Goal: Information Seeking & Learning: Learn about a topic

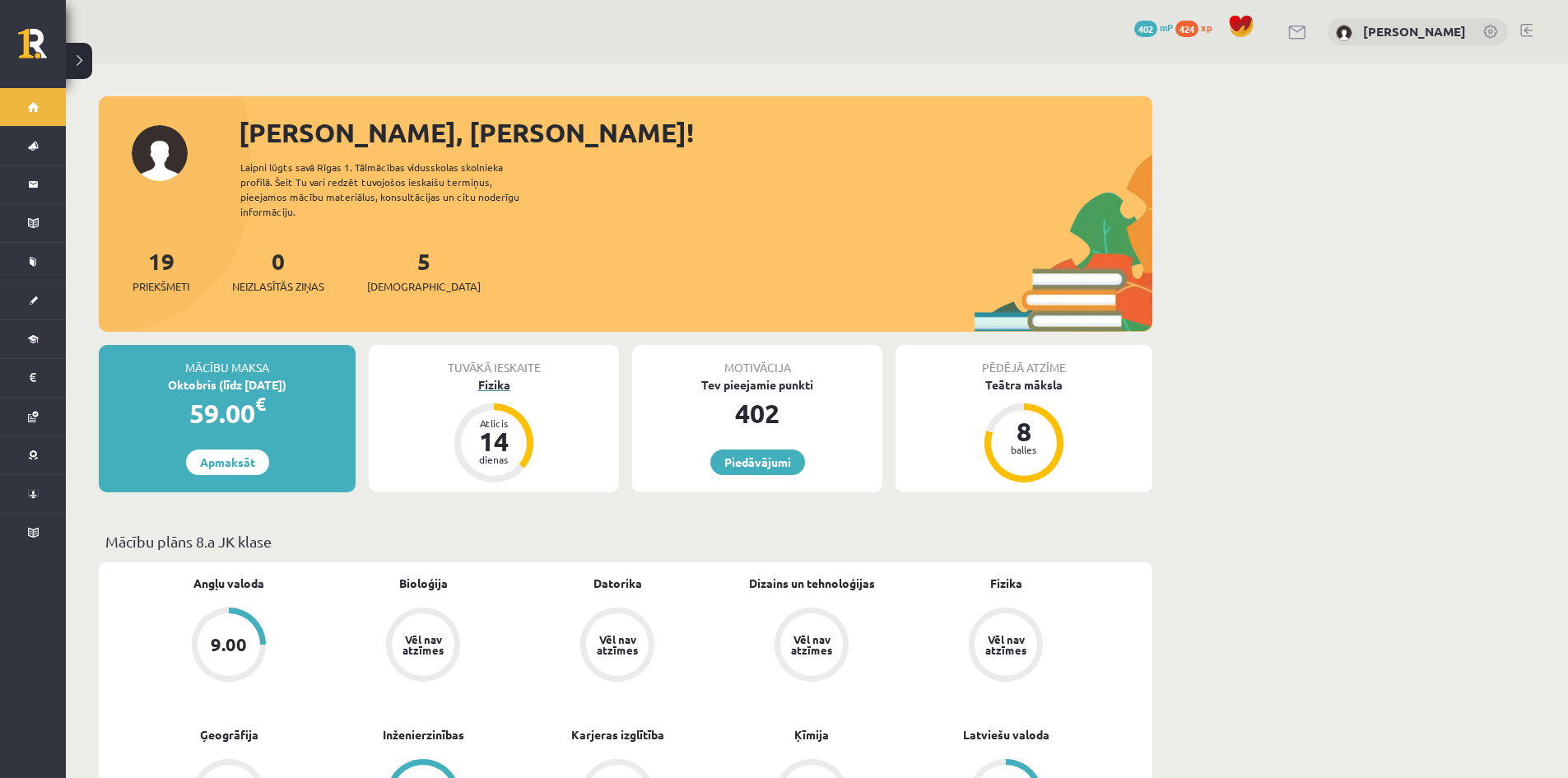
click at [491, 377] on div "Fizika" at bounding box center [493, 385] width 250 height 18
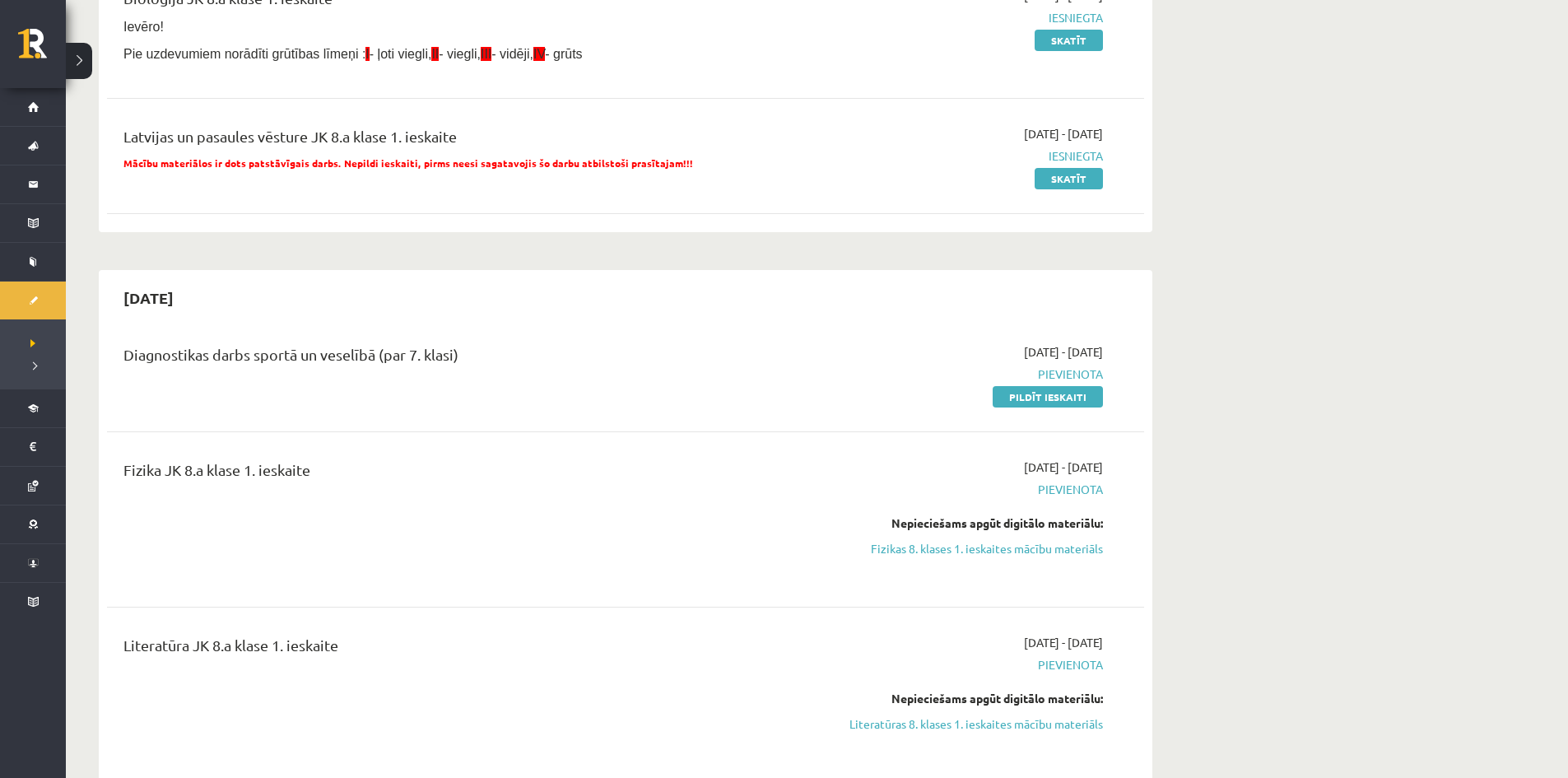
scroll to position [247, 0]
click at [1034, 400] on link "Pildīt ieskaiti" at bounding box center [1047, 399] width 110 height 21
click at [850, 86] on div "Bioloģija JK 8.a klase 1. ieskaite Ievēro! Pie uzdevumiem norādīti grūtības līm…" at bounding box center [625, 30] width 1037 height 118
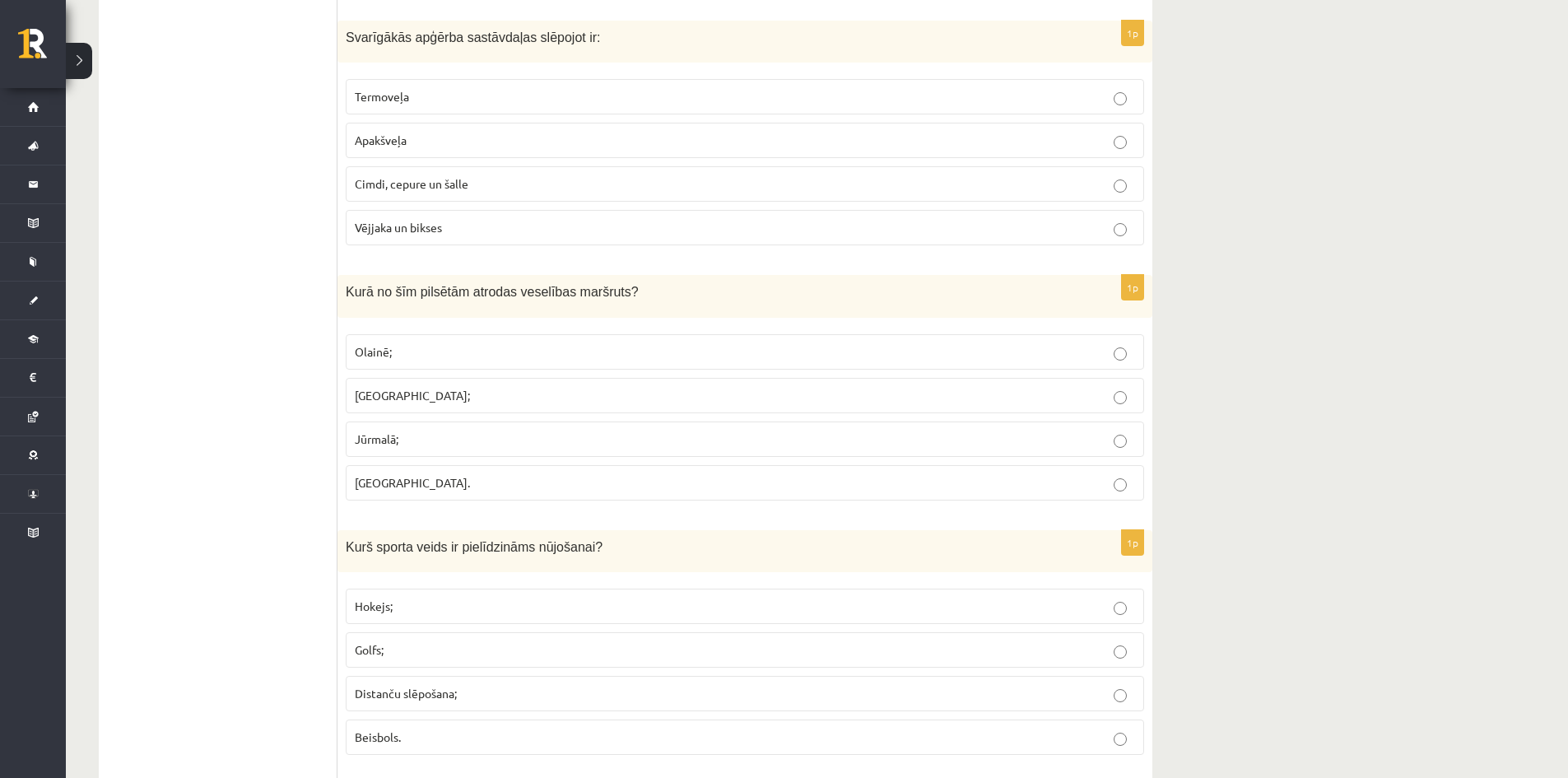
scroll to position [576, 0]
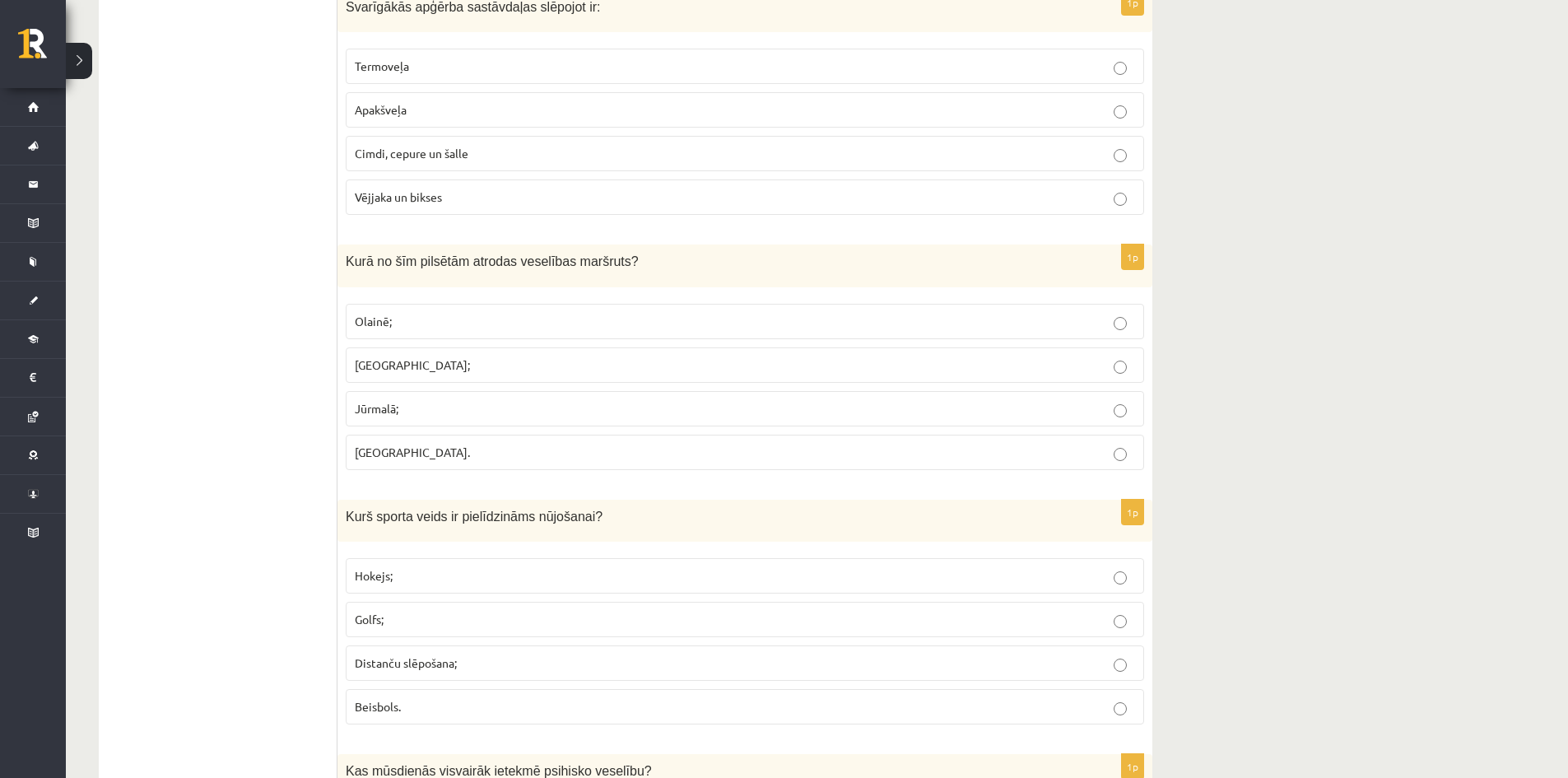
click at [1114, 401] on p "Jūrmalā;" at bounding box center [744, 409] width 780 height 18
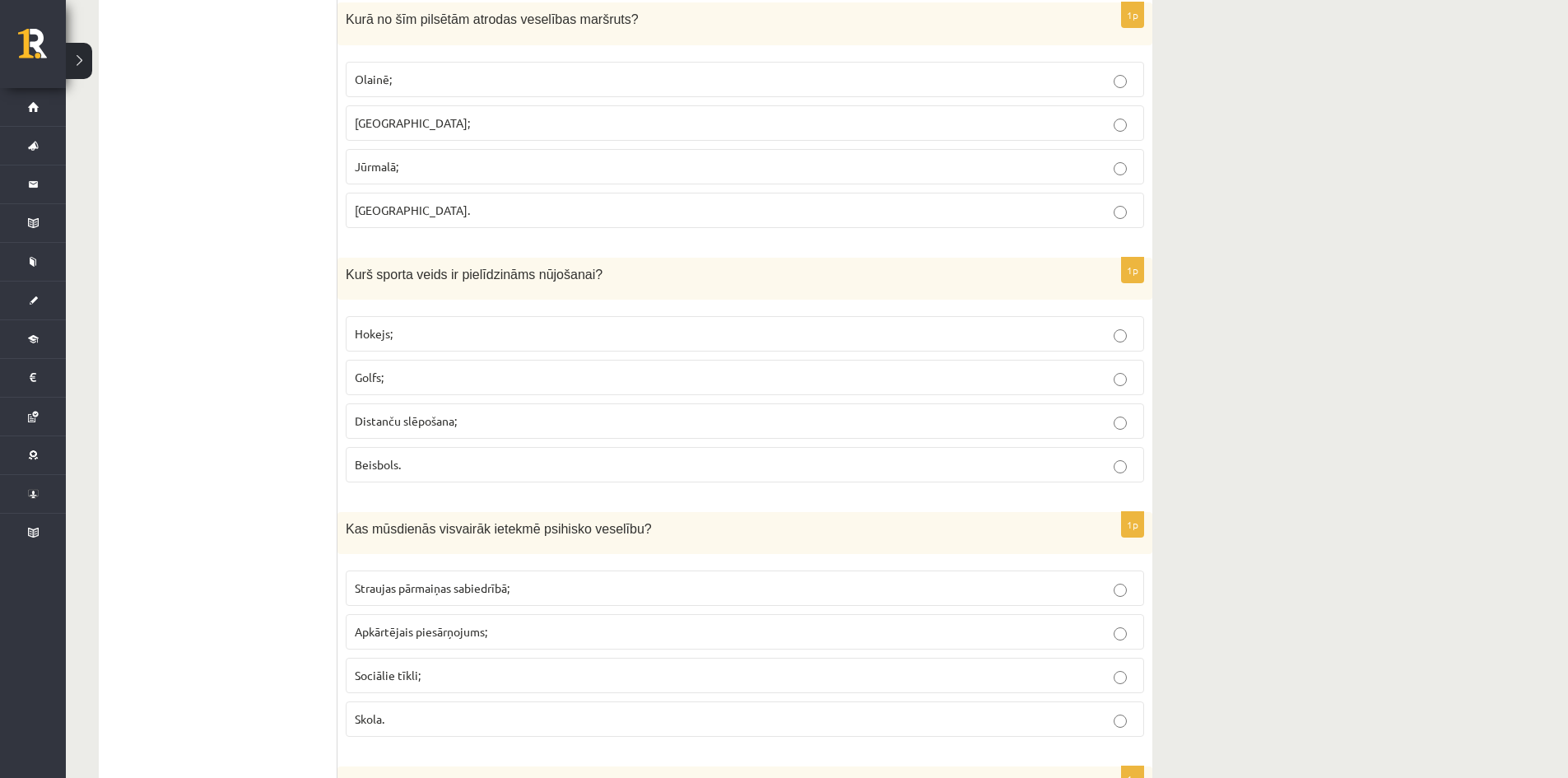
scroll to position [823, 0]
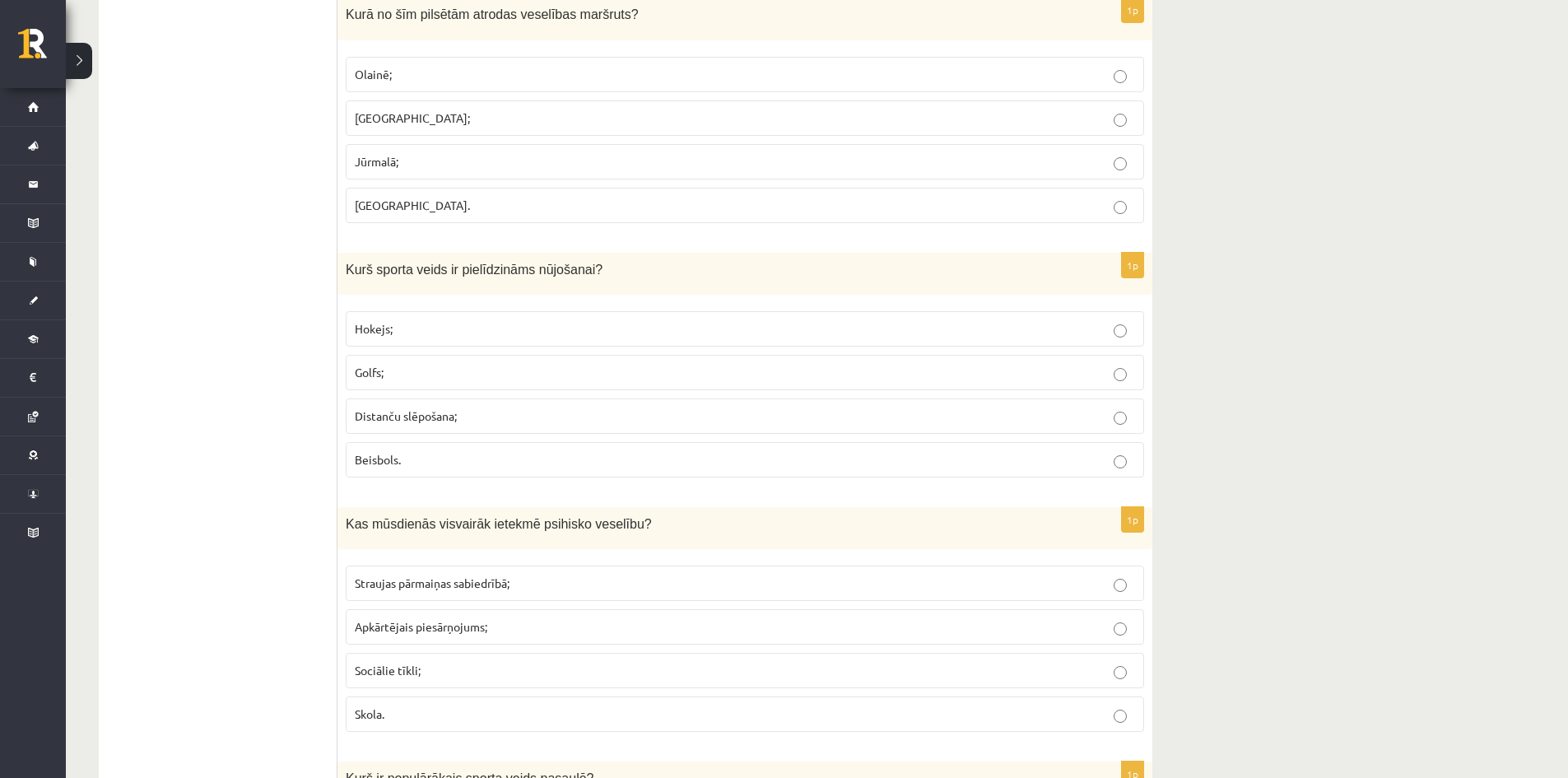
click at [1113, 337] on p "Hokejs;" at bounding box center [744, 329] width 780 height 18
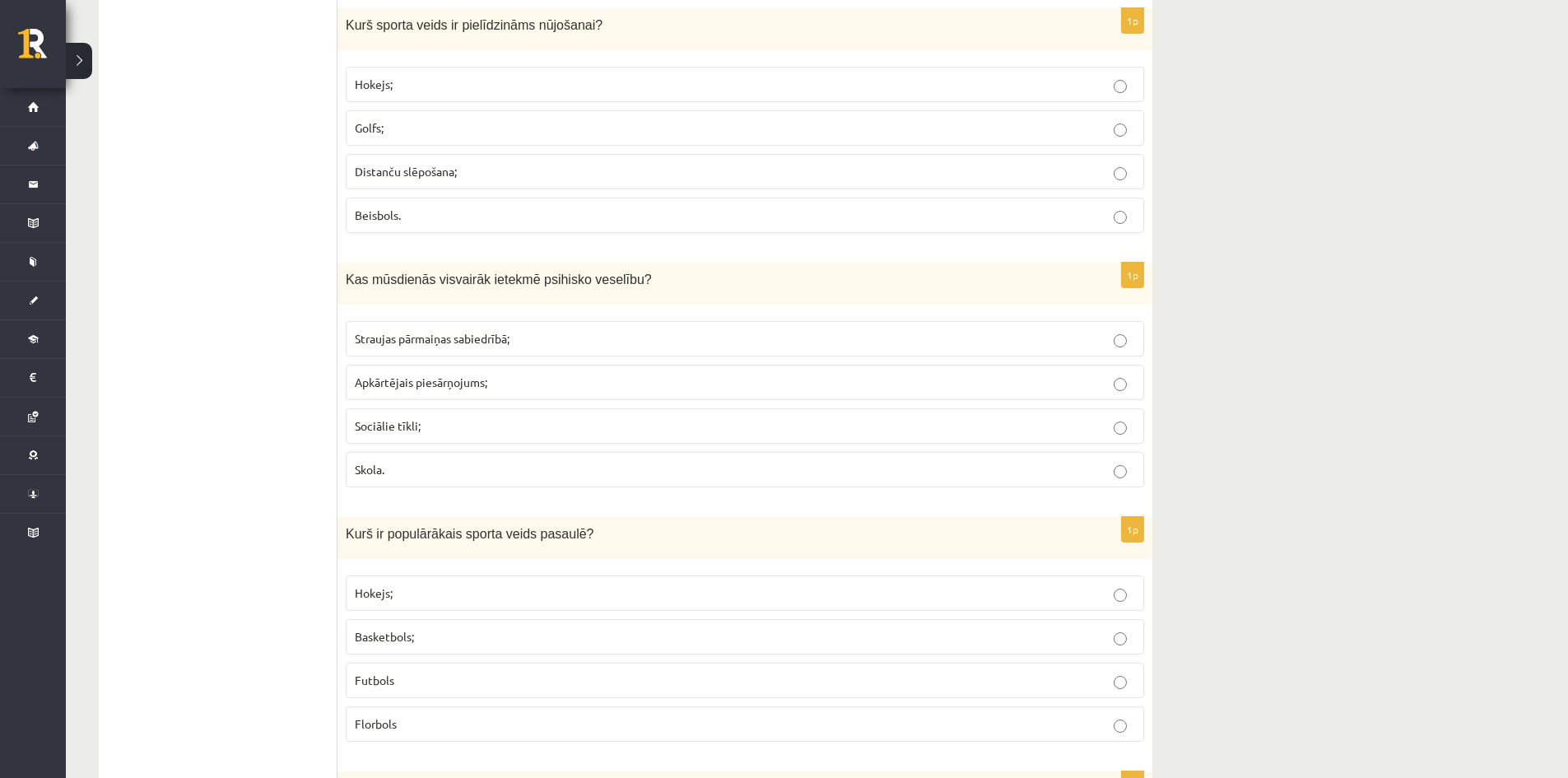
scroll to position [1070, 0]
click at [1107, 466] on p "Skola." at bounding box center [744, 467] width 780 height 18
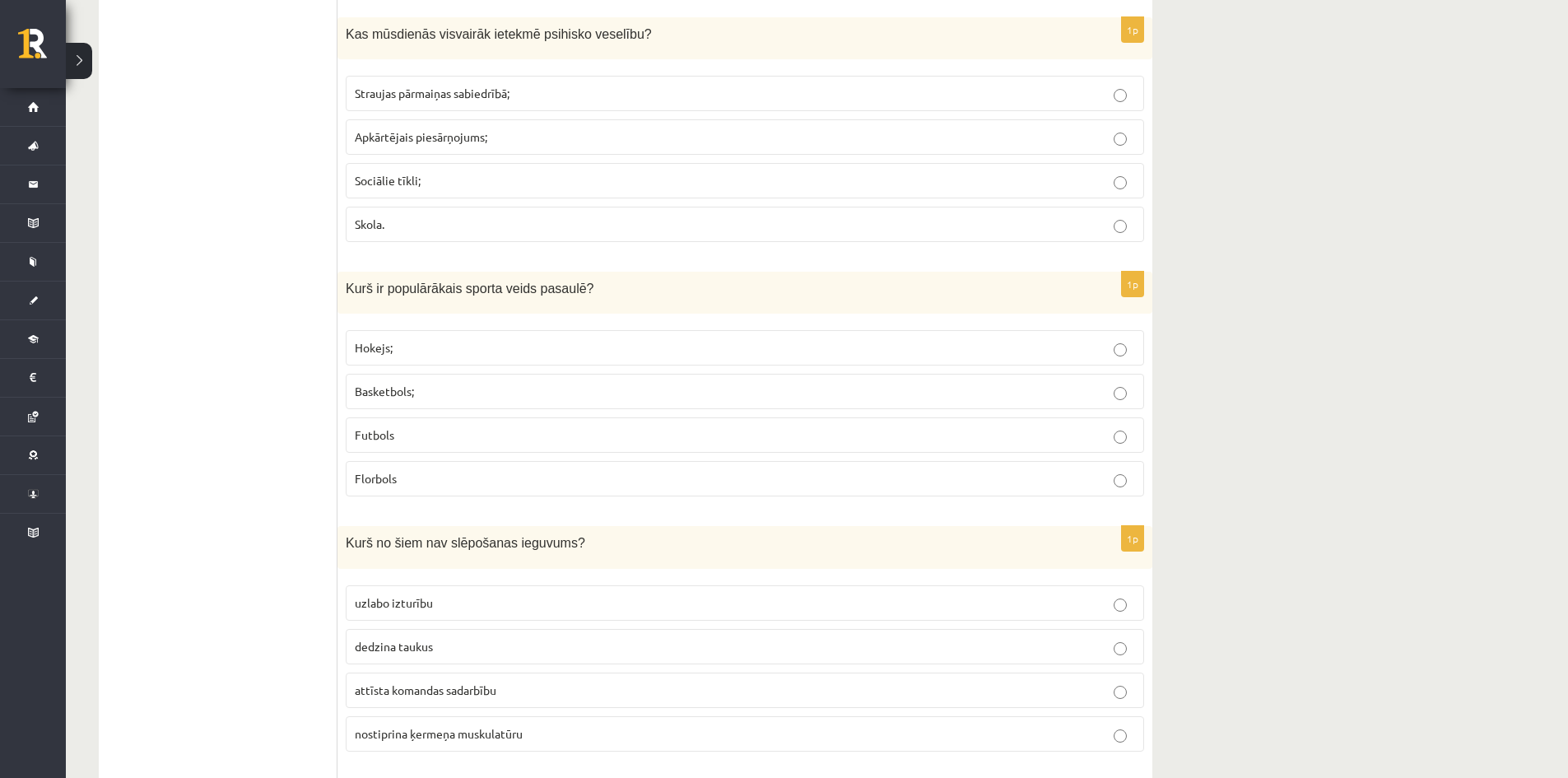
scroll to position [1317, 0]
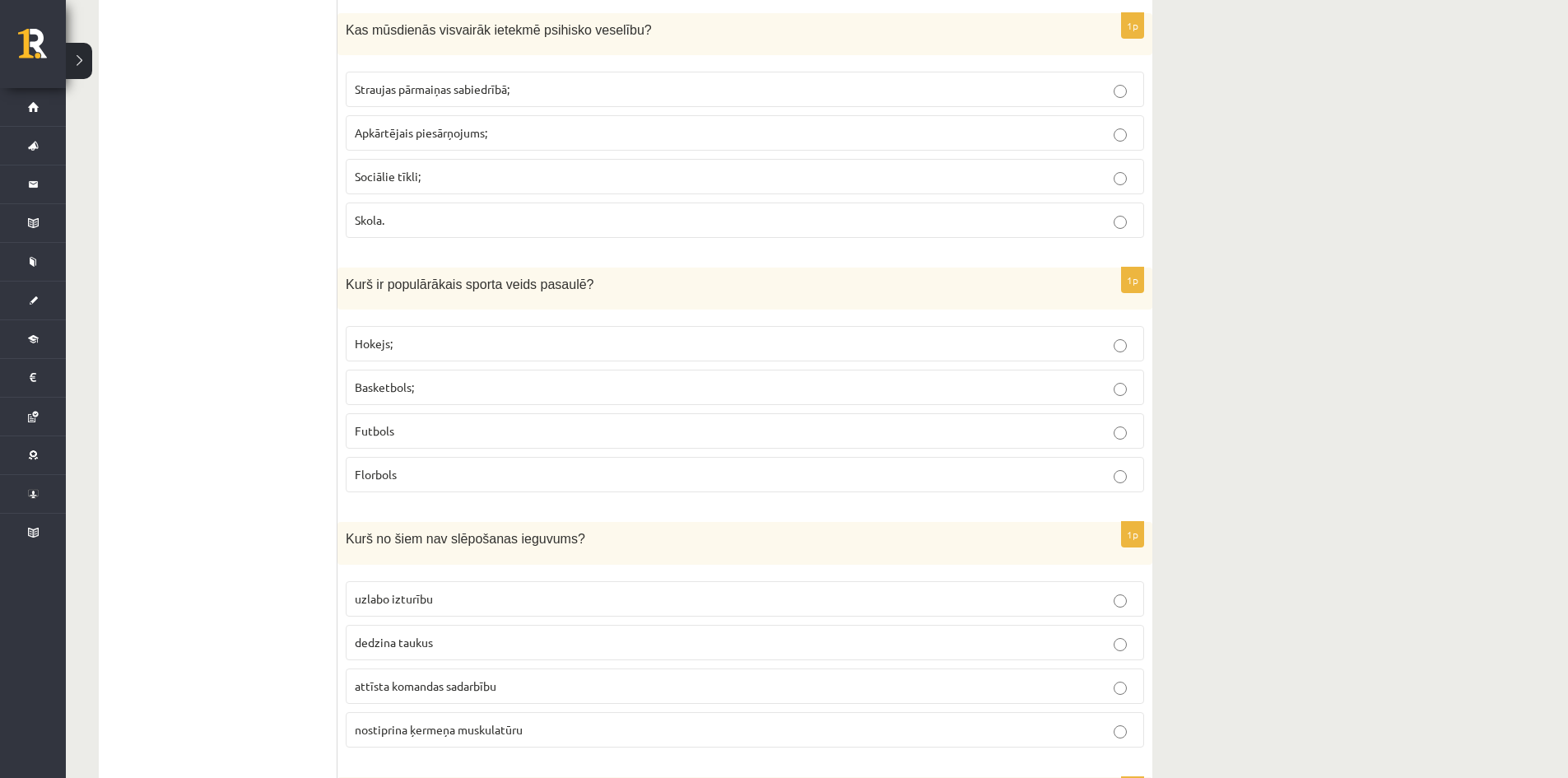
click at [1127, 396] on label "Basketbols;" at bounding box center [744, 387] width 798 height 35
click at [1127, 396] on p "Basketbols;" at bounding box center [744, 387] width 780 height 18
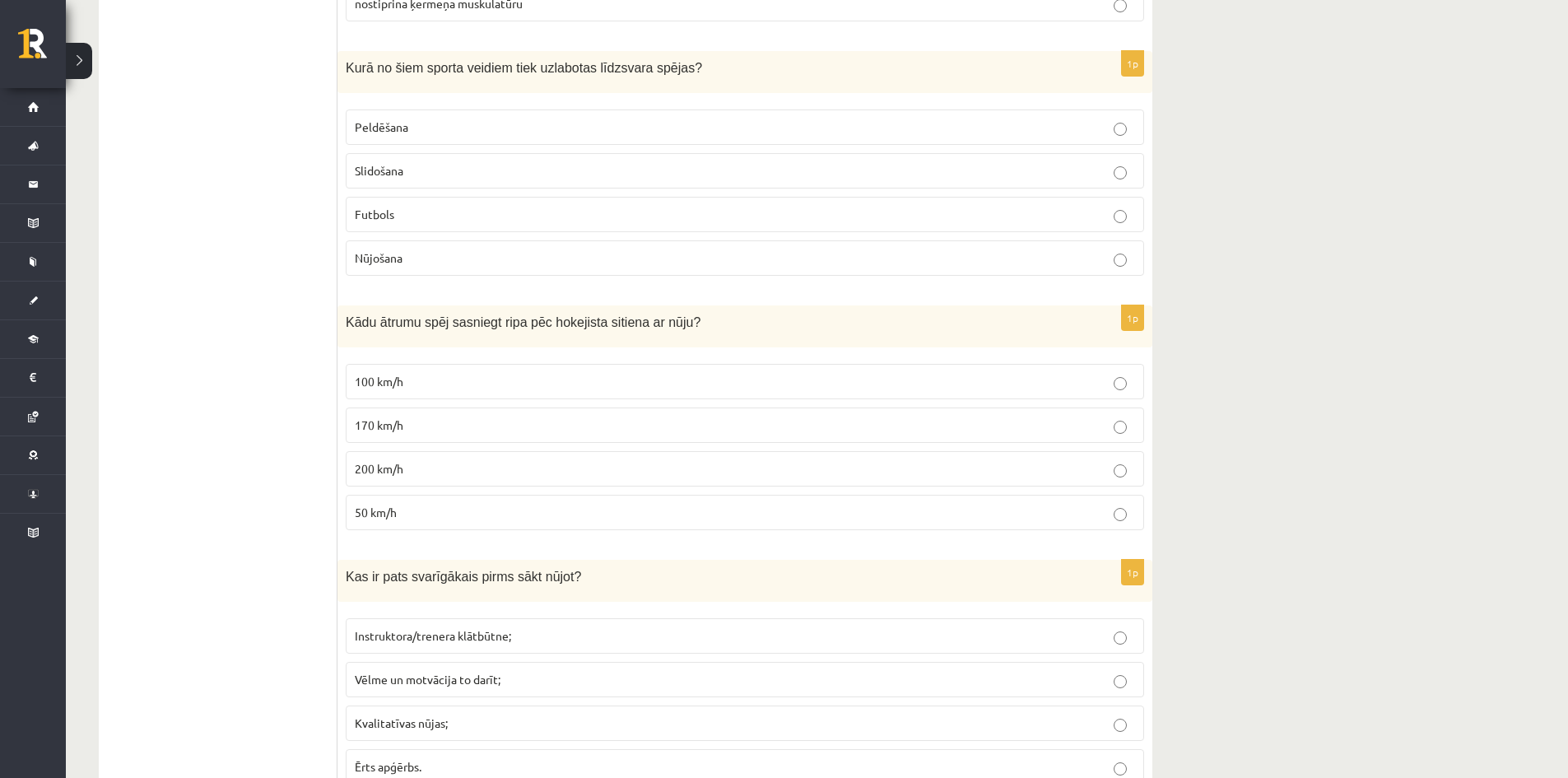
scroll to position [2058, 0]
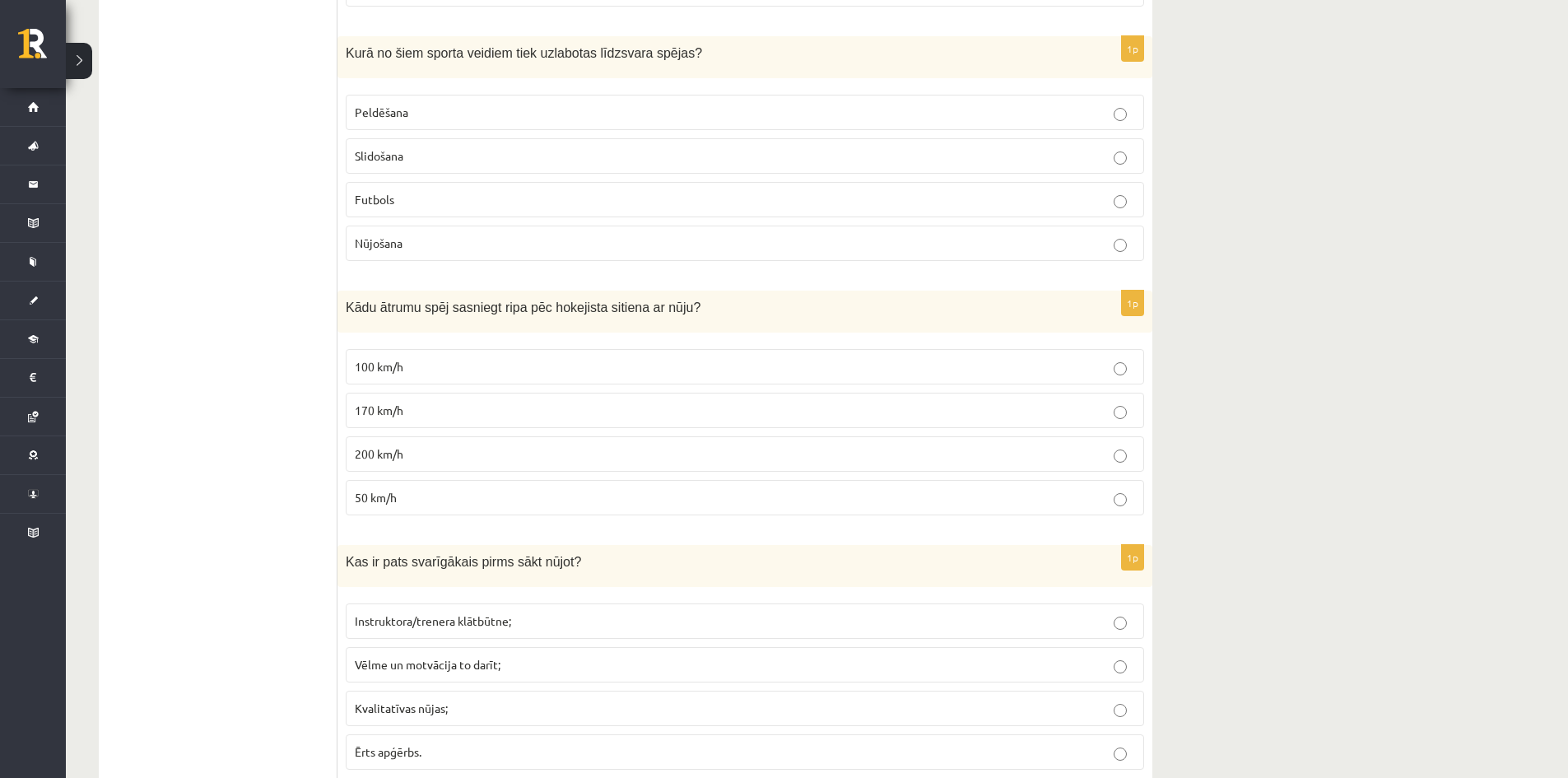
click at [1131, 460] on p "200 km/h" at bounding box center [744, 455] width 780 height 18
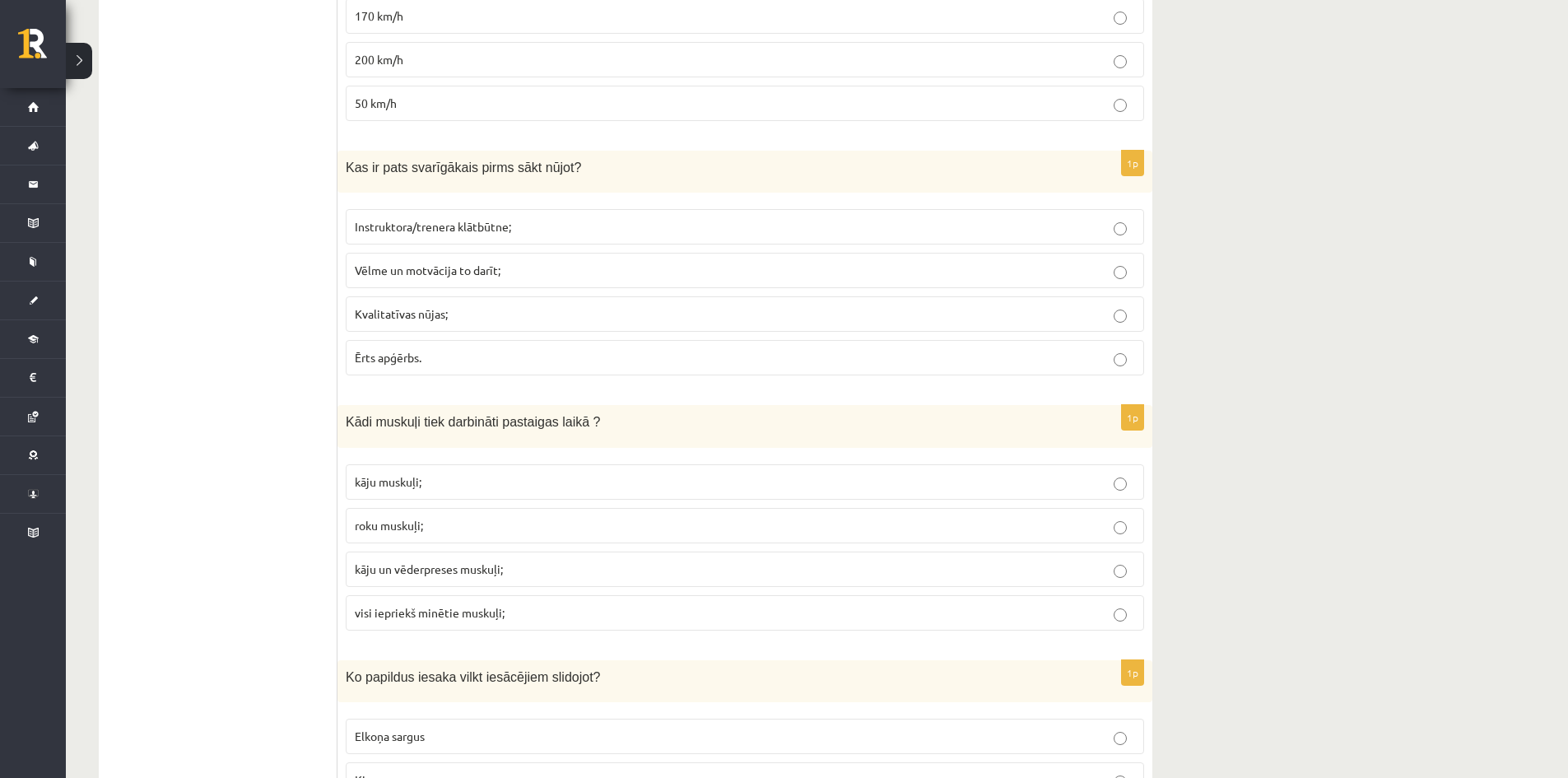
scroll to position [2552, 0]
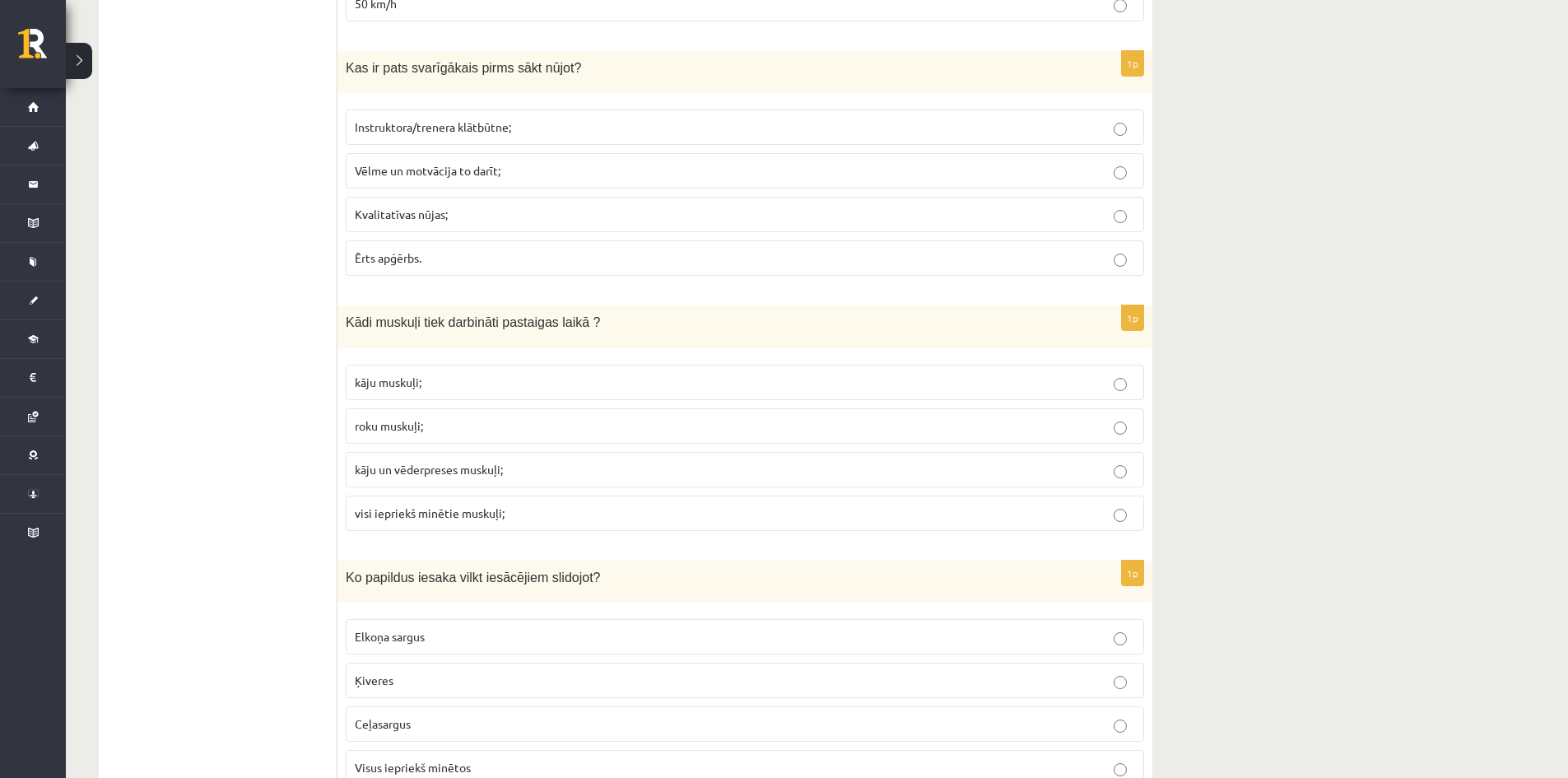
click at [1128, 476] on p "kāju un vēderpreses muskuļi;" at bounding box center [744, 470] width 780 height 18
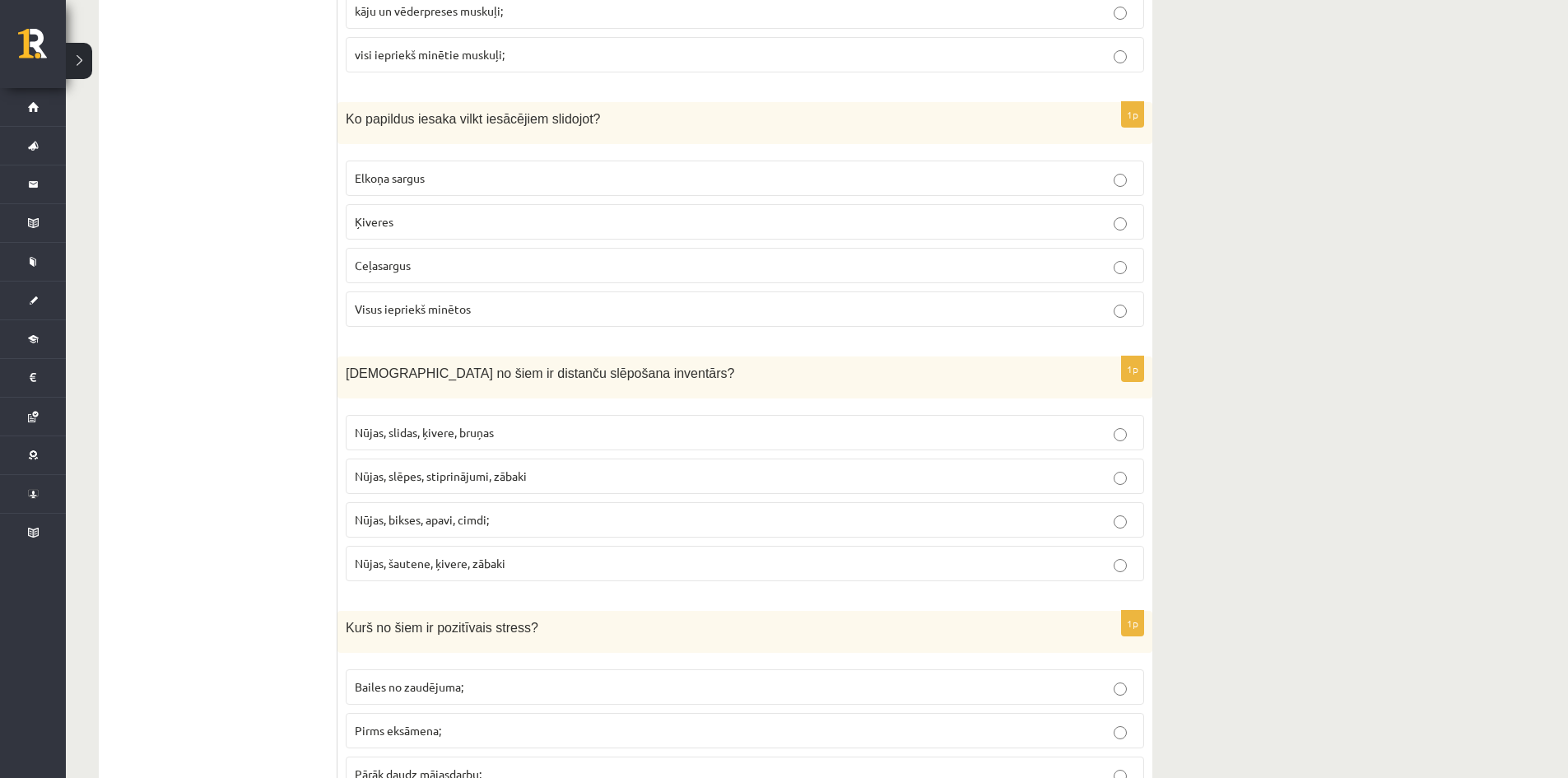
scroll to position [3210, 0]
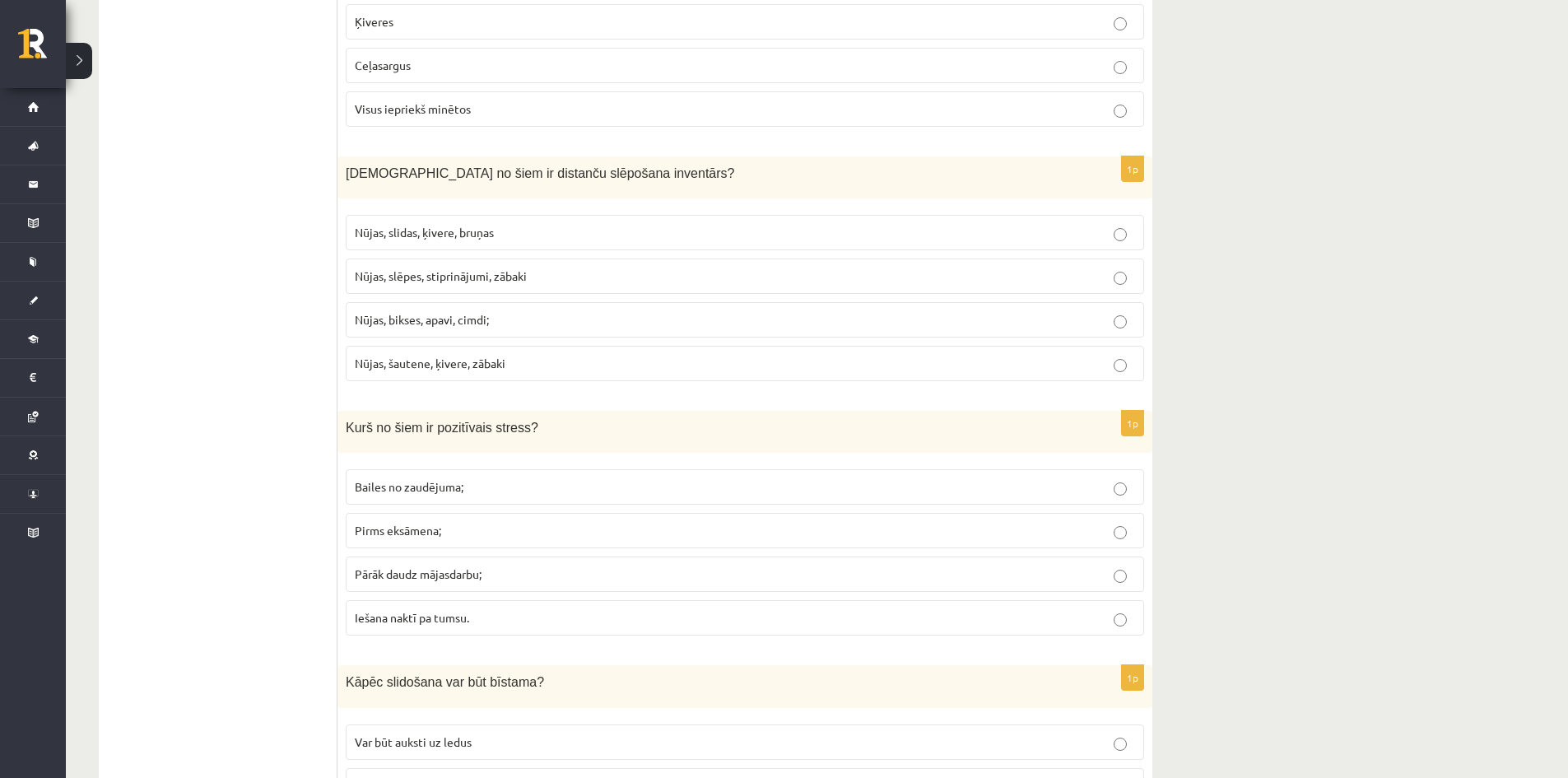
click at [1112, 619] on p "Iešana naktī pa tumsu." at bounding box center [744, 618] width 780 height 18
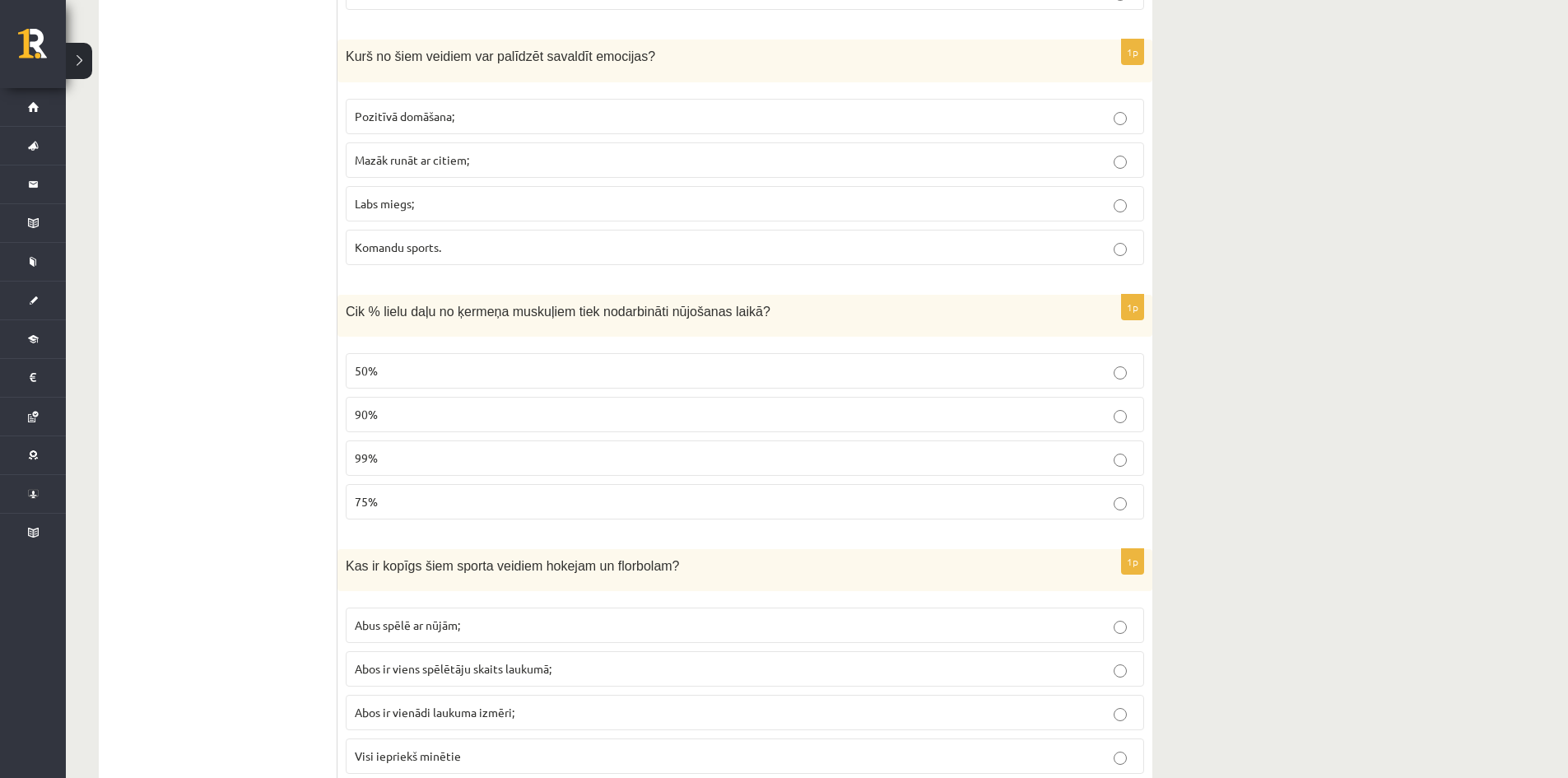
scroll to position [4857, 0]
click at [1112, 510] on label "75%" at bounding box center [744, 499] width 798 height 35
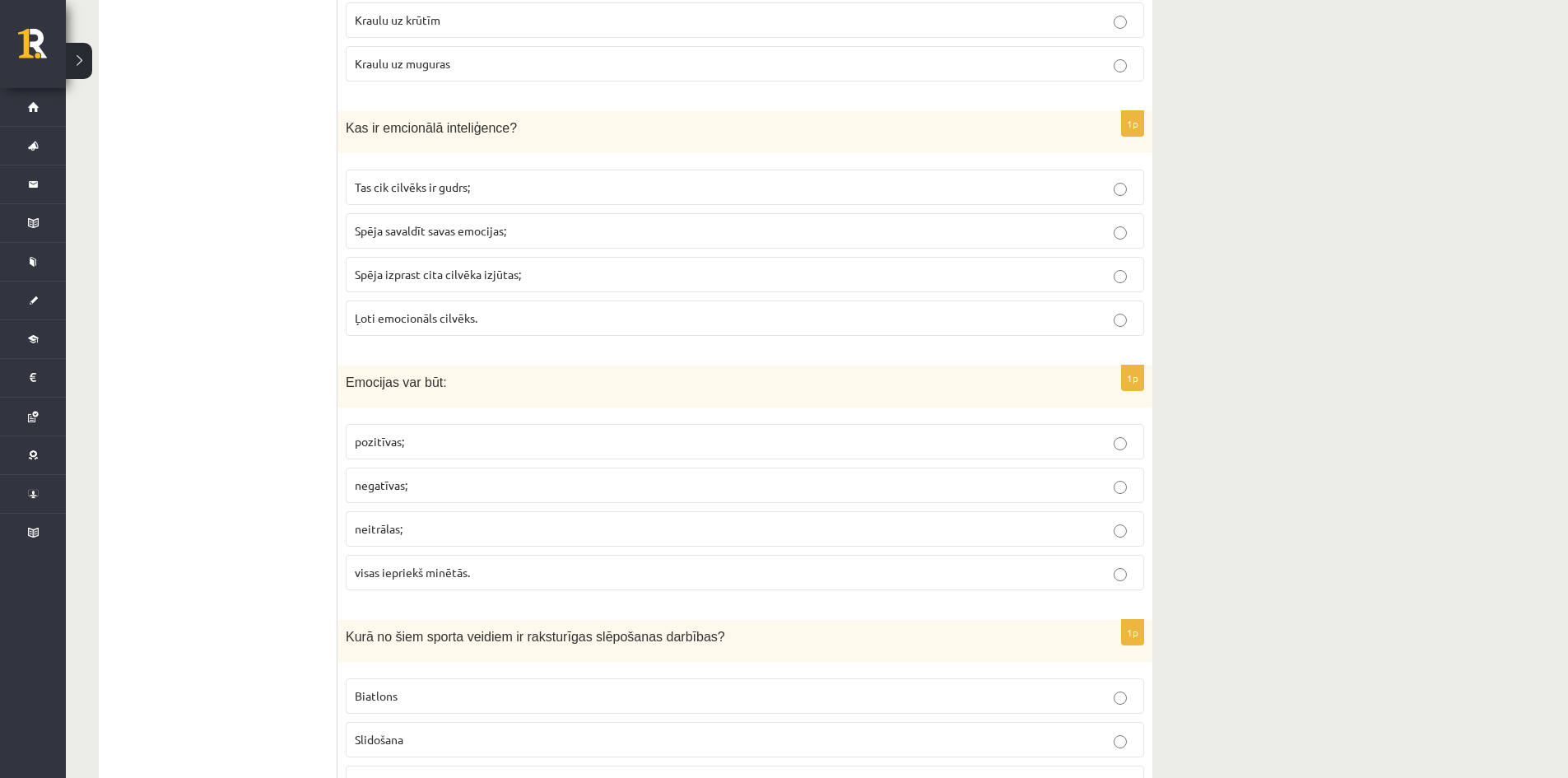
scroll to position [7080, 0]
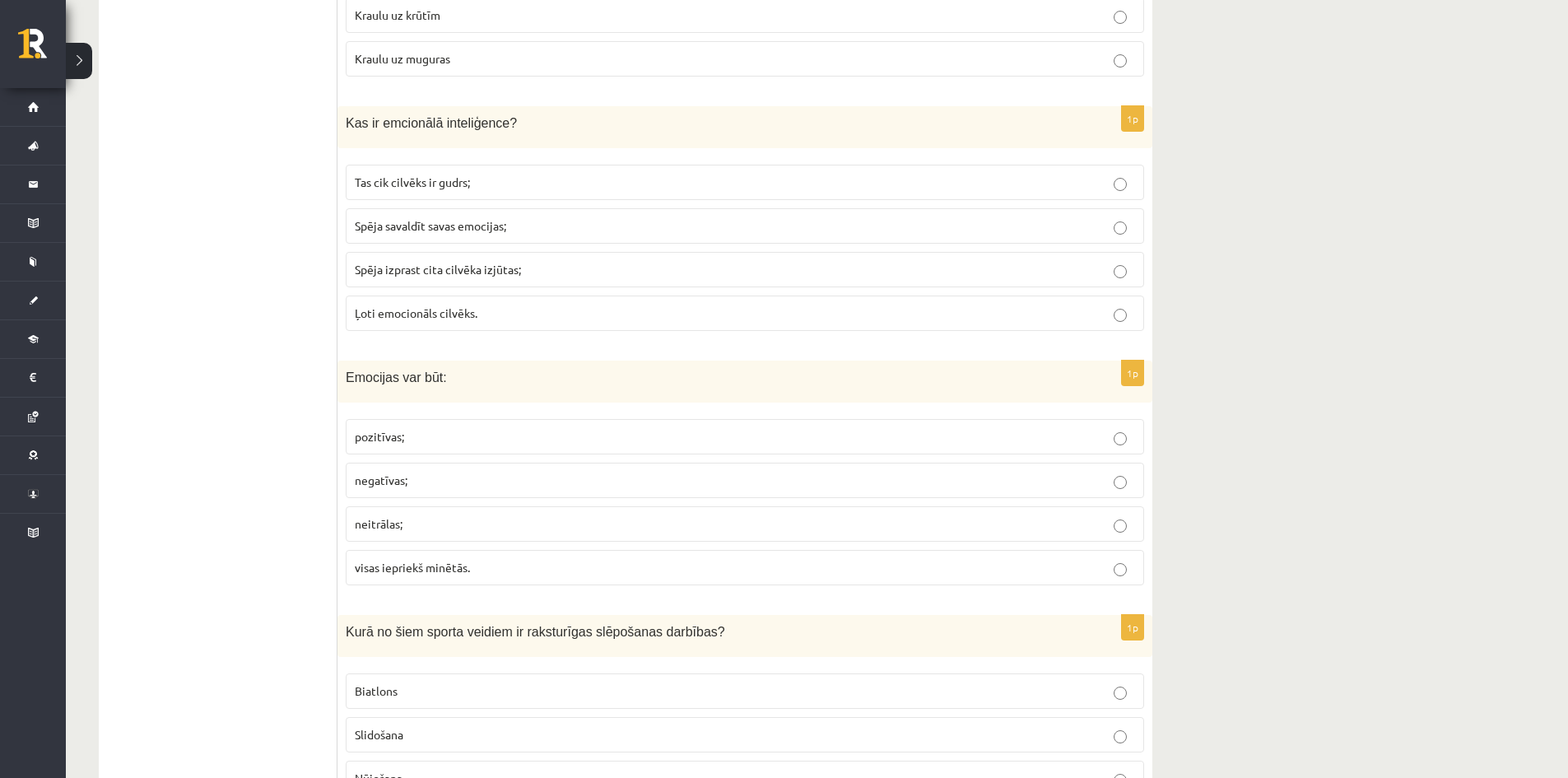
click at [1109, 568] on p "visas iepriekš minētās." at bounding box center [744, 568] width 780 height 18
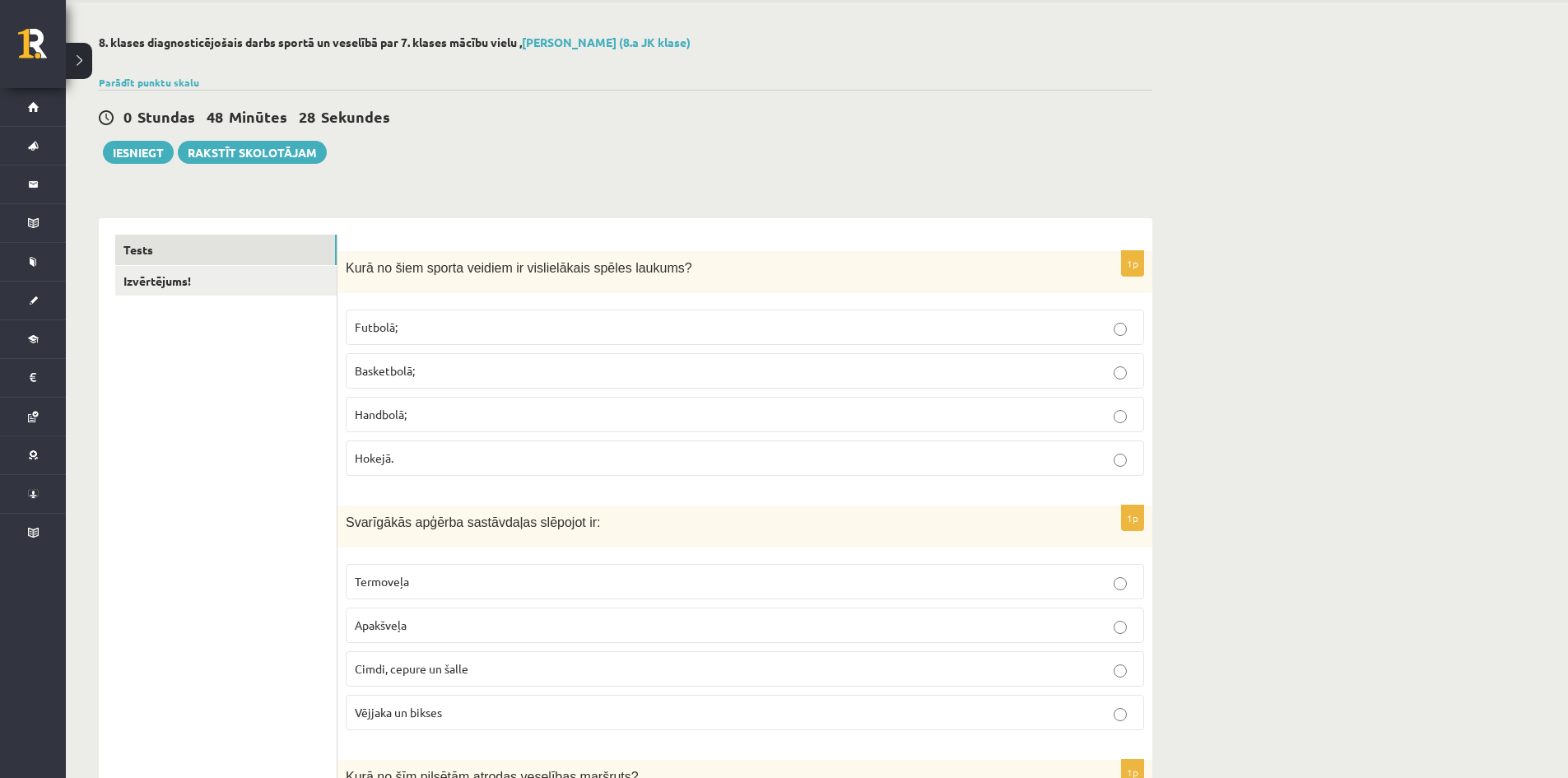
scroll to position [0, 0]
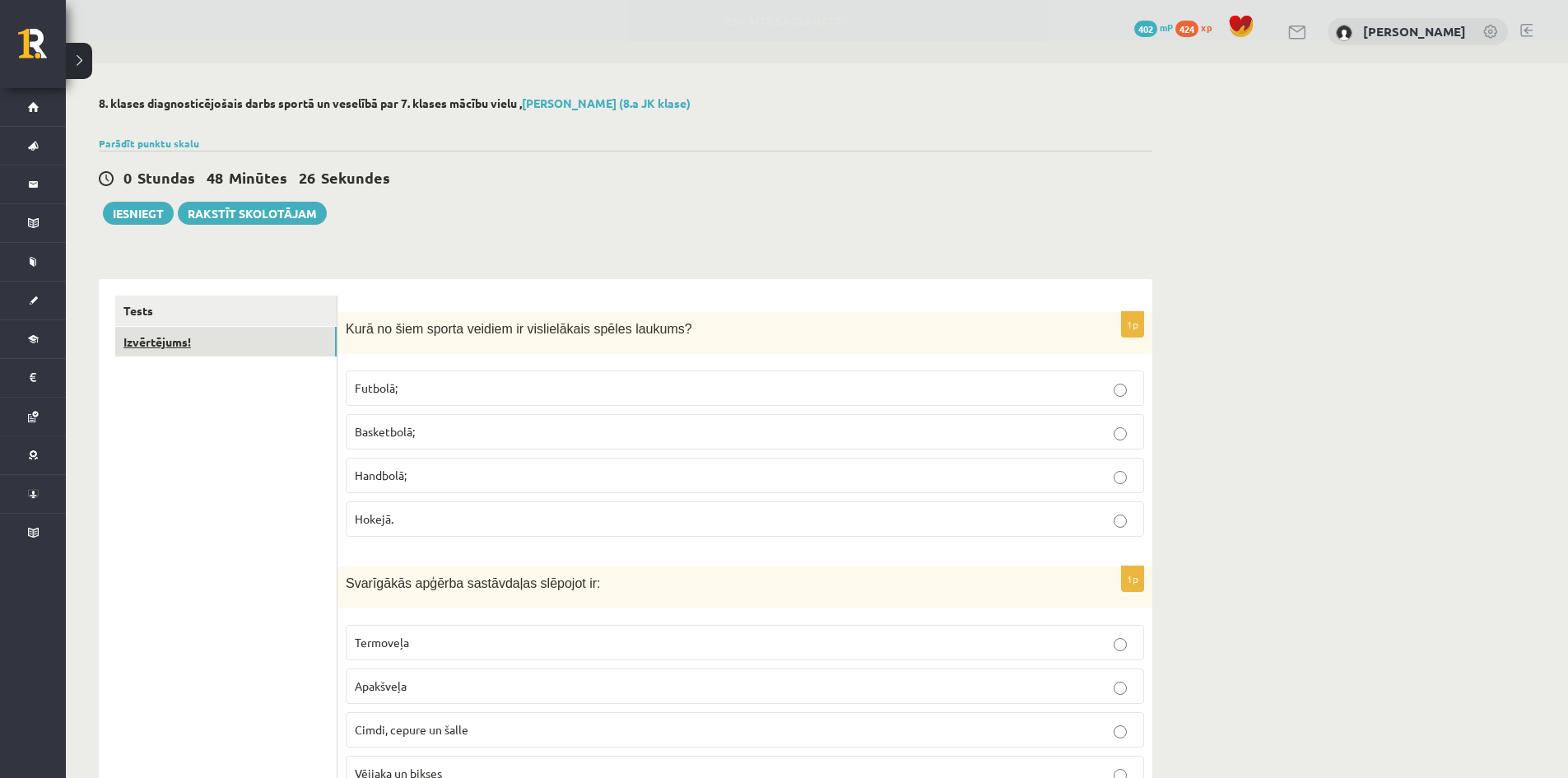
click at [181, 342] on link "Izvērtējums!" at bounding box center [226, 342] width 221 height 30
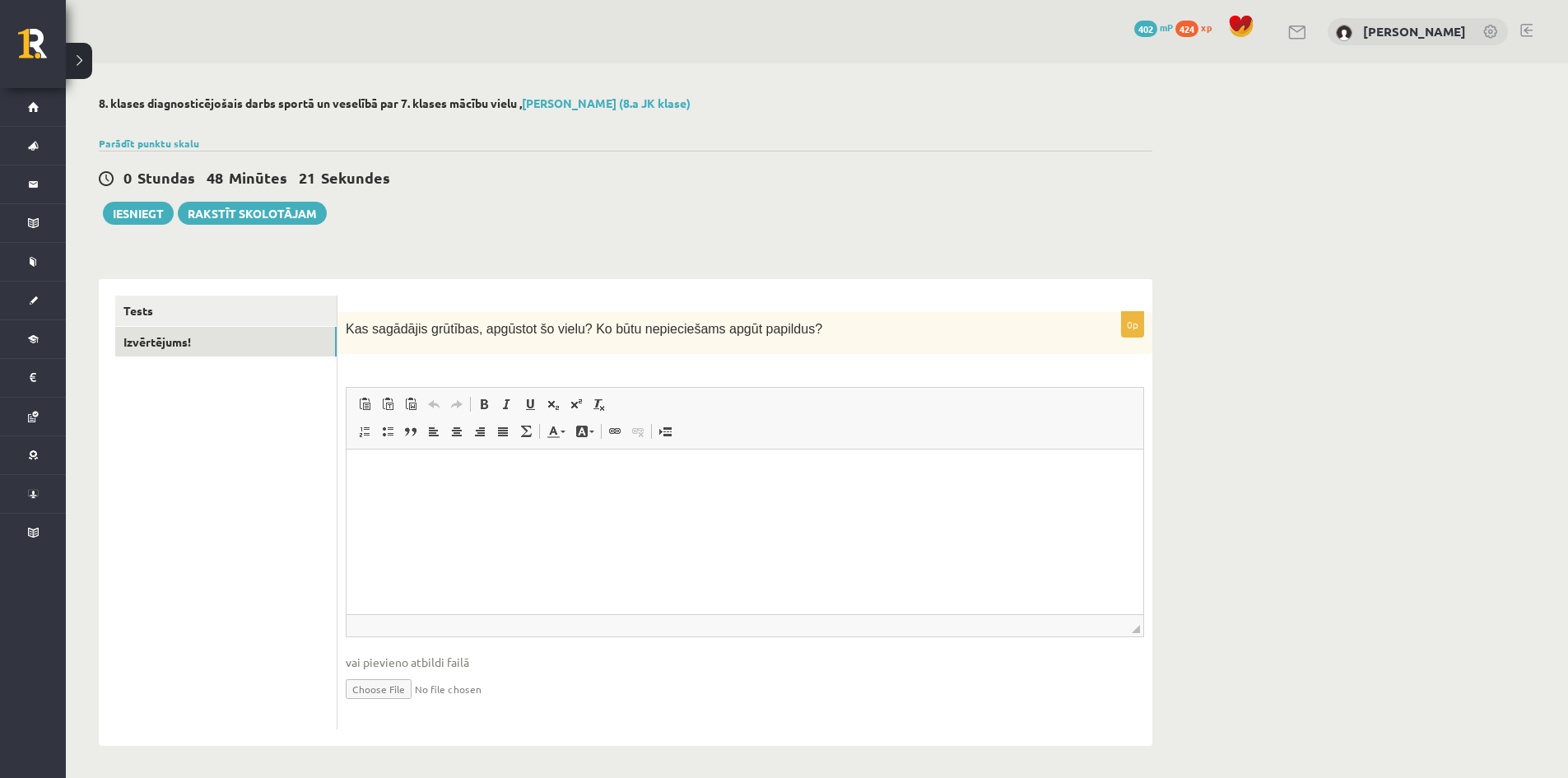
click at [119, 198] on div "0 Stundas 48 Minūtes 21 Sekundes Ieskaite saglabāta! Iesniegt Rakstīt skolotājam" at bounding box center [625, 188] width 1053 height 74
click at [137, 206] on button "Iesniegt" at bounding box center [138, 214] width 71 height 23
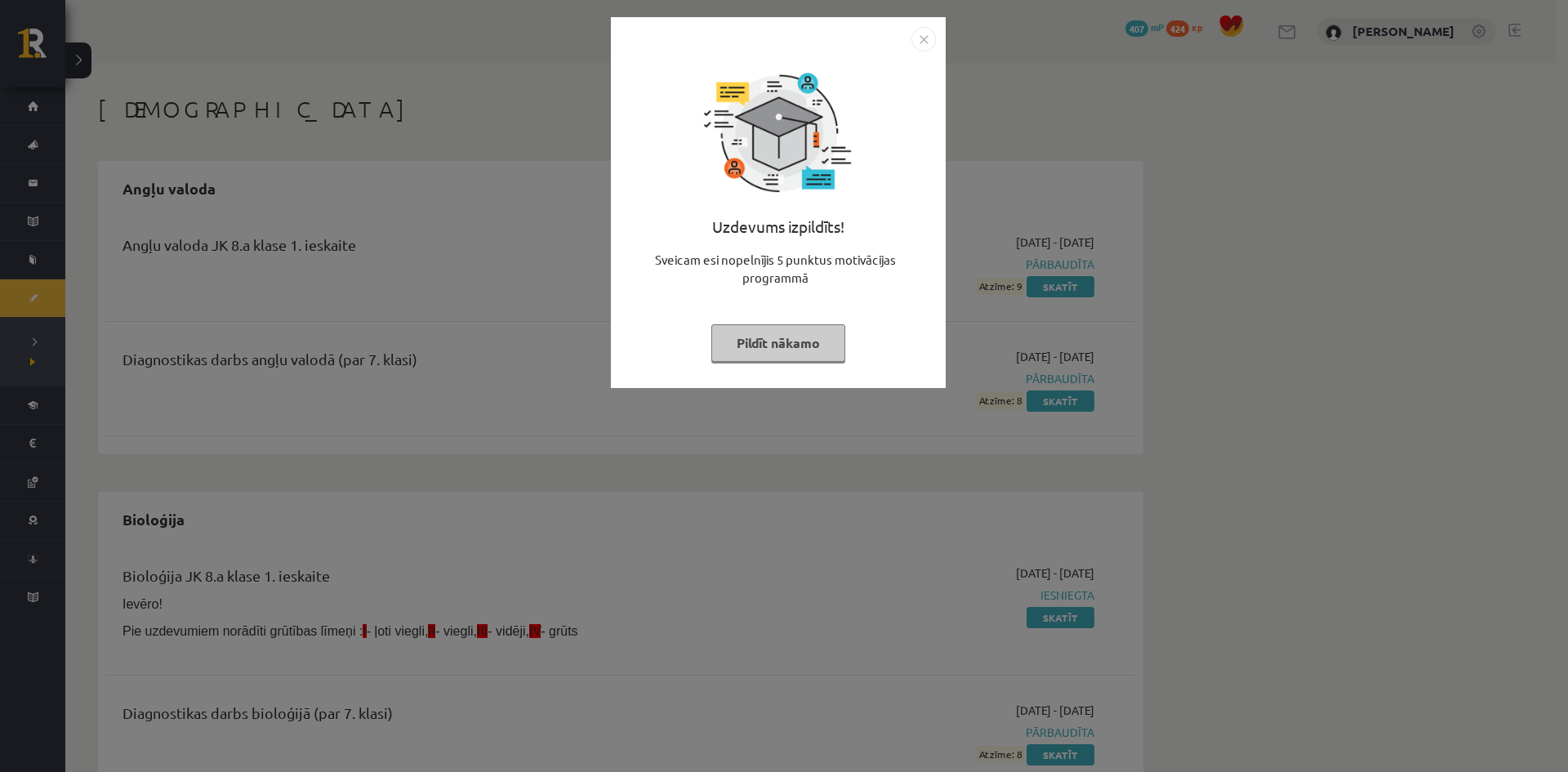
click at [799, 336] on button "Pildīt nākamo" at bounding box center [778, 343] width 134 height 38
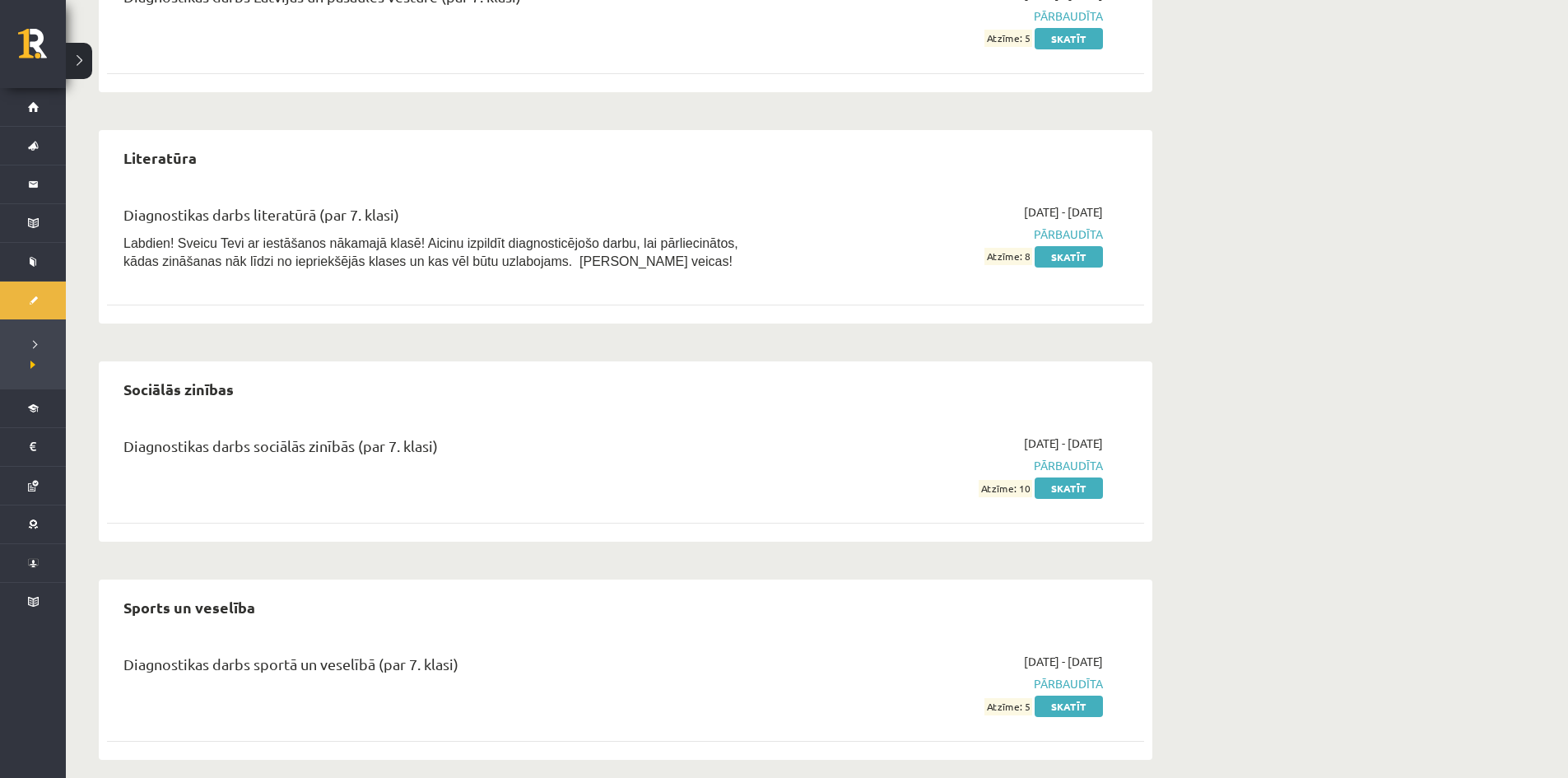
scroll to position [1654, 0]
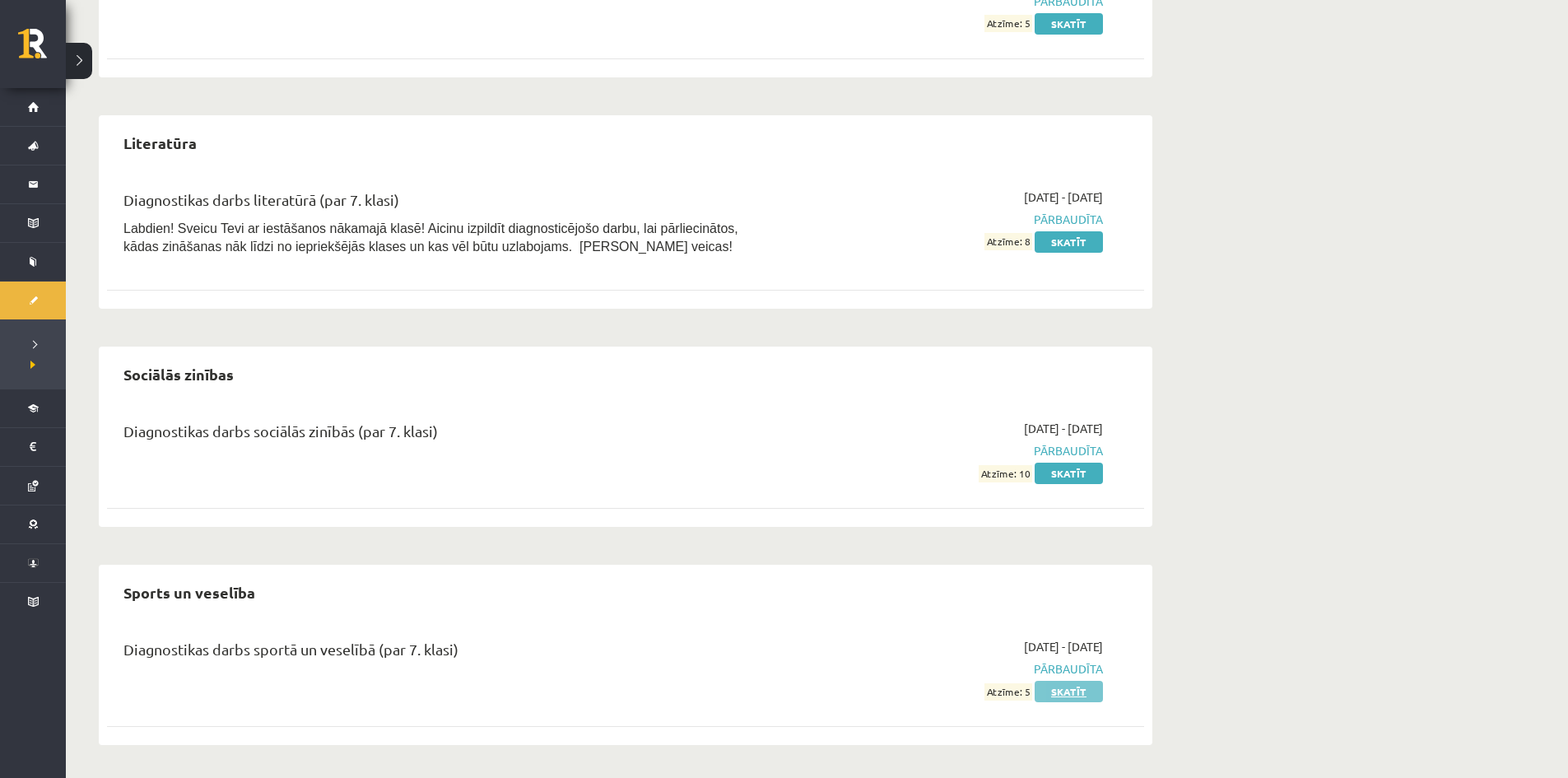
click at [1077, 692] on link "Skatīt" at bounding box center [1068, 691] width 68 height 21
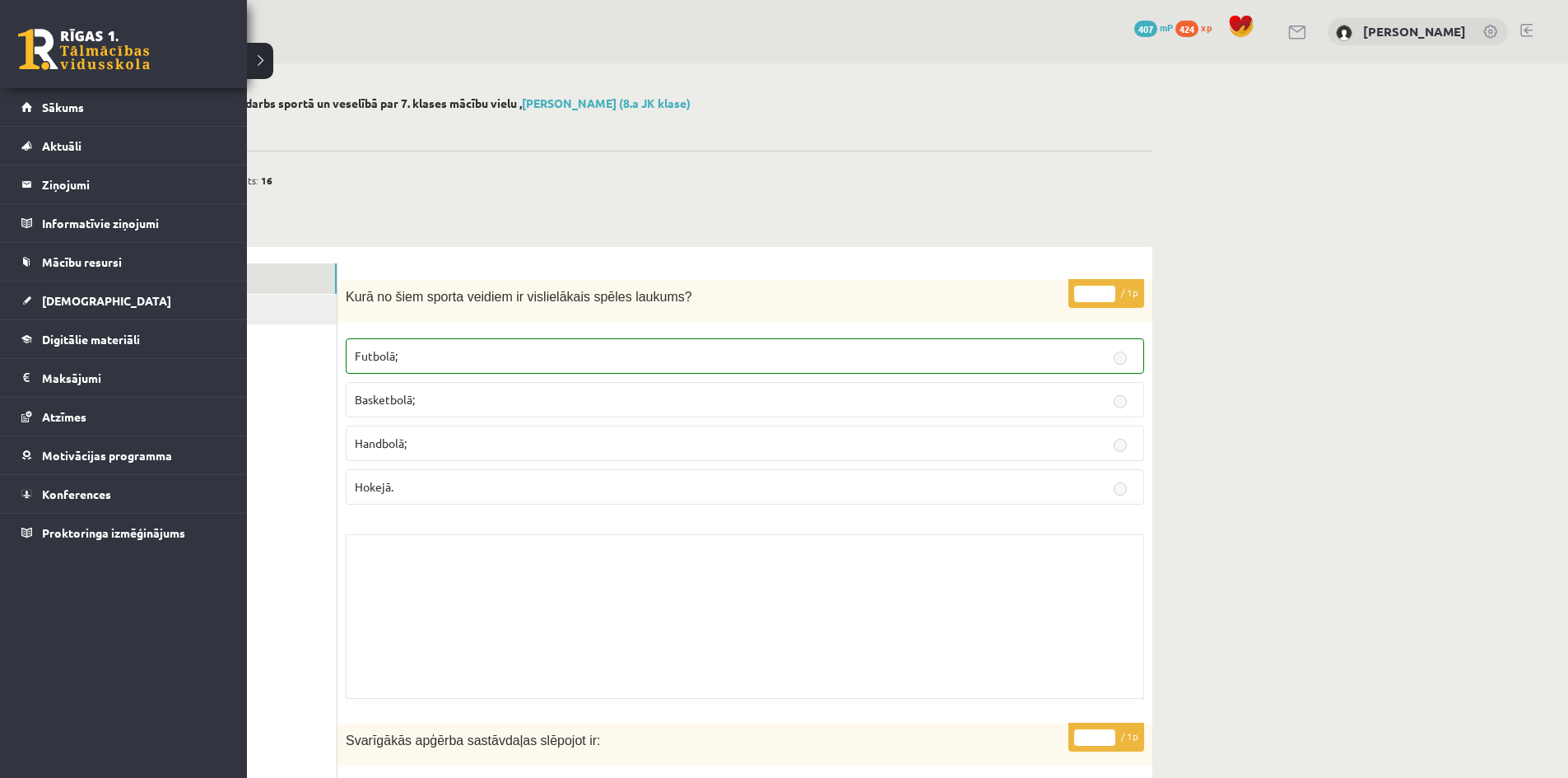
click at [34, 34] on link at bounding box center [83, 50] width 132 height 41
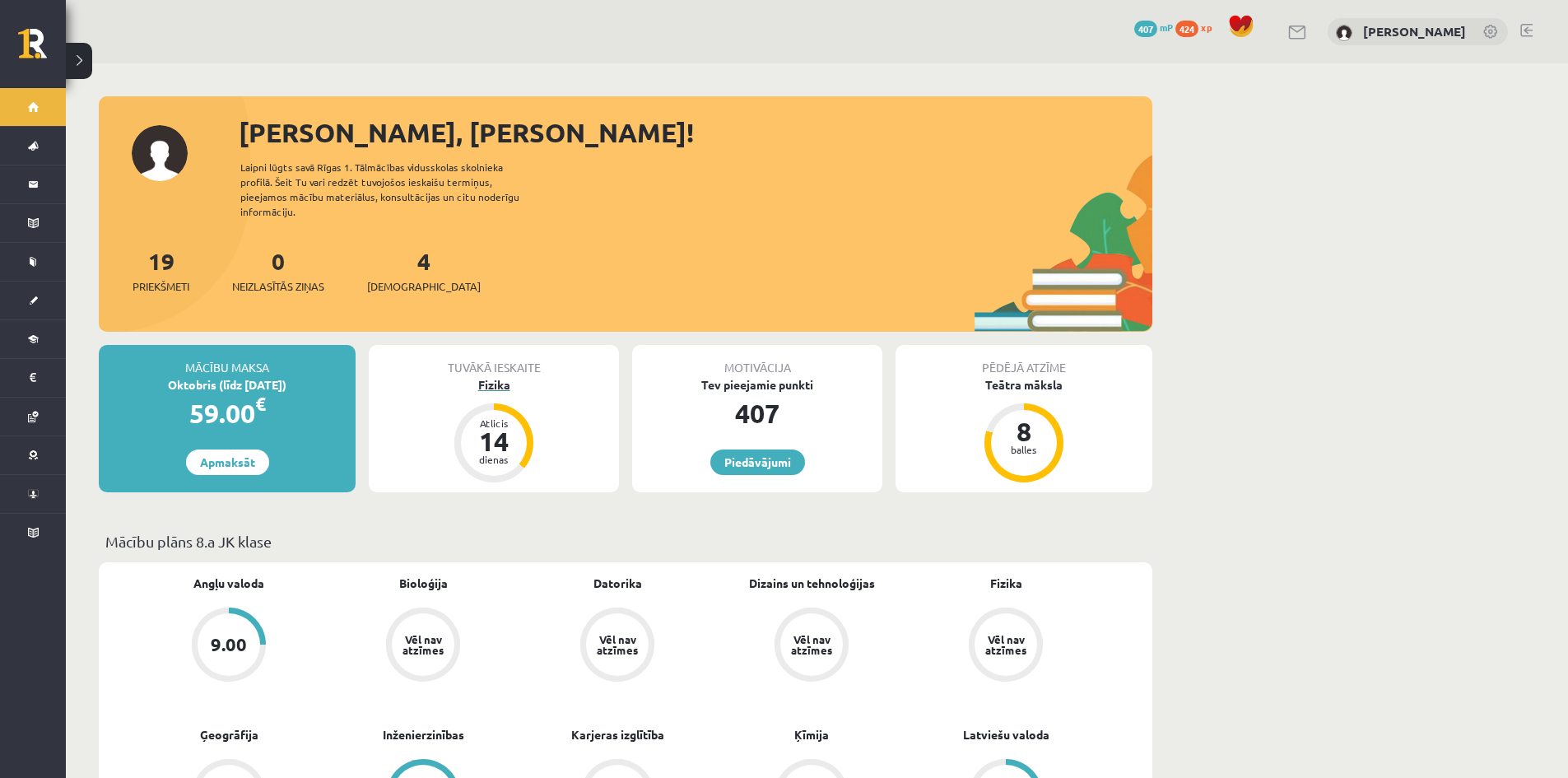
click at [486, 377] on div "Fizika" at bounding box center [493, 385] width 250 height 18
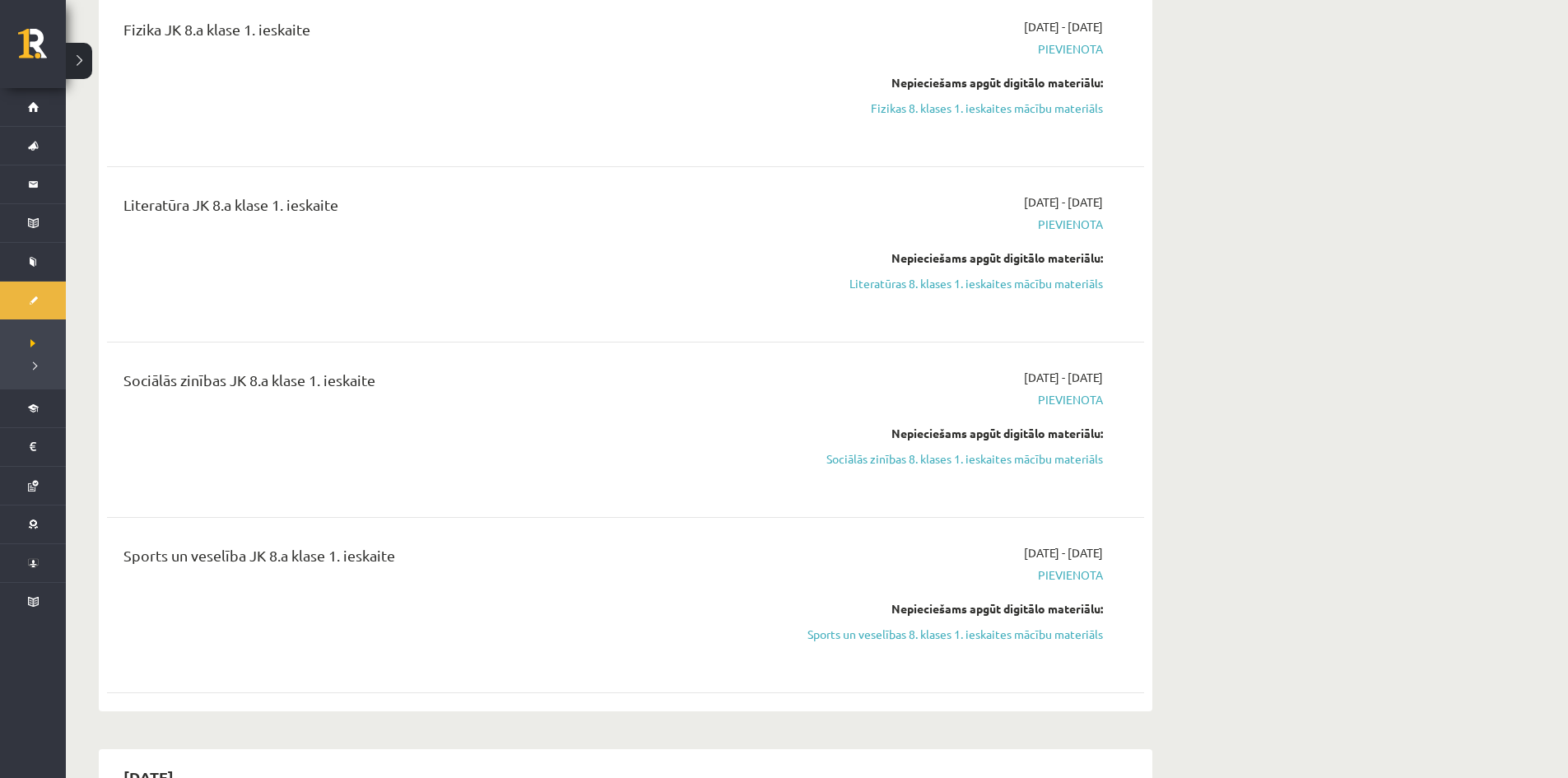
scroll to position [576, 0]
click at [879, 461] on link "Sociālās zinības 8. klases 1. ieskaites mācību materiāls" at bounding box center [948, 456] width 310 height 18
click at [861, 83] on div "Nepieciešams apgūt digitālo materiālu:" at bounding box center [948, 81] width 310 height 18
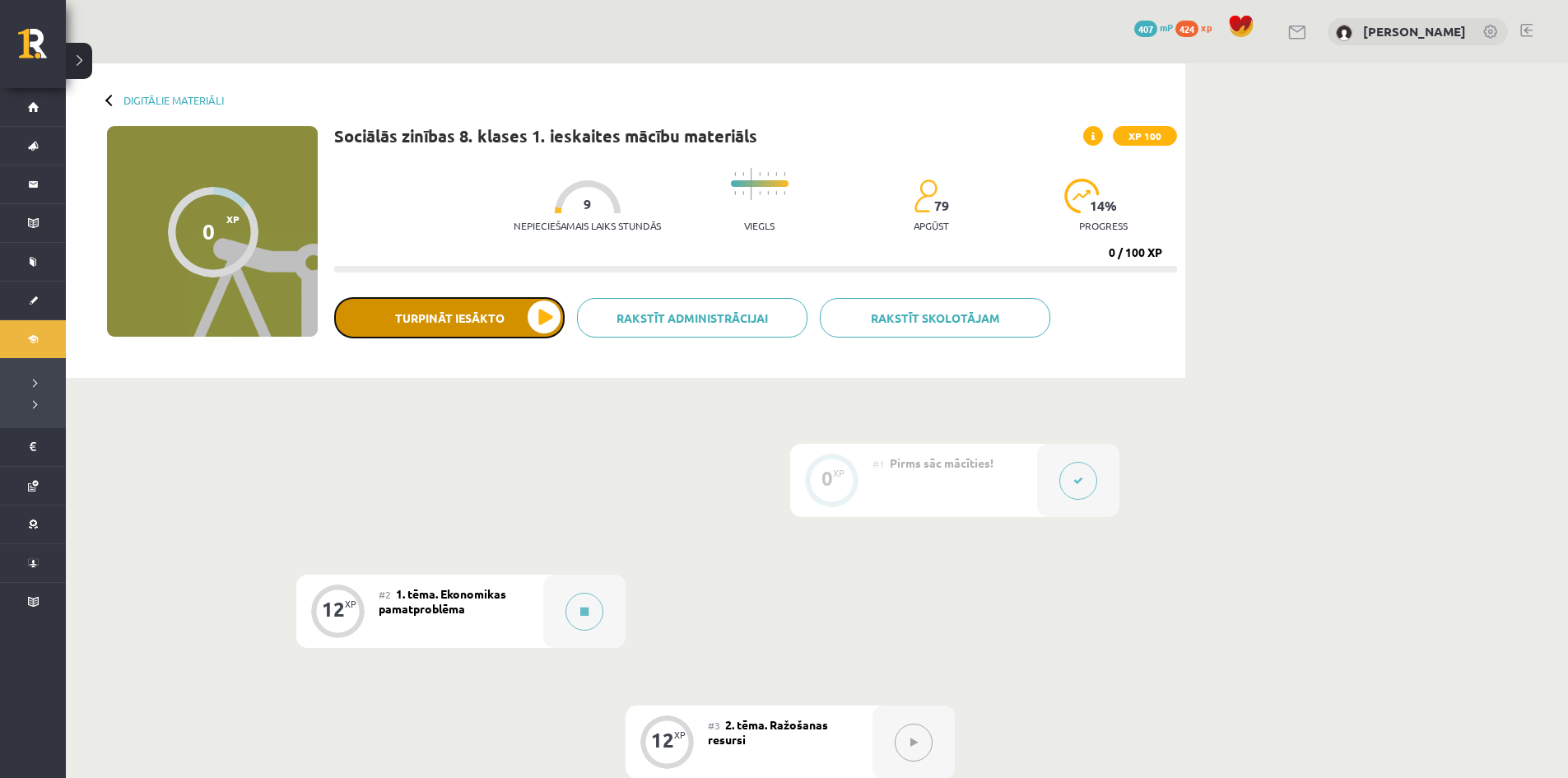
click at [532, 319] on button "Turpināt iesākto" at bounding box center [449, 317] width 230 height 41
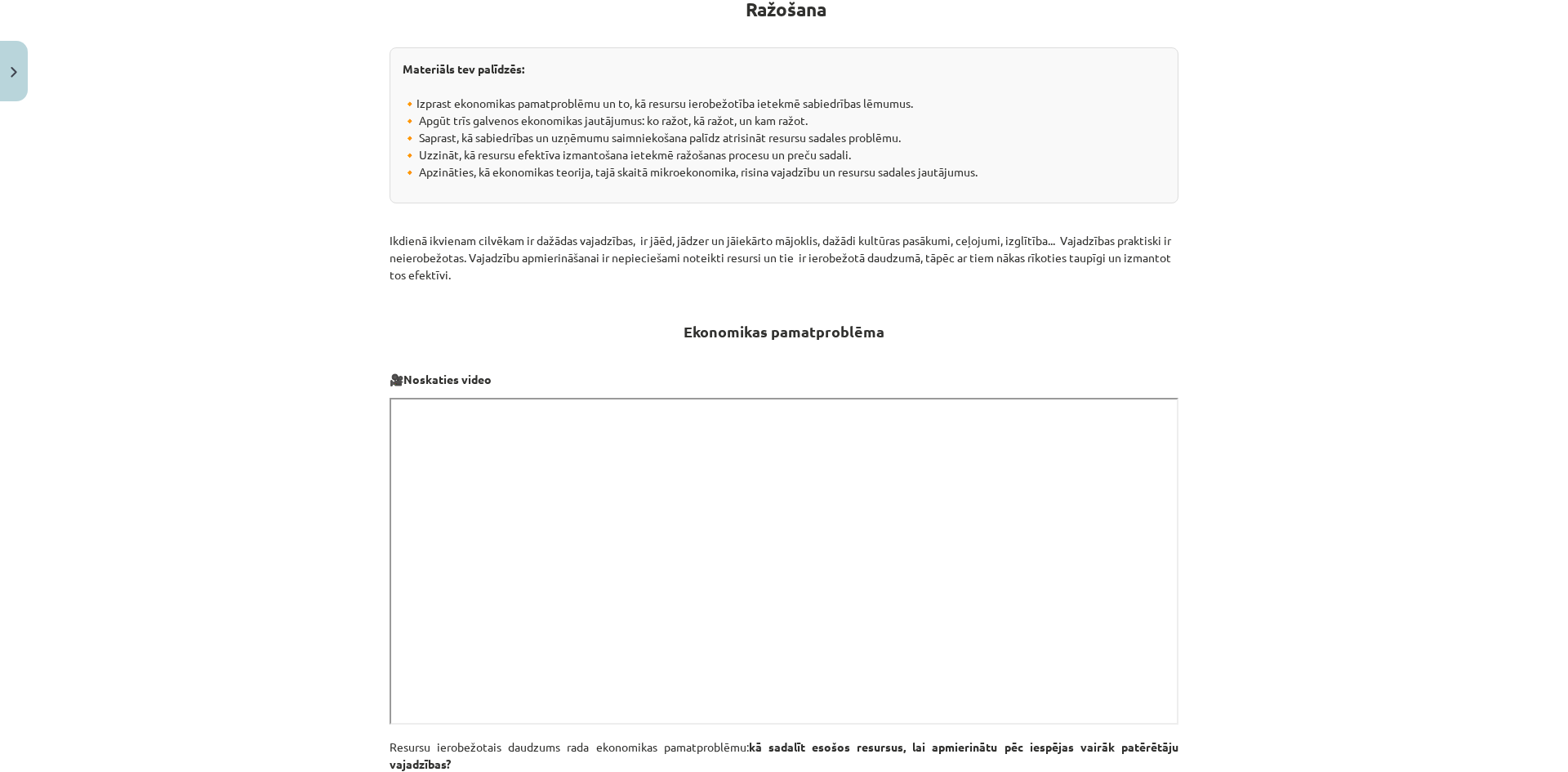
scroll to position [409, 0]
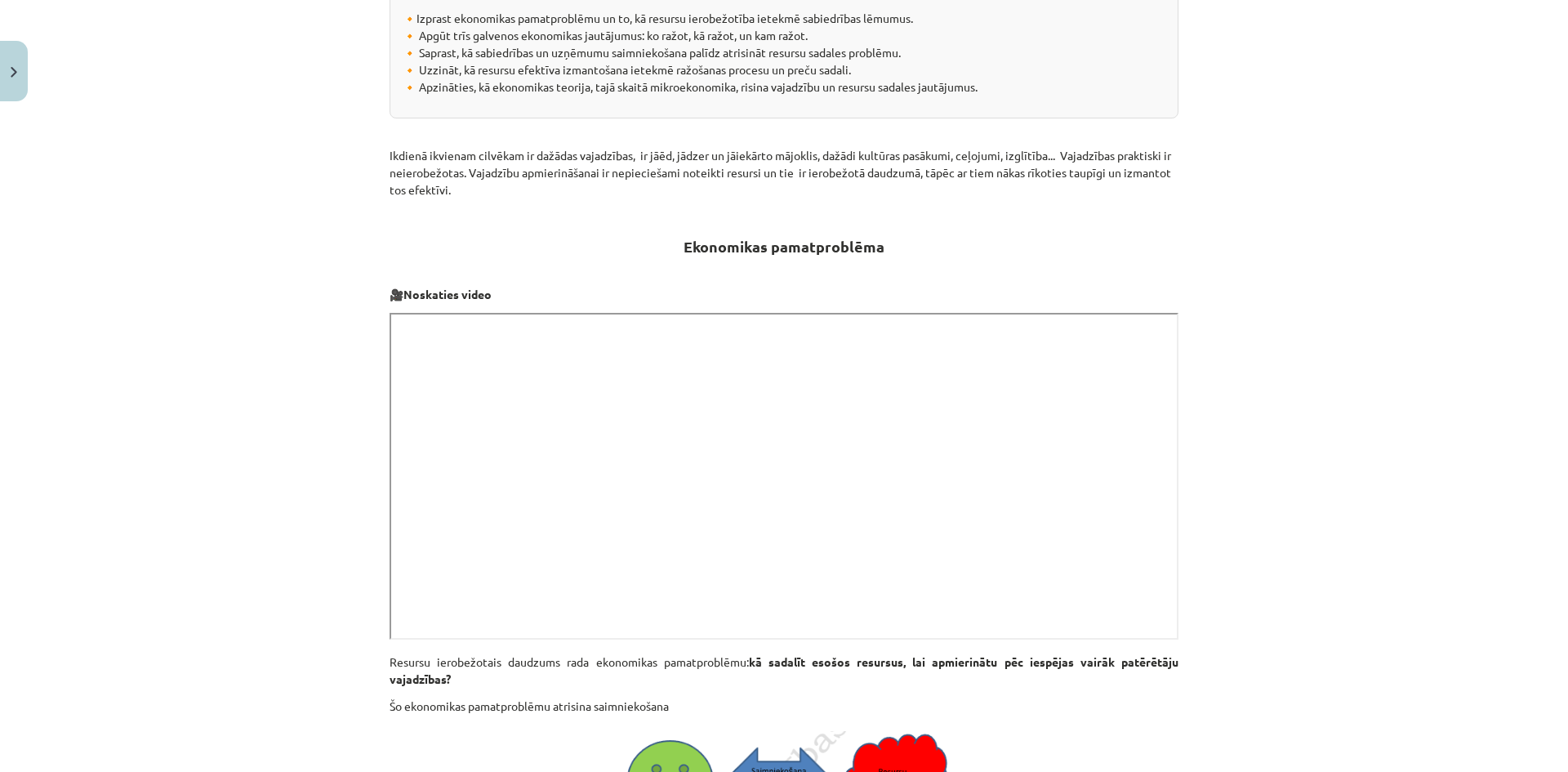
click at [1224, 593] on div "Mācību tēma: Sociālās zinības 8. klases 1. ieskaites mācību materiāls #2 1. tēm…" at bounding box center [784, 386] width 1568 height 772
click at [1187, 567] on div "Mācību tēma: Sociālās zinības 8. klases 1. ieskaites mācību materiāls #2 1. tēm…" at bounding box center [784, 386] width 1568 height 772
click at [1202, 598] on div "Mācību tēma: Sociālās zinības 8. klases 1. ieskaites mācību materiāls #2 1. tēm…" at bounding box center [784, 386] width 1568 height 772
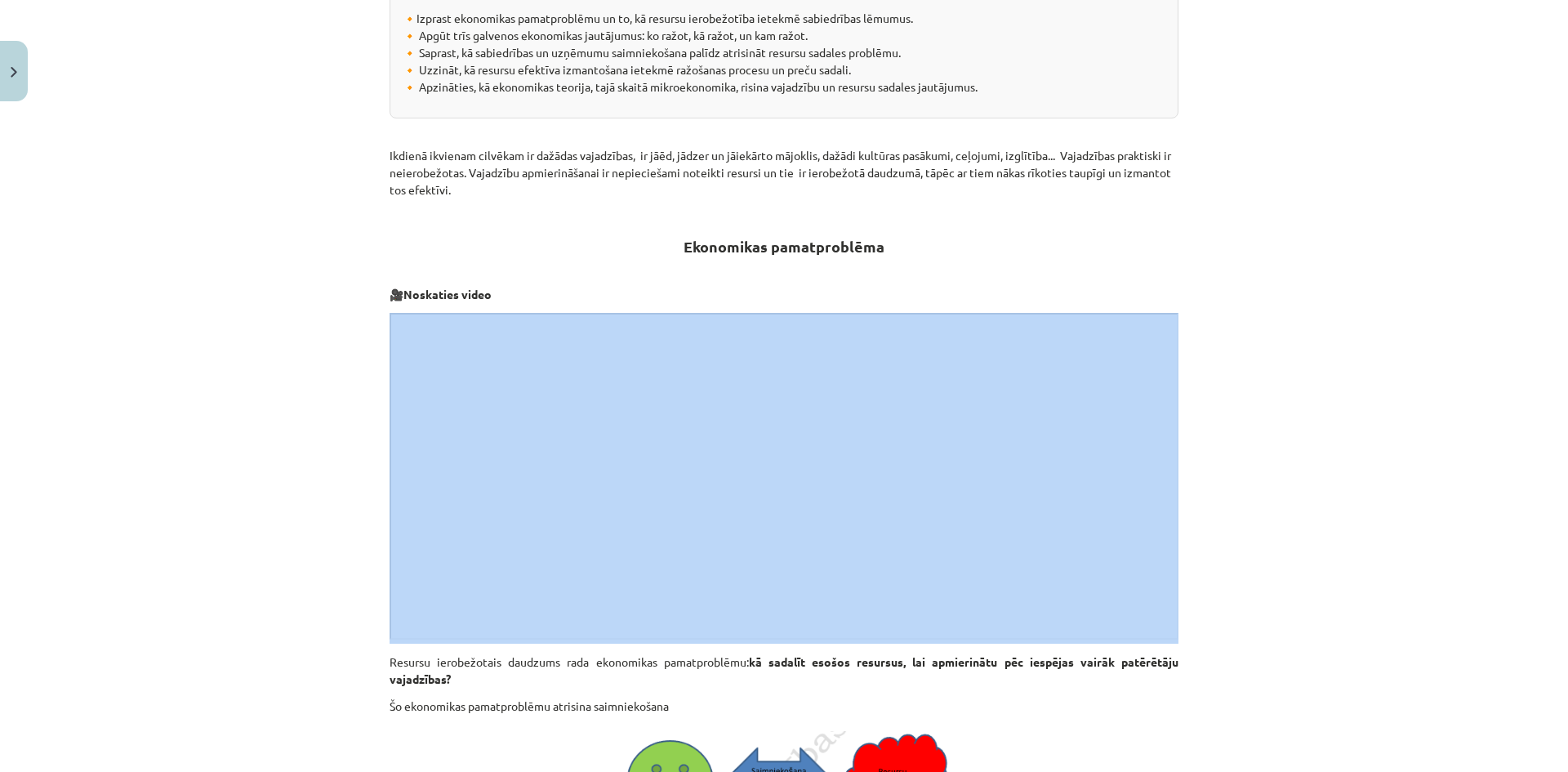
click at [1202, 598] on div "Mācību tēma: Sociālās zinības 8. klases 1. ieskaites mācību materiāls #2 1. tēm…" at bounding box center [784, 386] width 1568 height 772
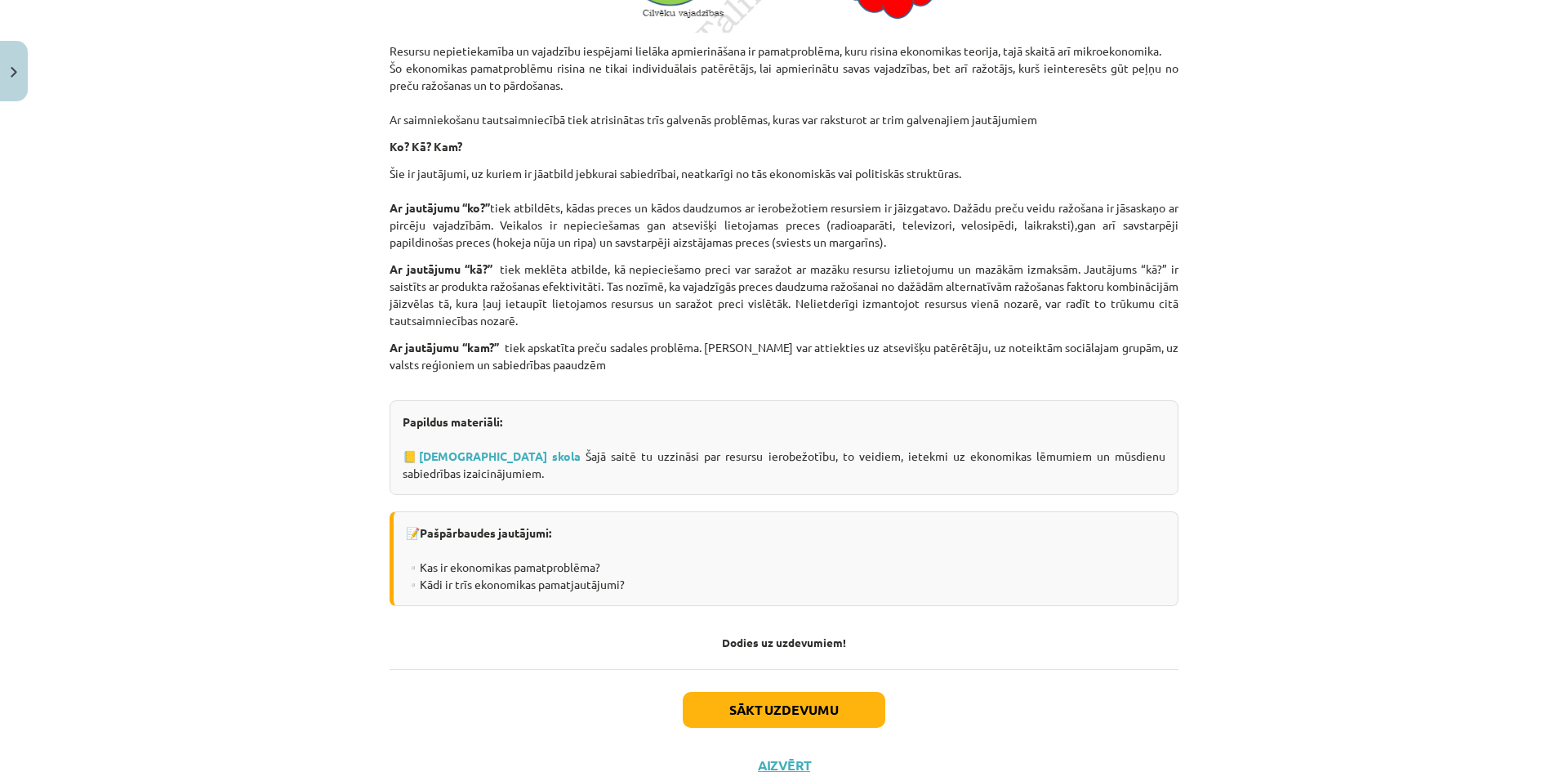
scroll to position [1226, 0]
click at [438, 453] on link "[DEMOGRAPHIC_DATA] skola" at bounding box center [500, 455] width 162 height 15
click at [738, 700] on button "Sākt uzdevumu" at bounding box center [784, 709] width 202 height 36
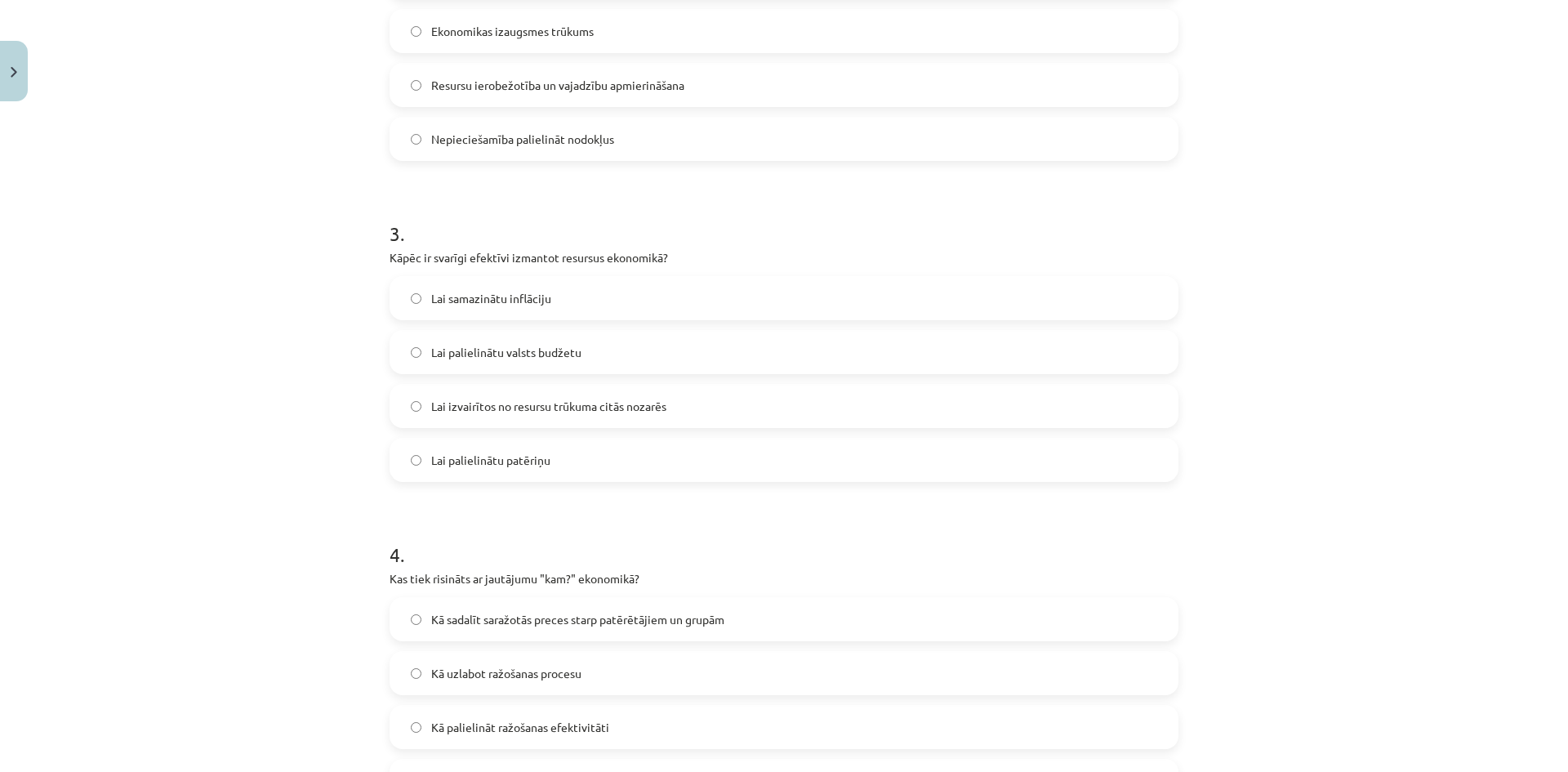
scroll to position [776, 0]
drag, startPoint x: 402, startPoint y: 409, endPoint x: 347, endPoint y: 428, distance: 58.2
click at [347, 428] on div "Mācību tēma: Sociālās zinības 8. klases 1. ieskaites mācību materiāls #2 1. tēm…" at bounding box center [784, 386] width 1568 height 772
click at [409, 415] on label "Lai izvairītos no resursu trūkuma citās nozarēs" at bounding box center [784, 404] width 786 height 40
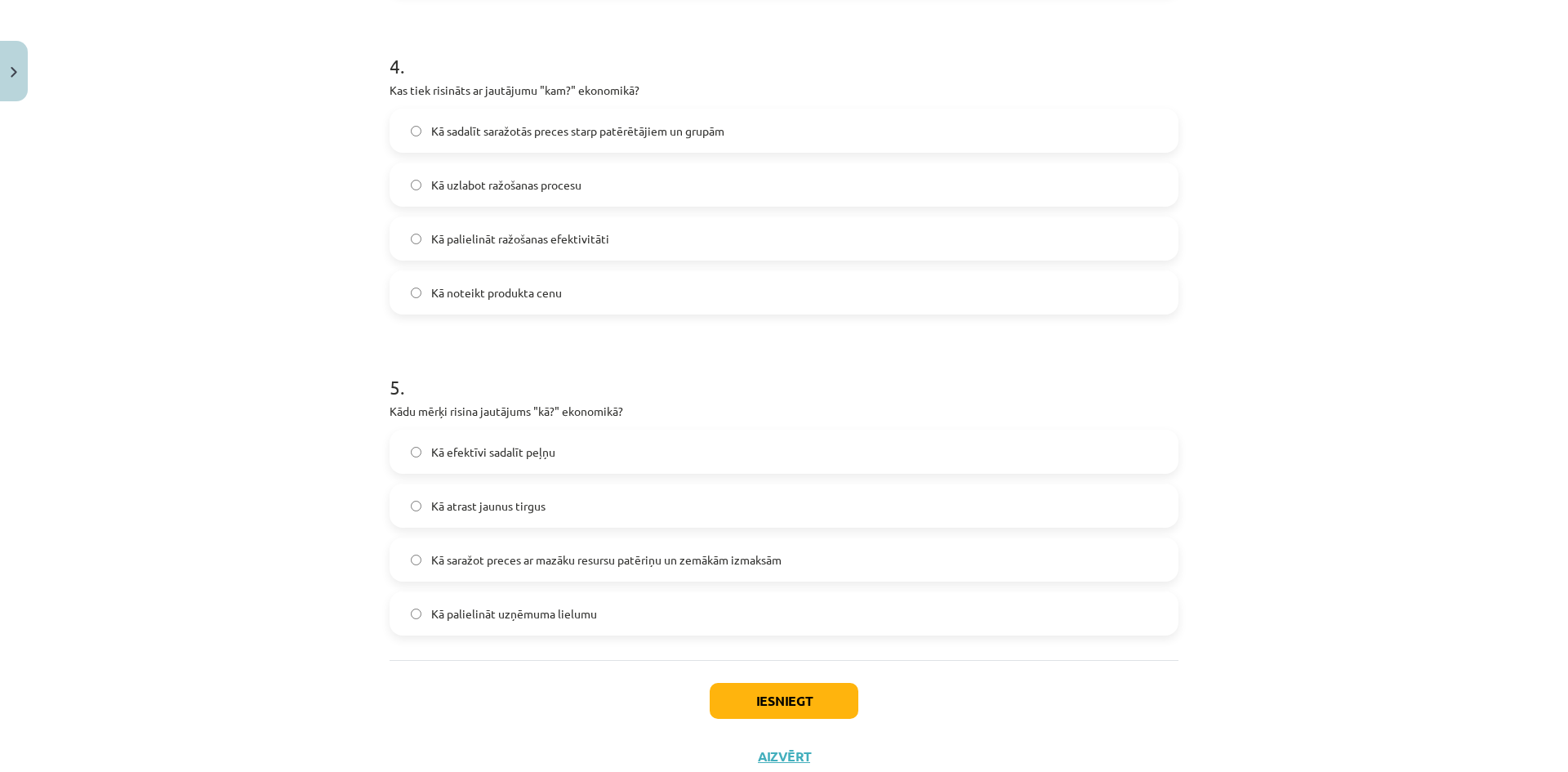
scroll to position [1266, 0]
click at [812, 689] on button "Iesniegt" at bounding box center [783, 696] width 149 height 36
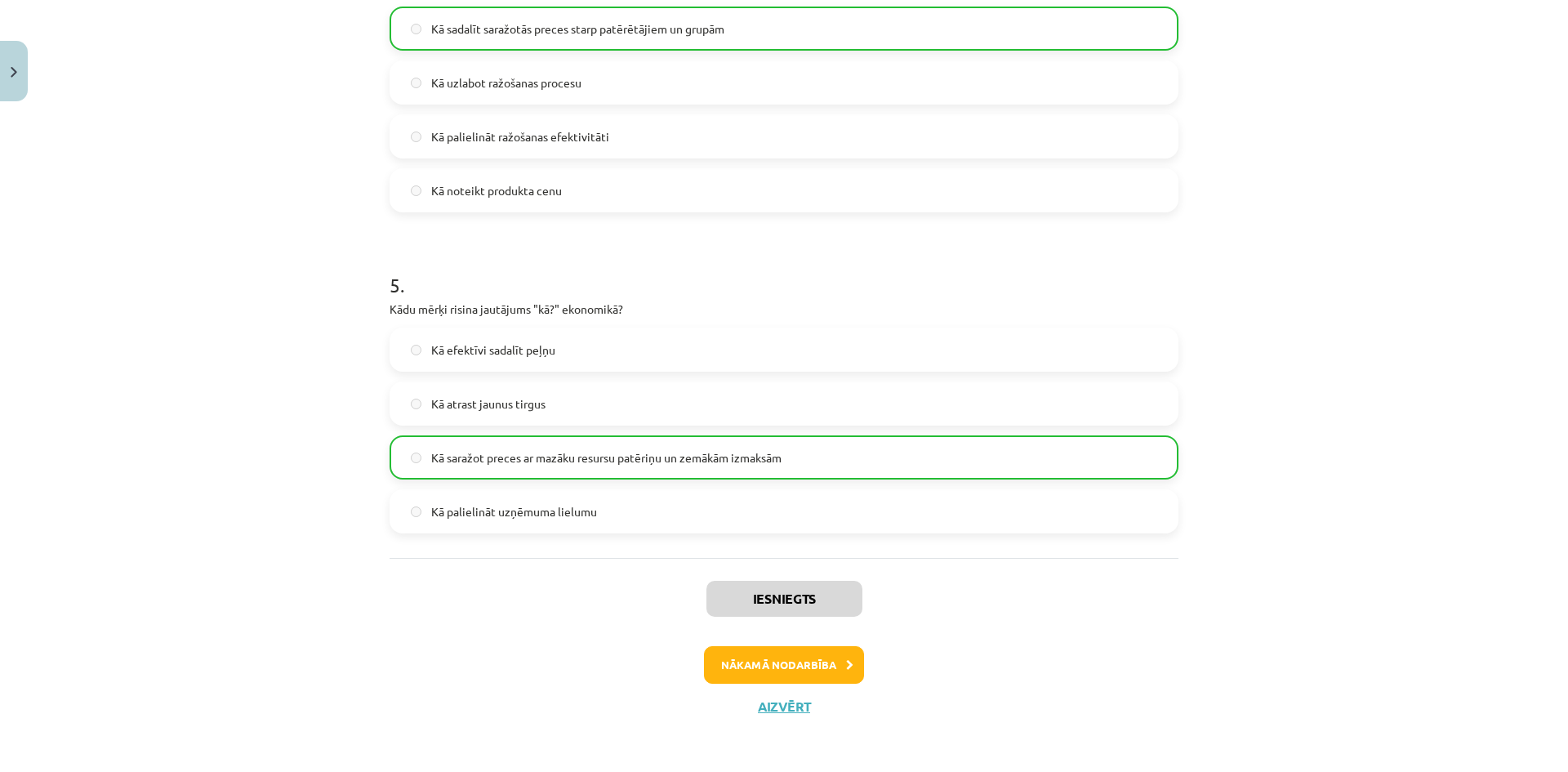
scroll to position [1367, 0]
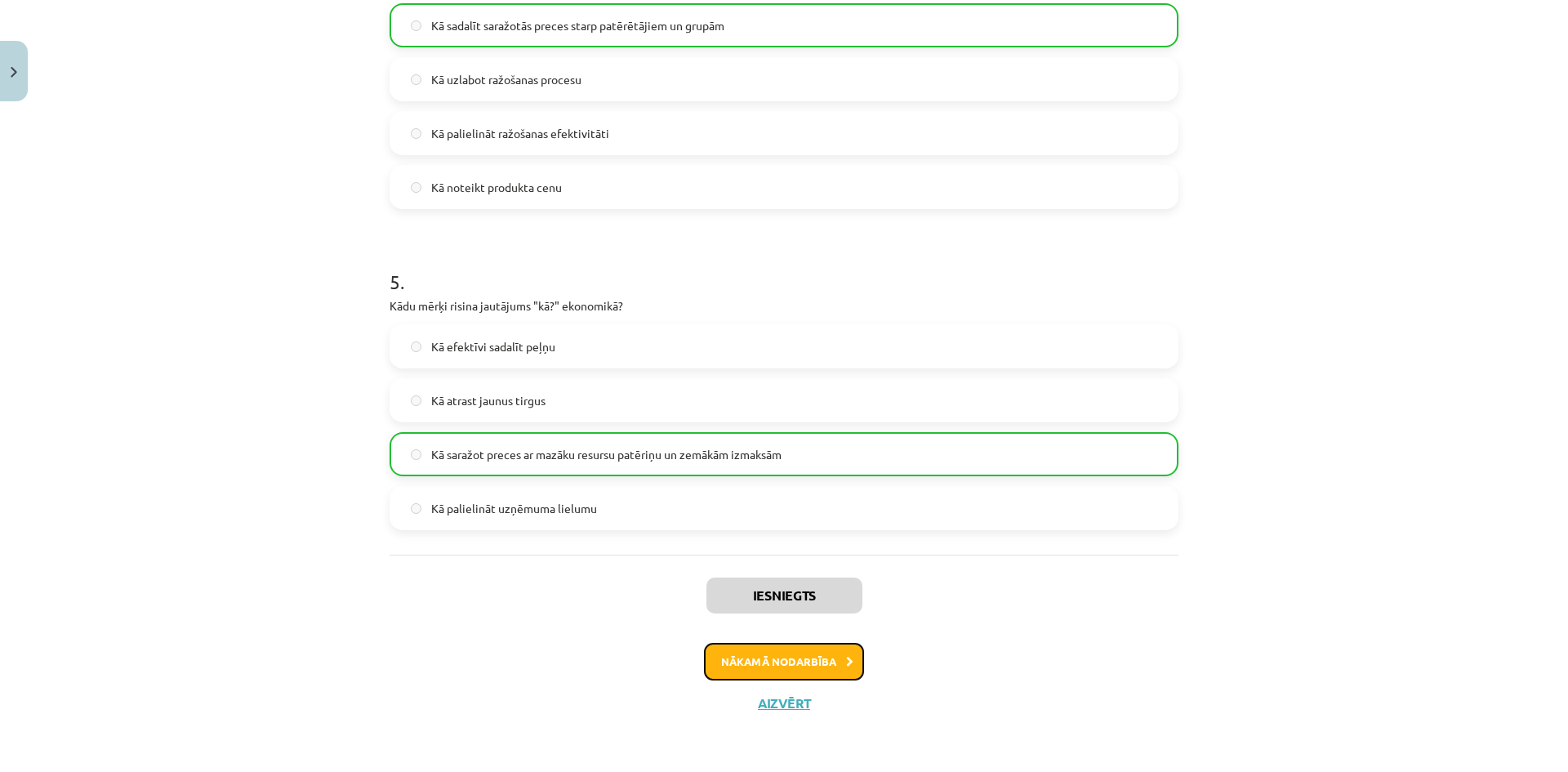
click at [831, 664] on button "Nākamā nodarbība" at bounding box center [784, 661] width 160 height 38
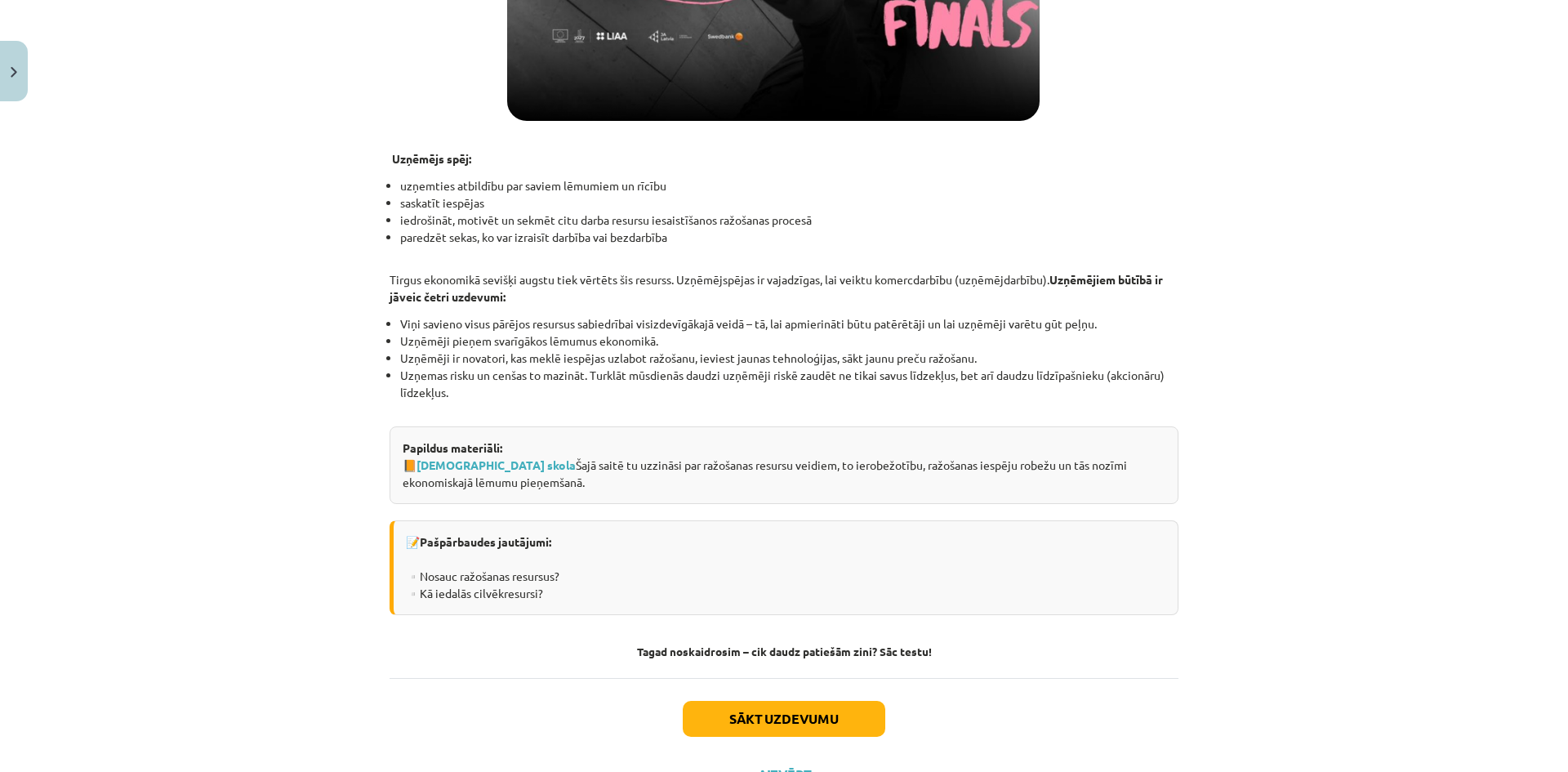
scroll to position [2135, 0]
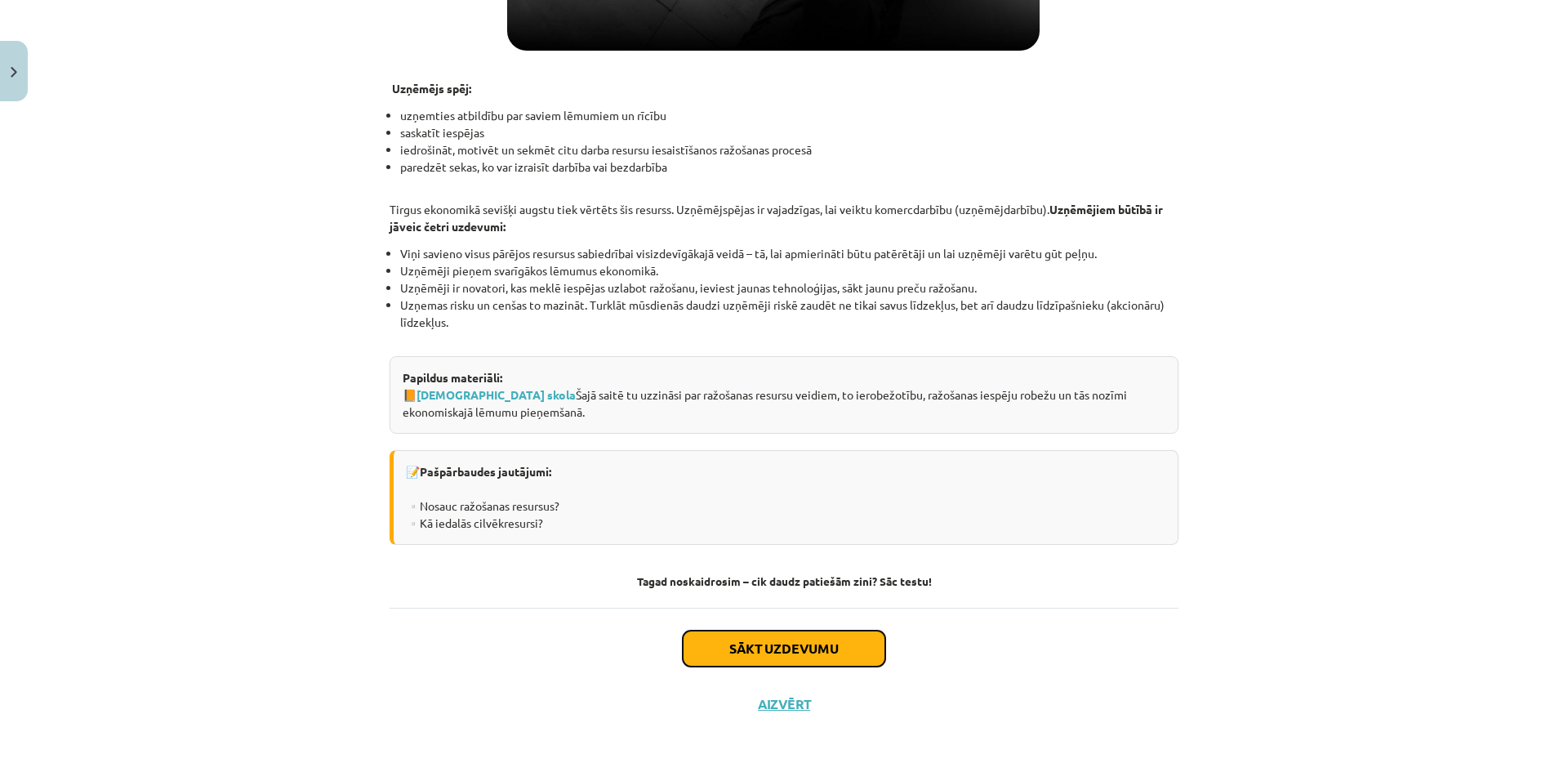
click at [757, 648] on button "Sākt uzdevumu" at bounding box center [784, 648] width 202 height 36
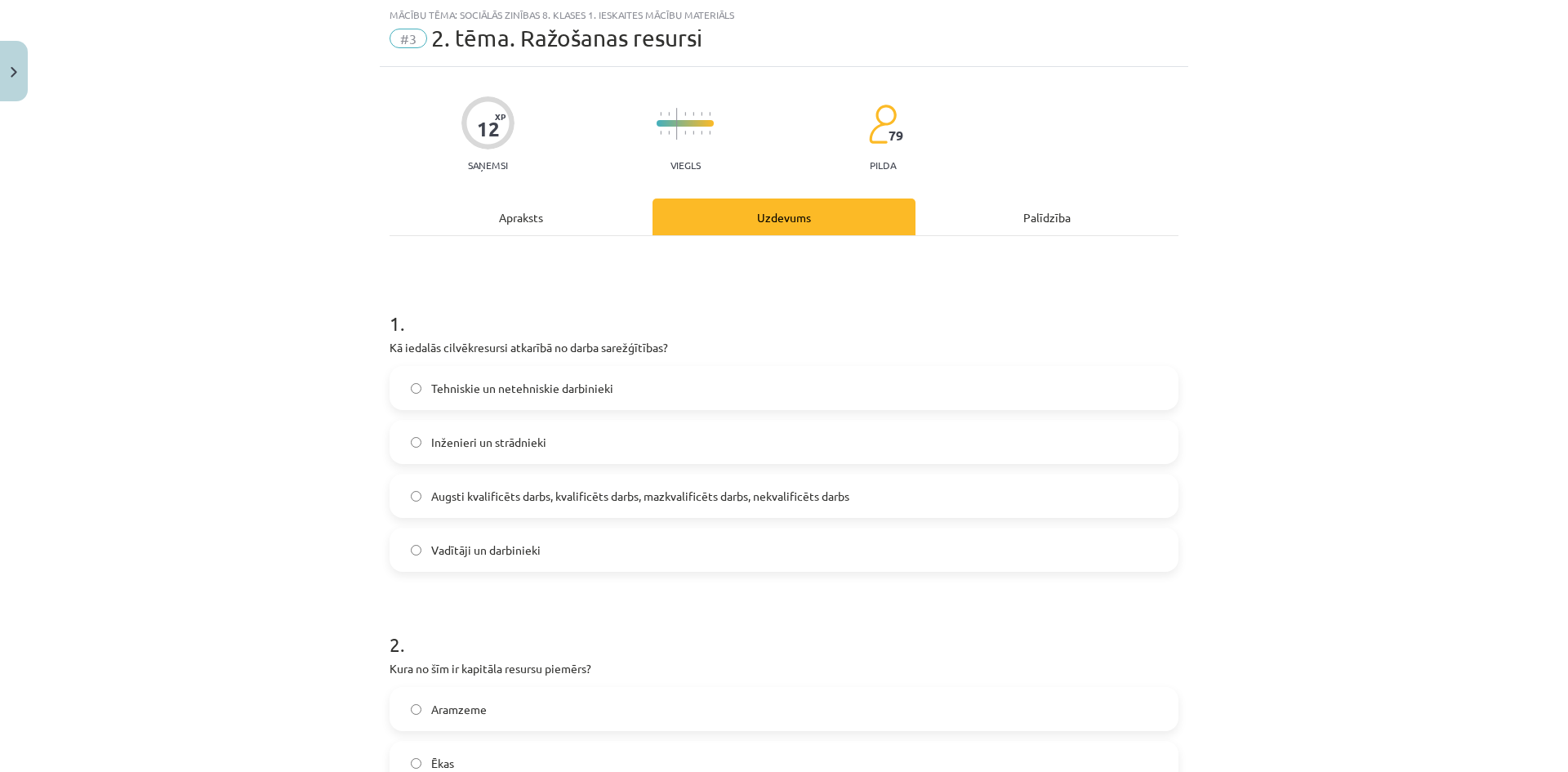
scroll to position [40, 0]
click at [413, 490] on label "Augsti kvalificēts darbs, kvalificēts darbs, mazkvalificēts darbs, nekvalificēt…" at bounding box center [784, 497] width 786 height 40
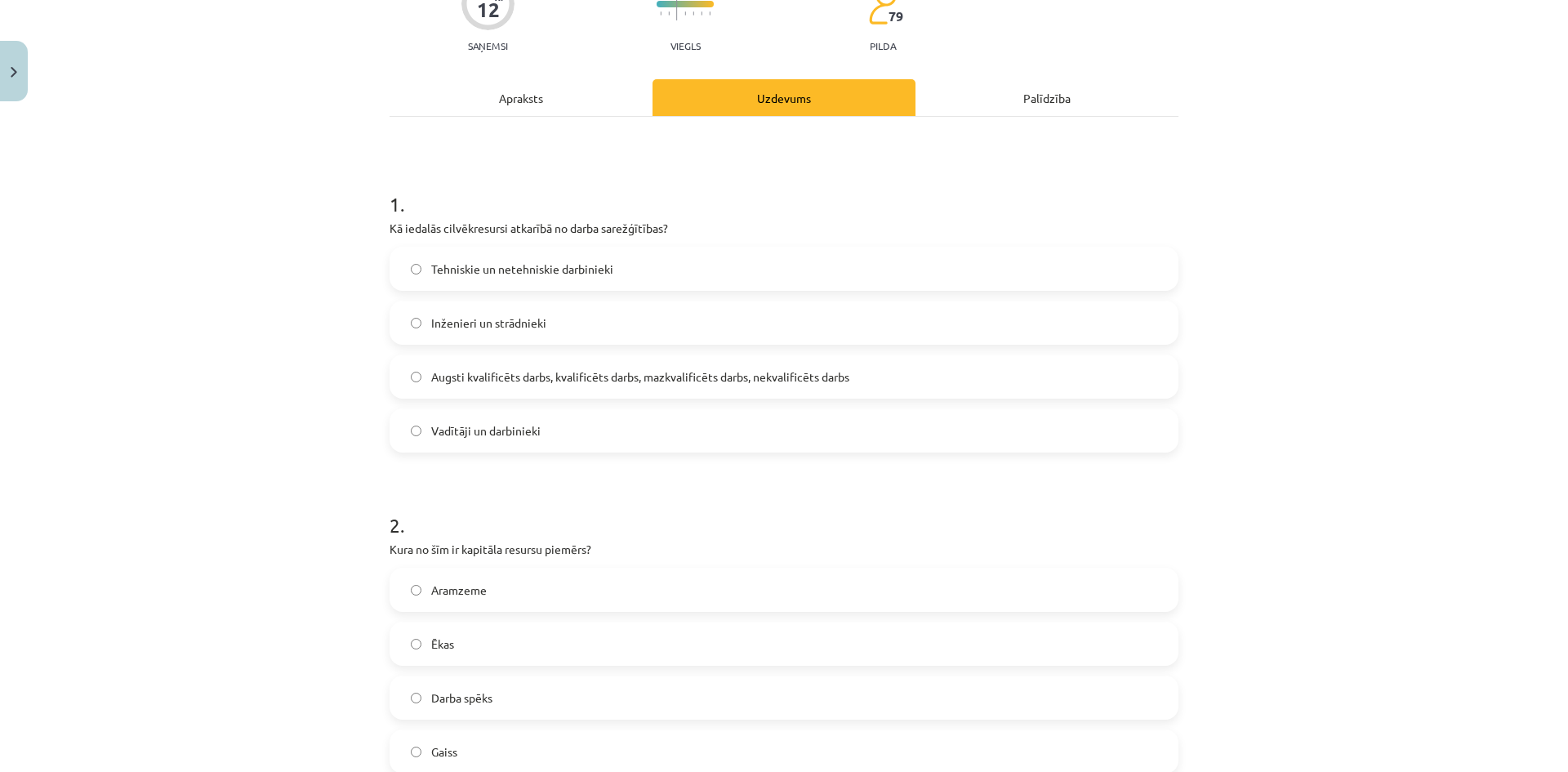
scroll to position [204, 0]
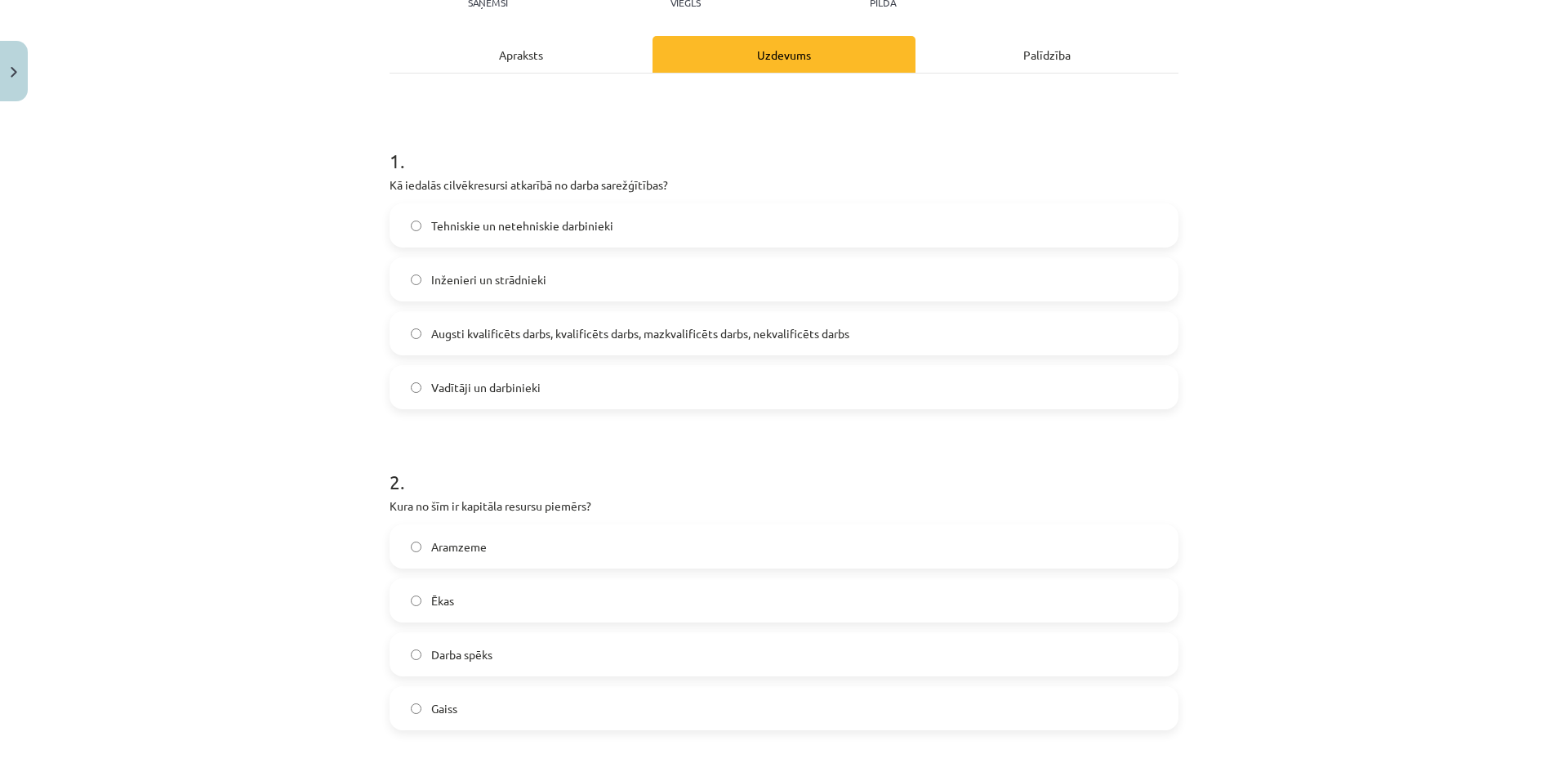
drag, startPoint x: 331, startPoint y: 506, endPoint x: 302, endPoint y: 497, distance: 30.4
click at [302, 497] on div "Mācību tēma: Sociālās zinības 8. klases 1. ieskaites mācību materiāls #3 2. tēm…" at bounding box center [784, 386] width 1568 height 772
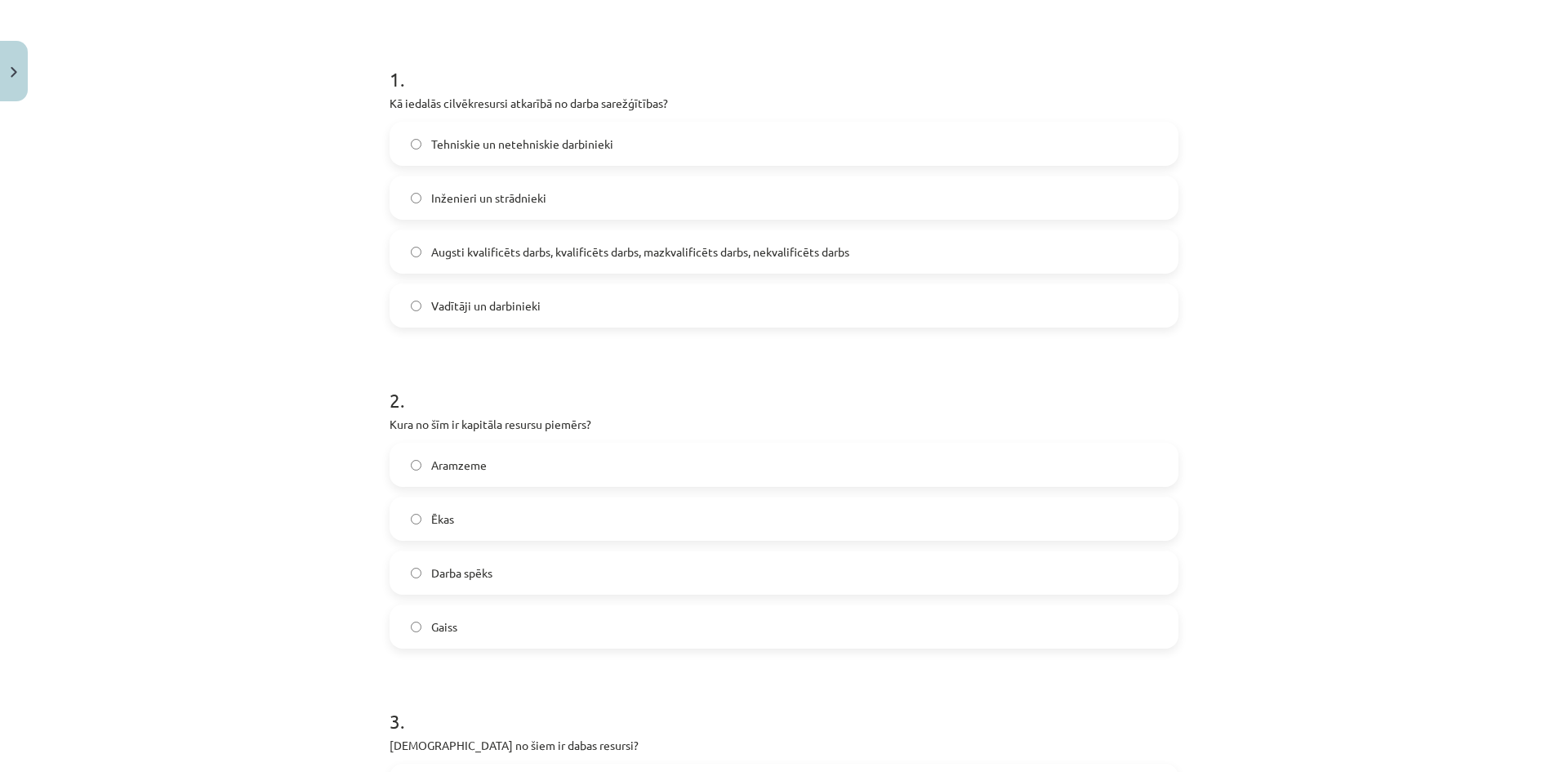
click at [302, 494] on div "Mācību tēma: Sociālās zinības 8. klases 1. ieskaites mācību materiāls #3 2. tēm…" at bounding box center [784, 386] width 1568 height 772
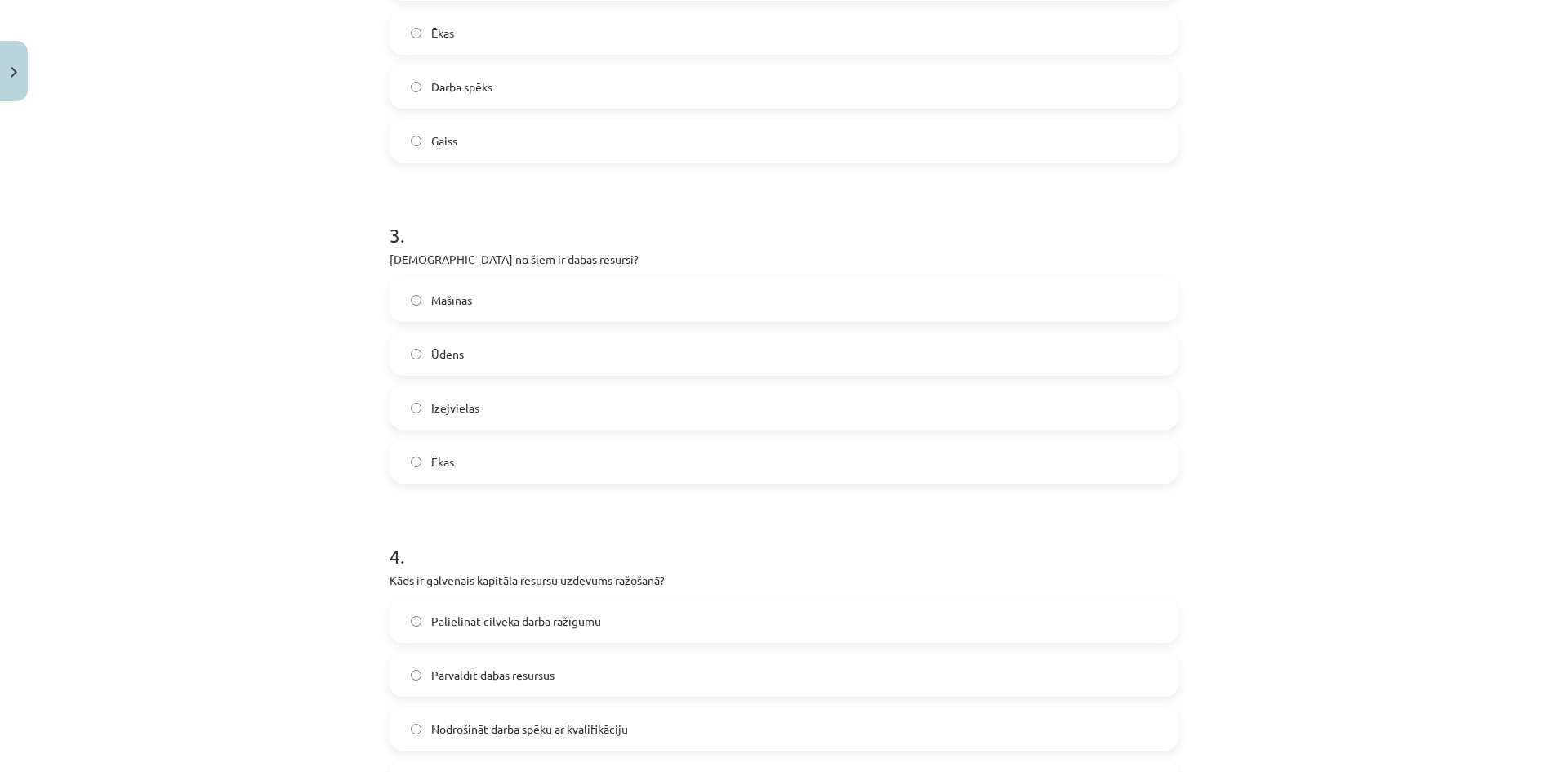
scroll to position [776, 0]
click at [402, 356] on label "Ūdens" at bounding box center [784, 349] width 786 height 40
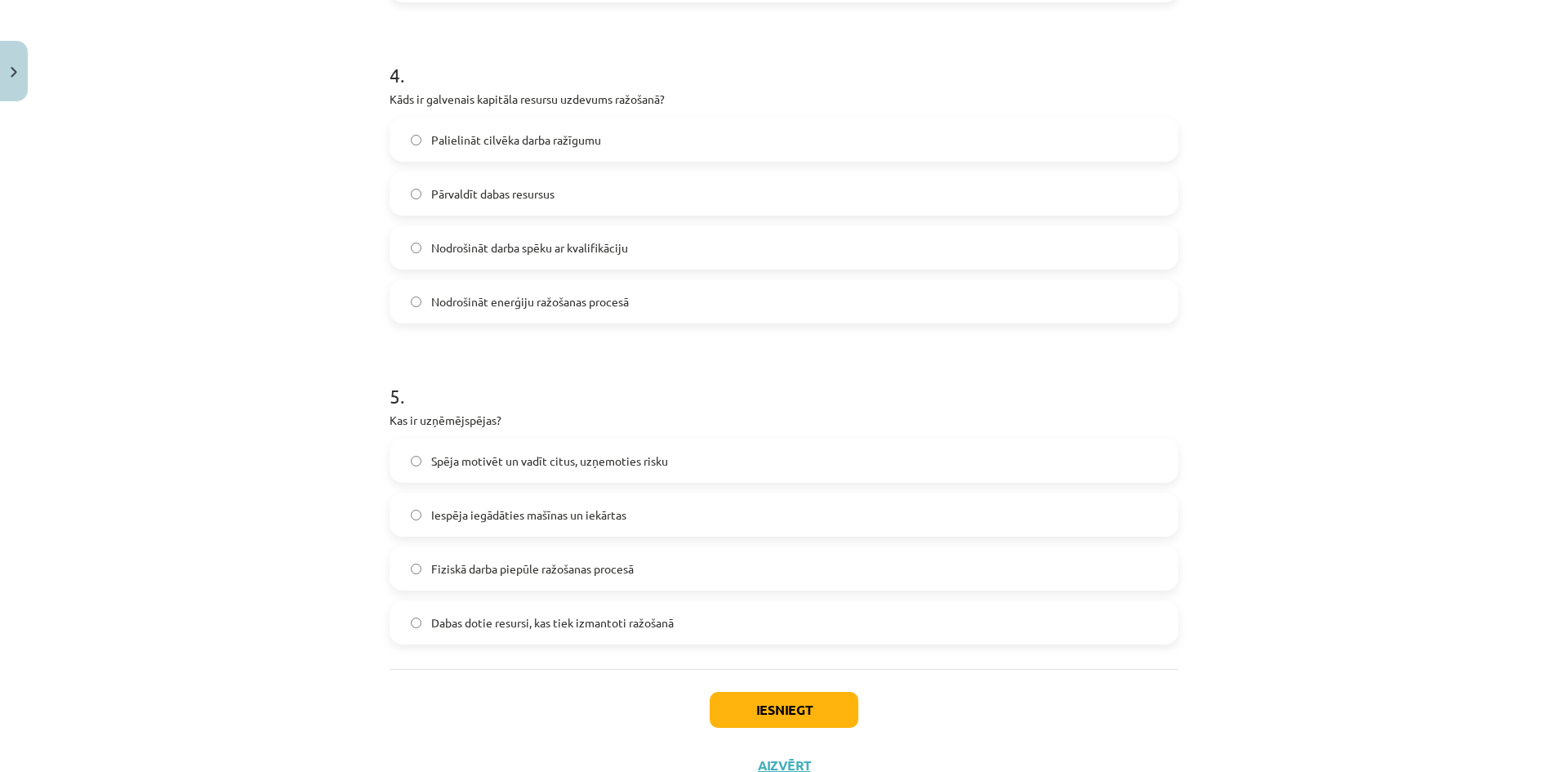
scroll to position [1266, 0]
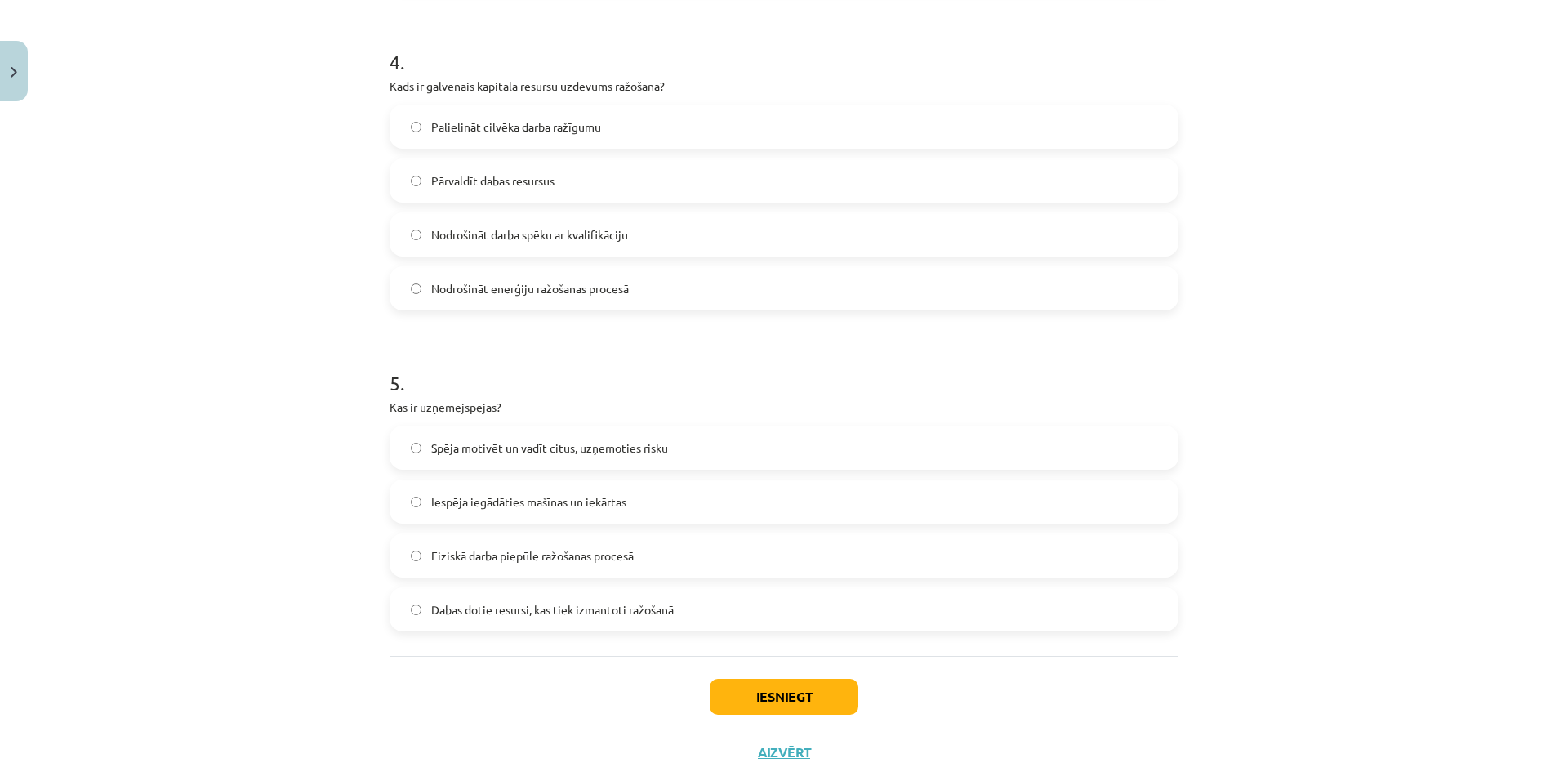
click at [399, 563] on label "Fiziskā darba piepūle ražošanas procesā" at bounding box center [784, 556] width 786 height 40
click at [754, 706] on button "Iesniegt" at bounding box center [783, 696] width 149 height 36
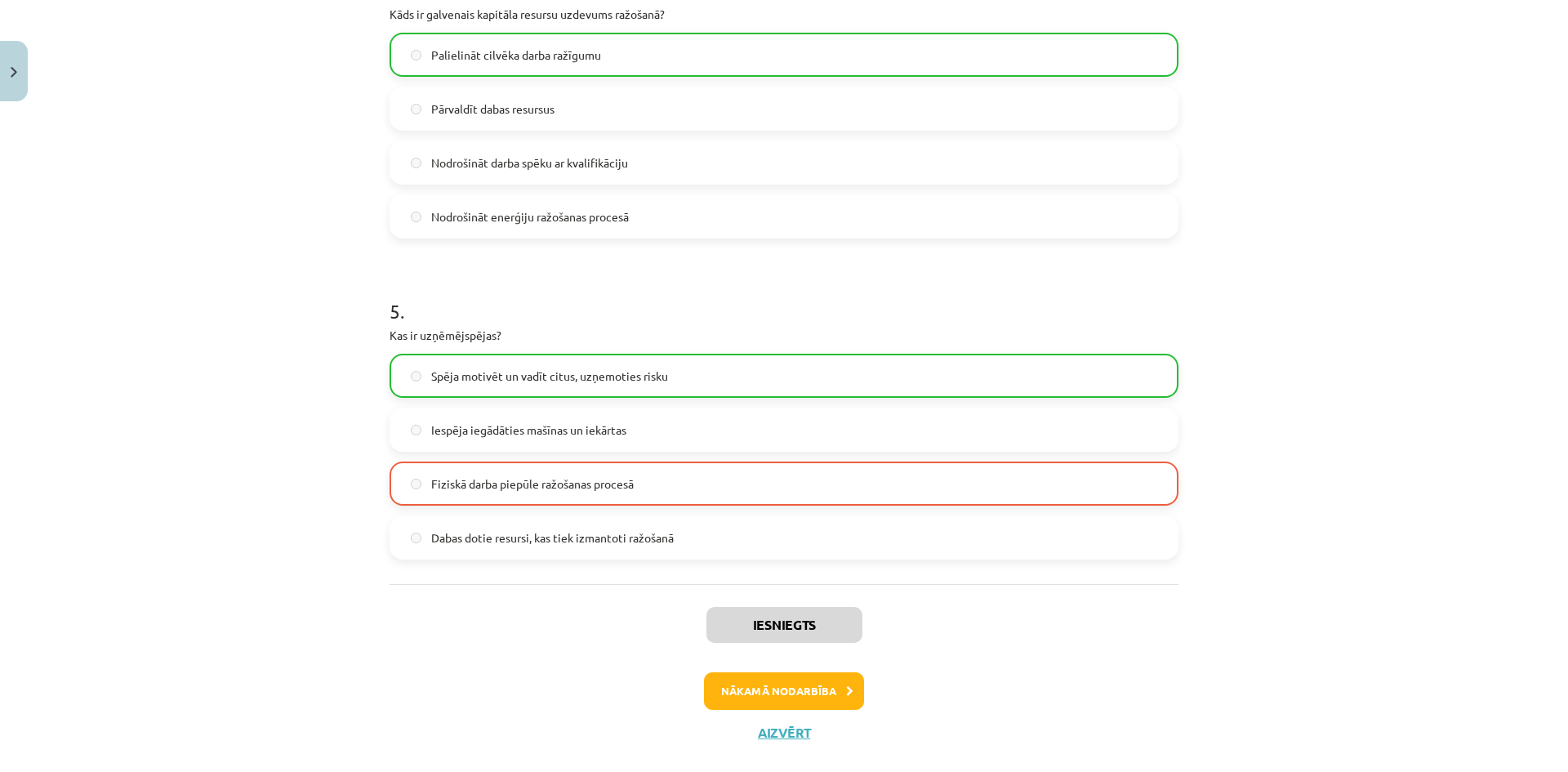
scroll to position [1367, 0]
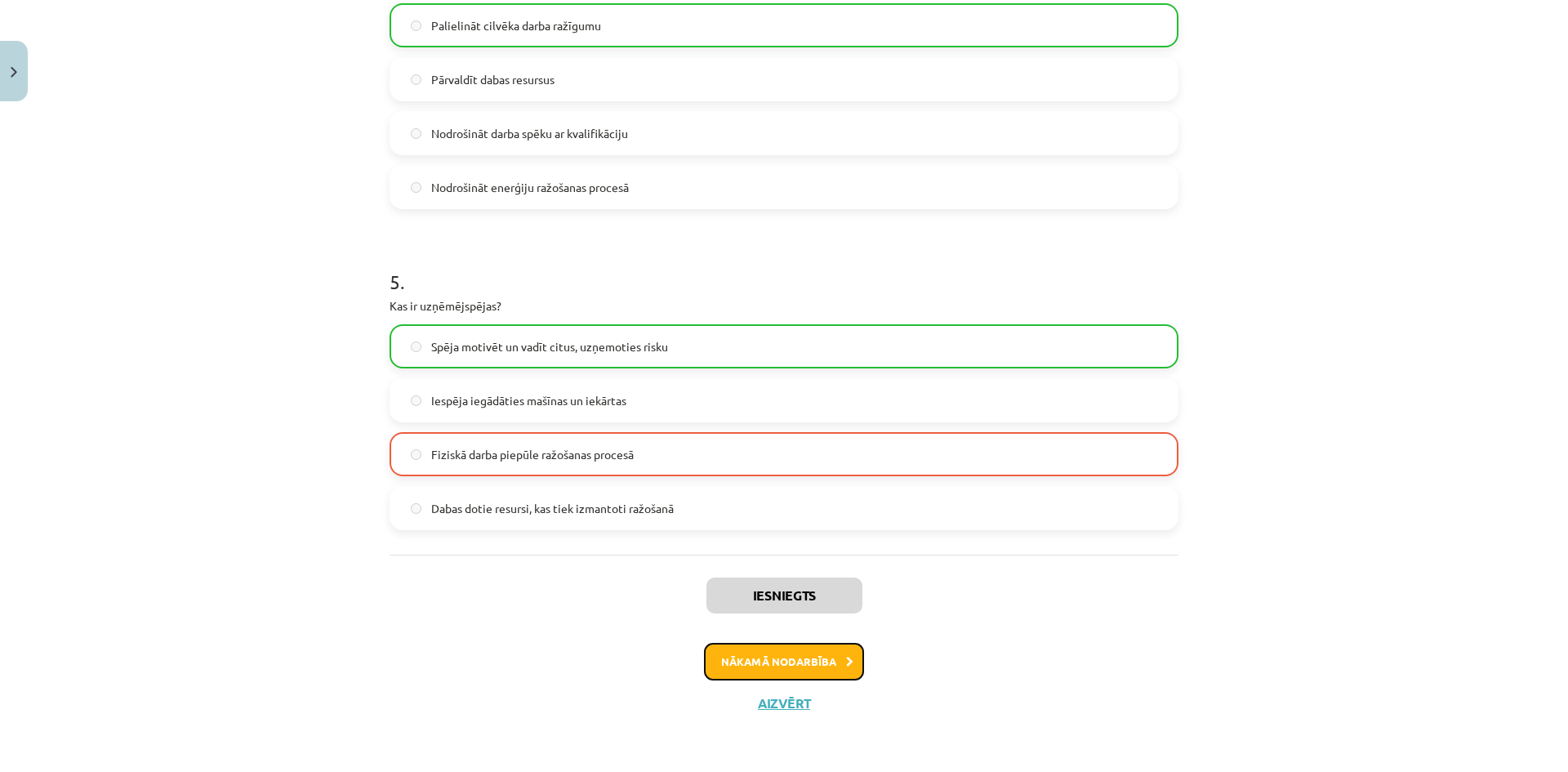
click at [798, 665] on button "Nākamā nodarbība" at bounding box center [784, 661] width 160 height 38
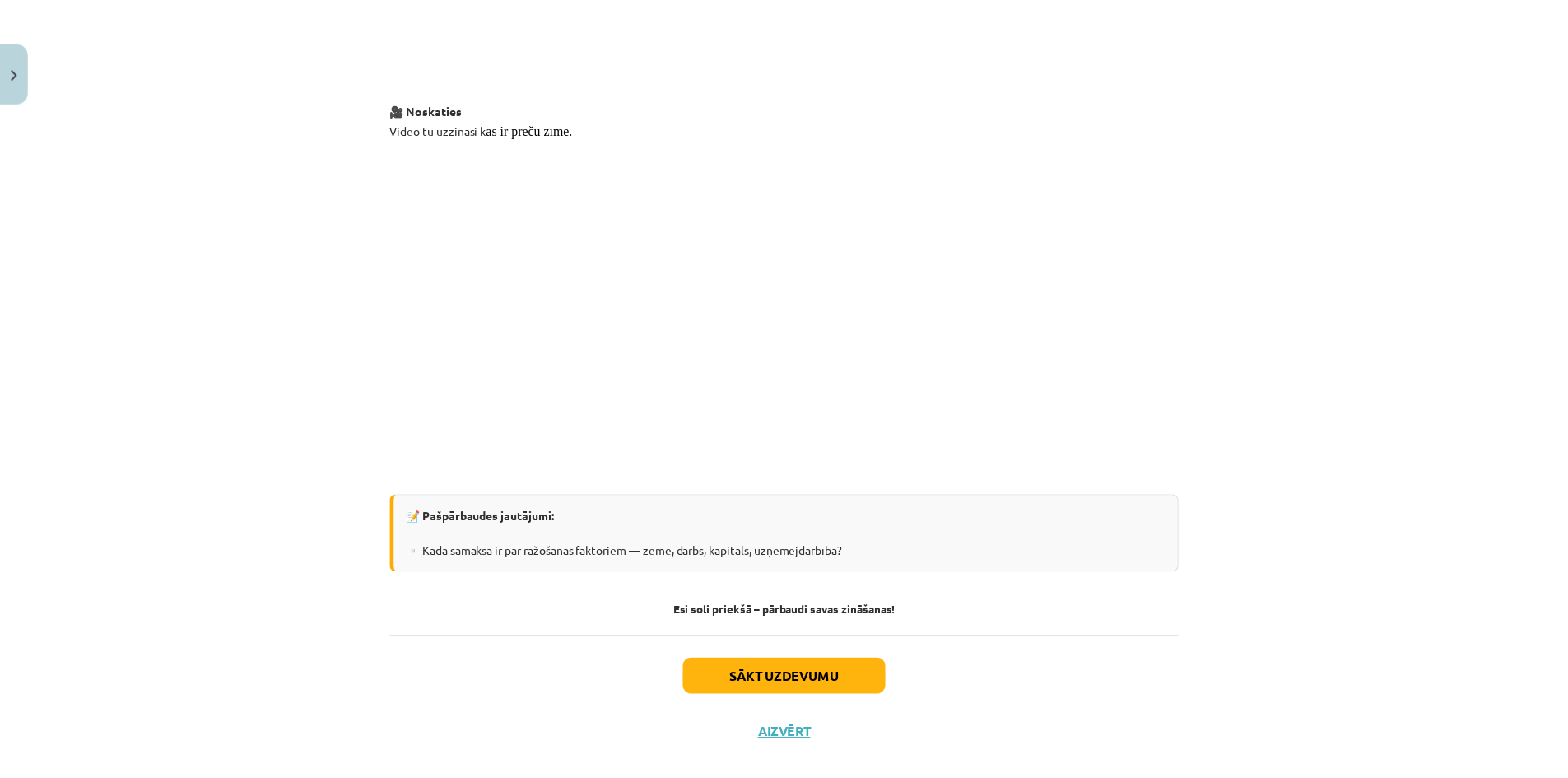
scroll to position [2851, 0]
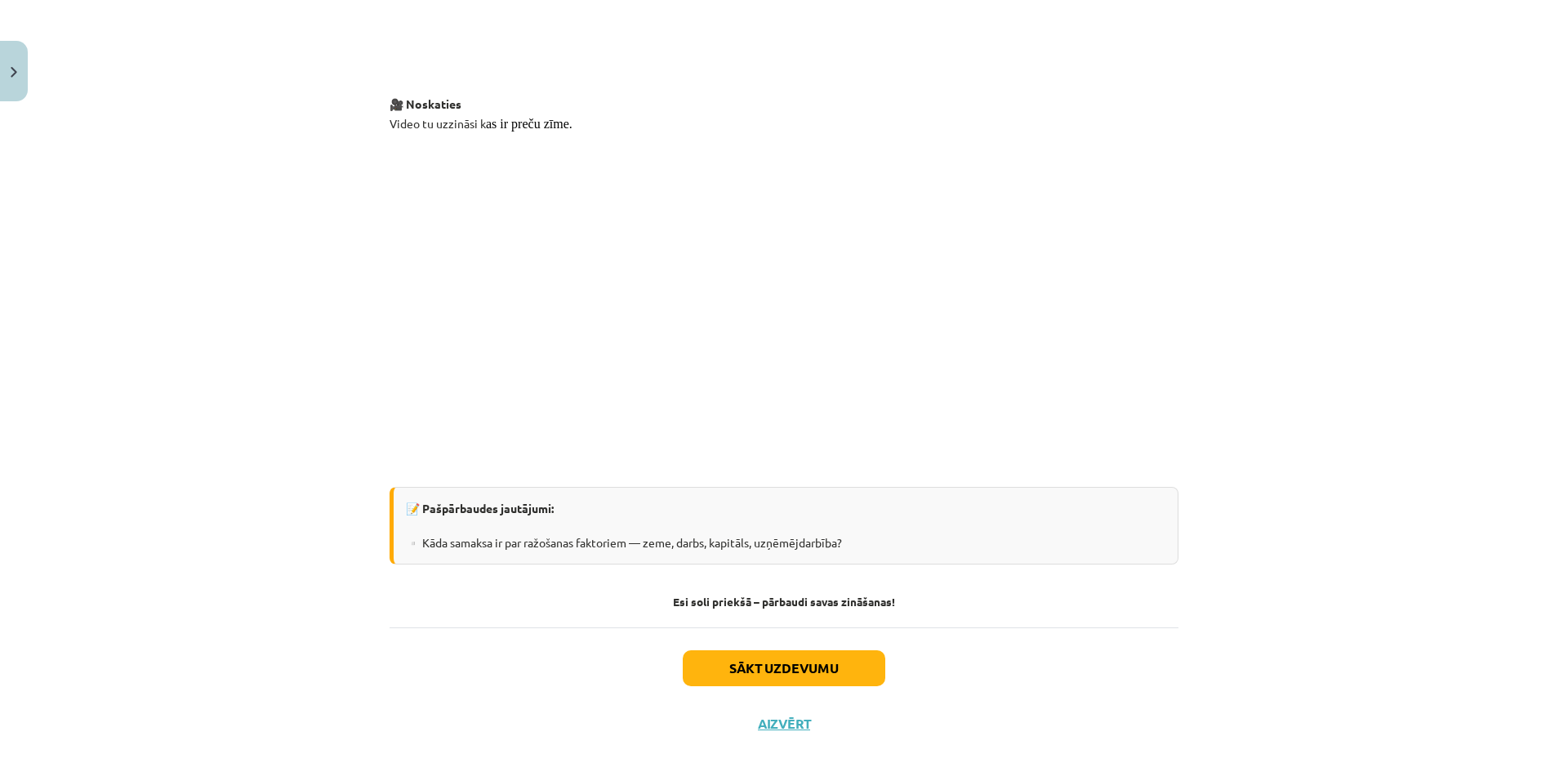
click at [790, 714] on div "Sākt uzdevumu Aizvērt" at bounding box center [783, 685] width 788 height 114
click at [801, 716] on button "Aizvērt" at bounding box center [784, 724] width 62 height 17
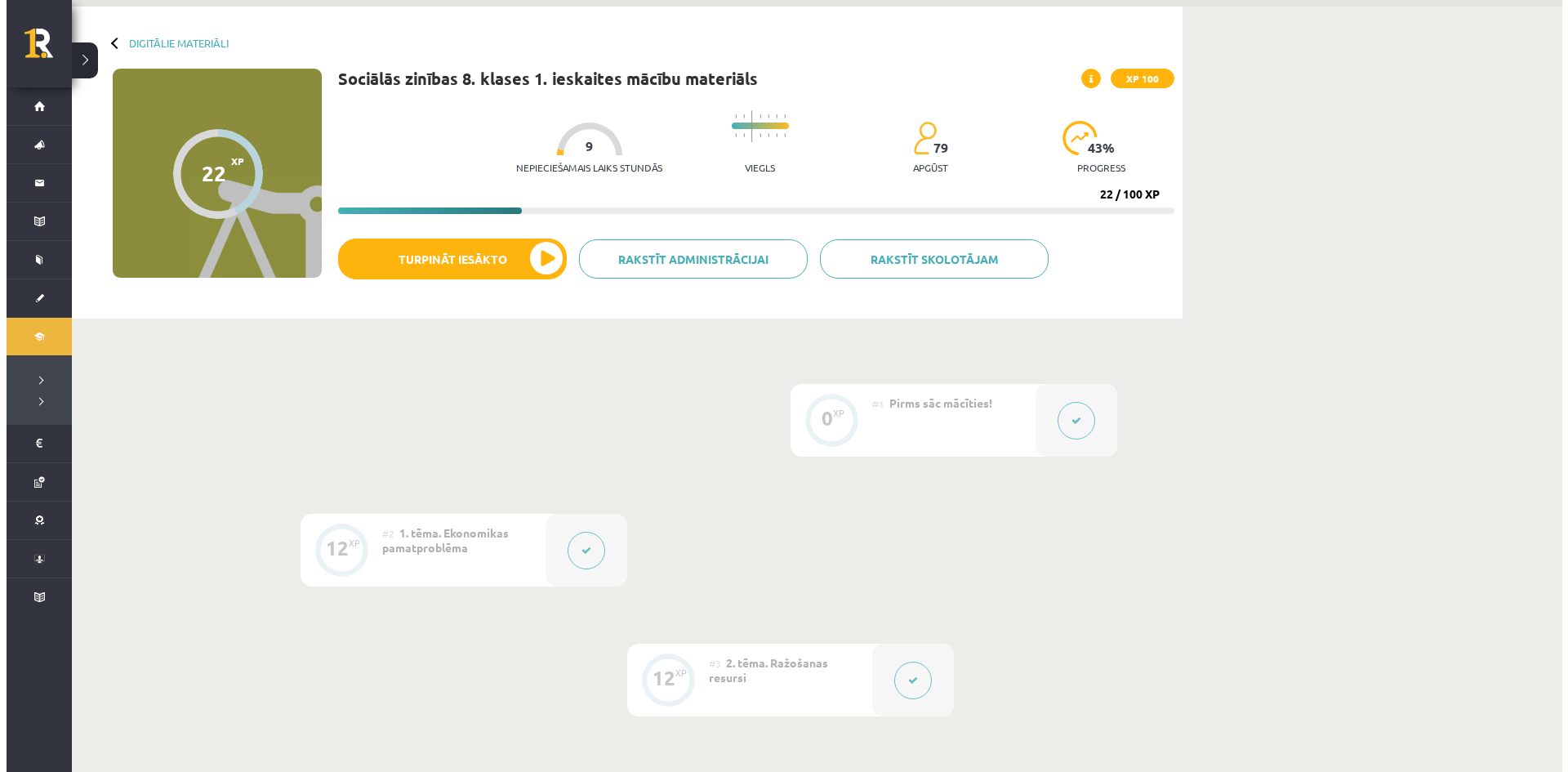
scroll to position [0, 0]
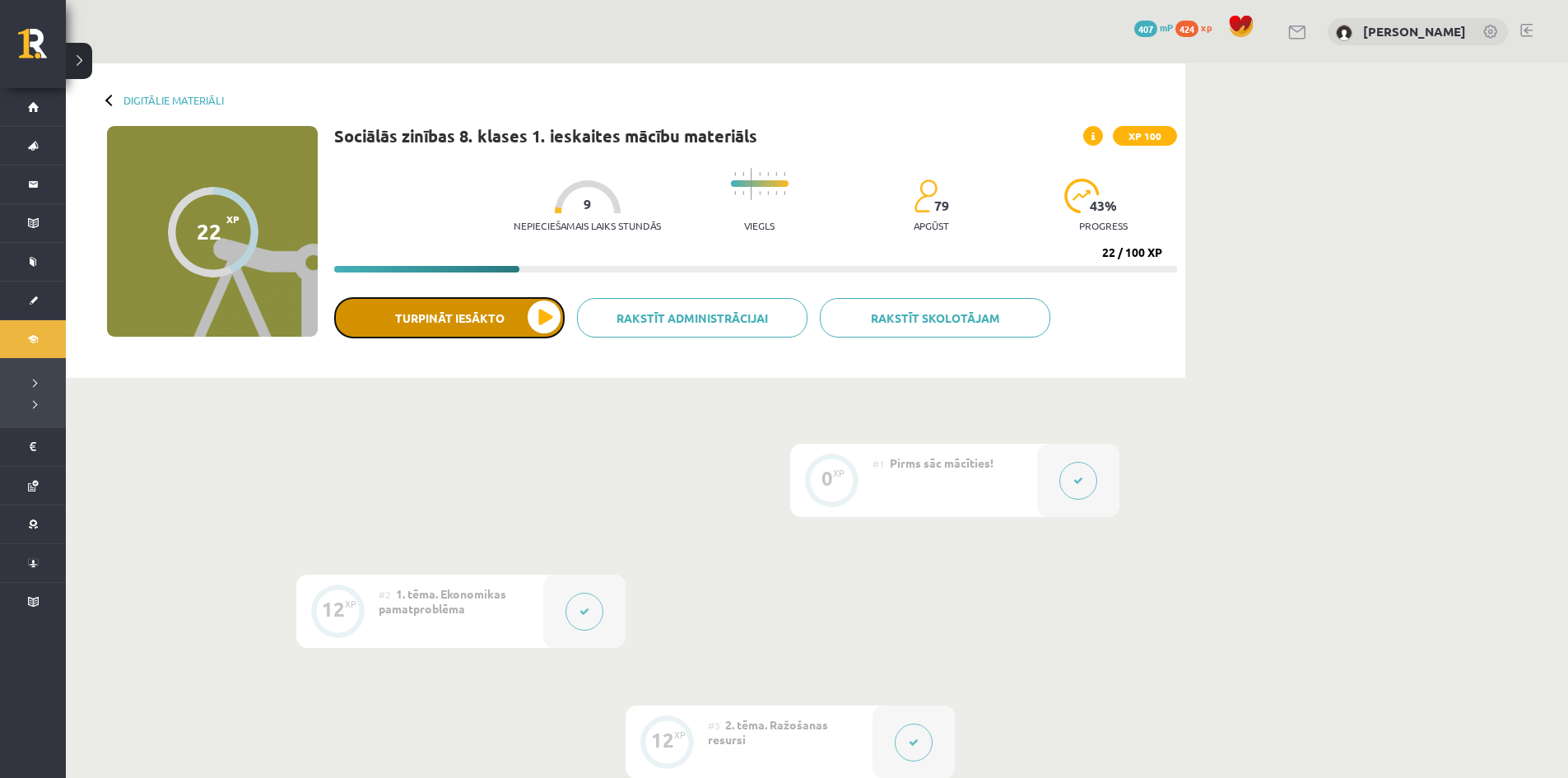
click at [541, 320] on button "Turpināt iesākto" at bounding box center [449, 317] width 230 height 41
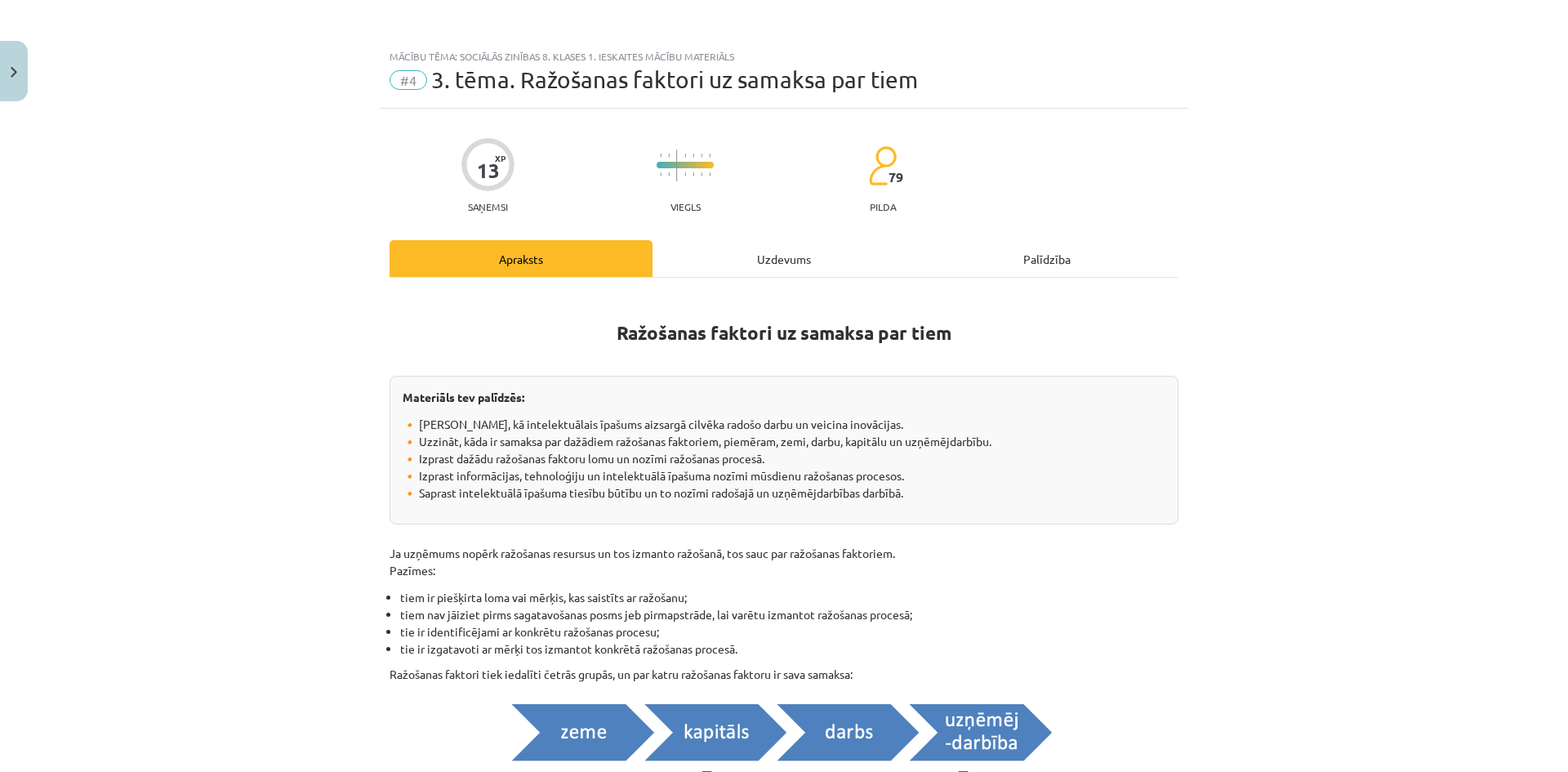
click at [1271, 389] on div "Mācību tēma: Sociālās zinības 8. klases 1. ieskaites mācību materiāls #4 3. tēm…" at bounding box center [784, 386] width 1568 height 772
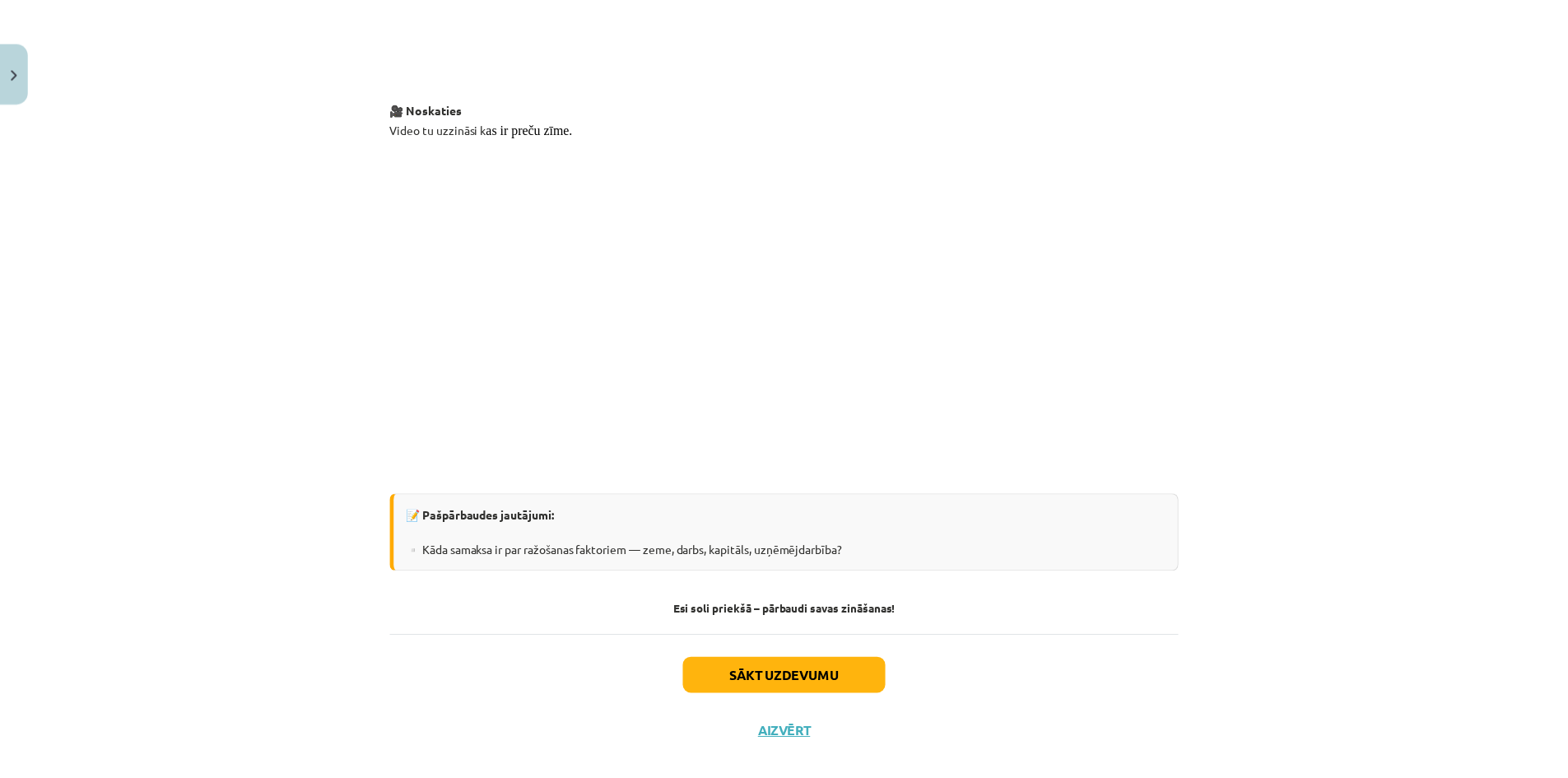
scroll to position [2851, 0]
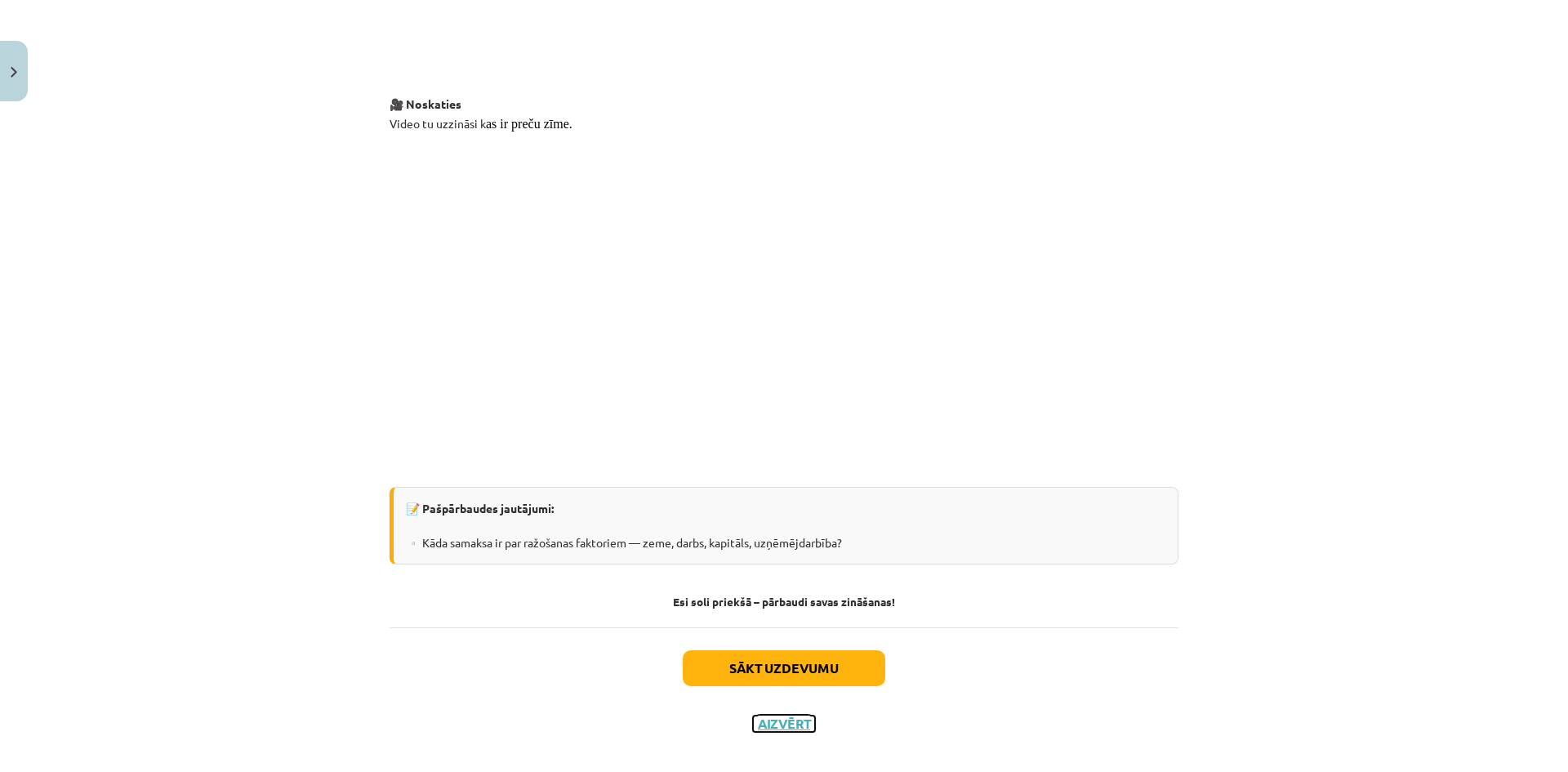
click at [780, 716] on button "Aizvērt" at bounding box center [784, 724] width 62 height 17
click at [780, 708] on div "Sākt uzdevumu Aizvērt" at bounding box center [783, 685] width 788 height 114
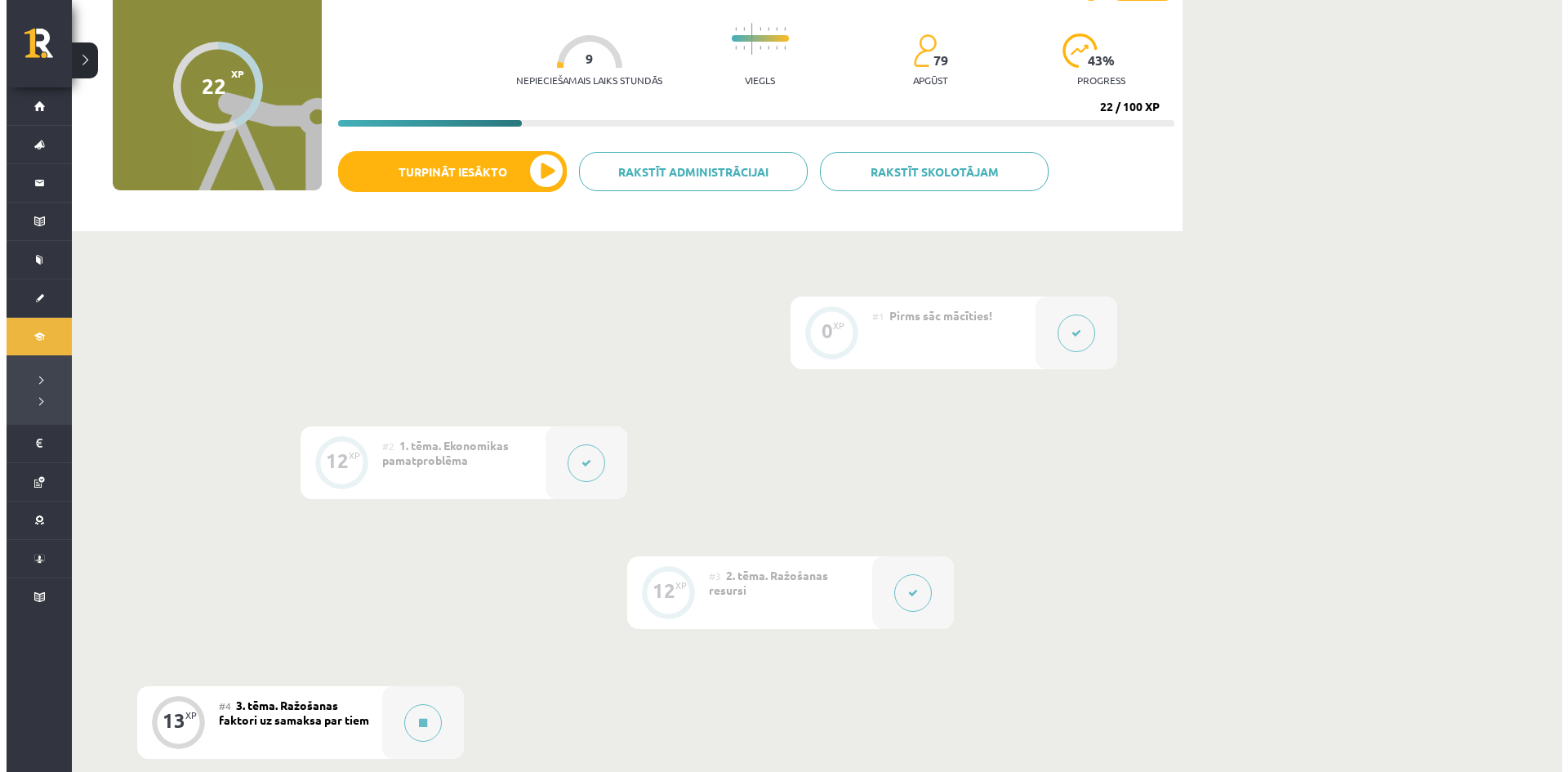
scroll to position [245, 0]
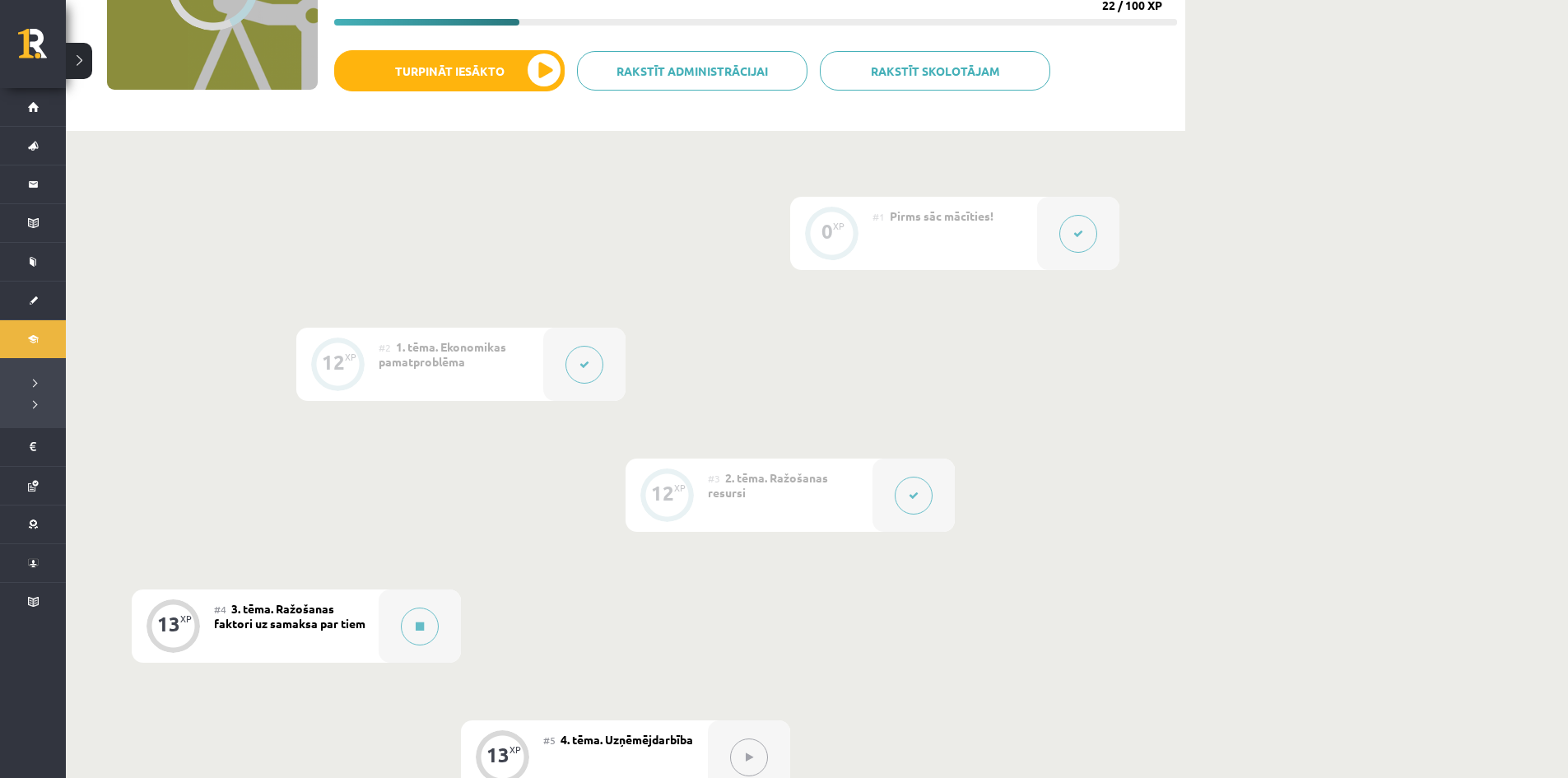
click at [896, 503] on button at bounding box center [913, 495] width 38 height 38
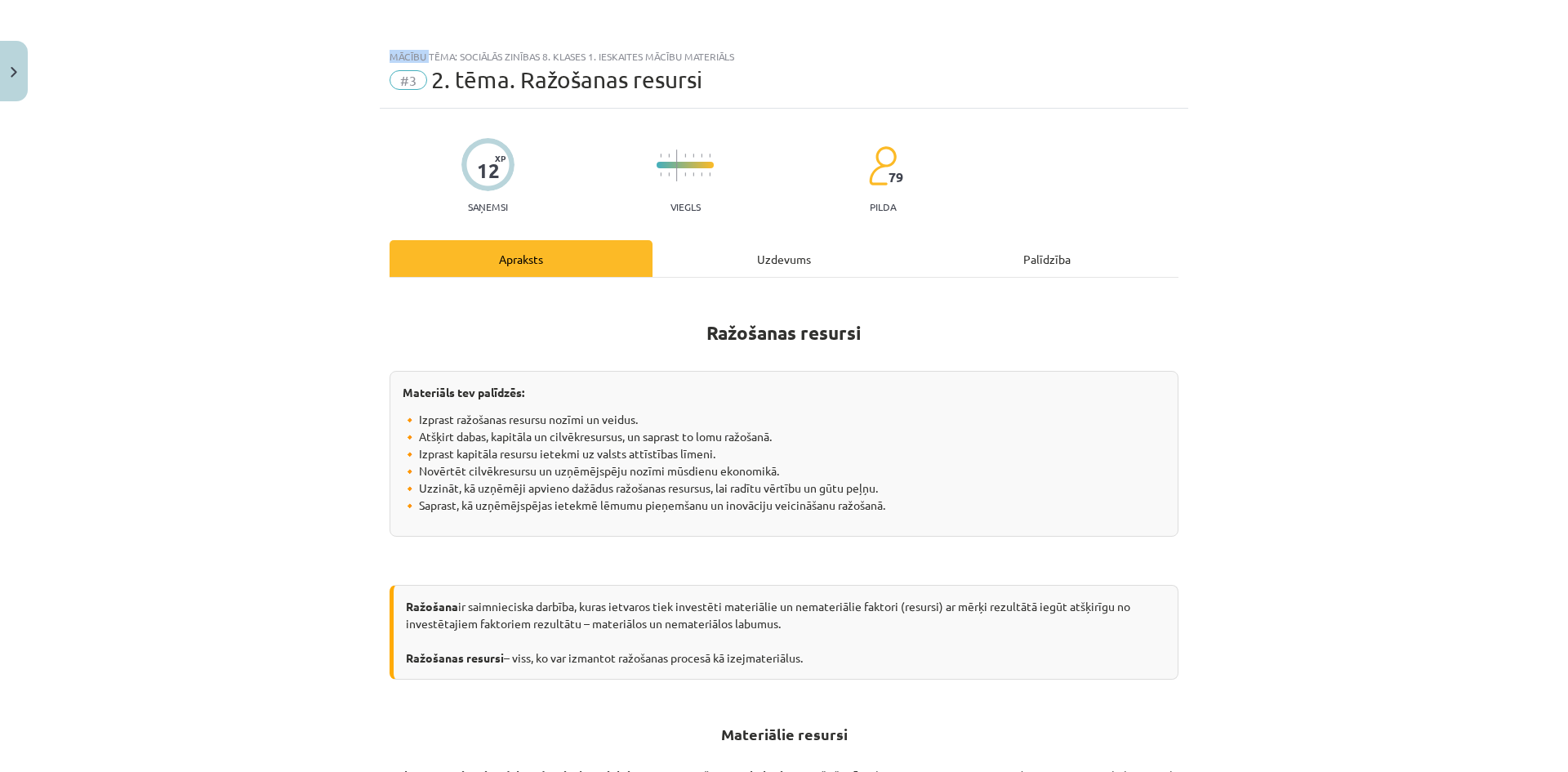
click at [889, 499] on div "Mācību tēma: Sociālās zinības 8. klases 1. ieskaites mācību materiāls #3 2. tēm…" at bounding box center [784, 386] width 1568 height 772
click at [810, 259] on div "Uzdevums" at bounding box center [783, 259] width 263 height 37
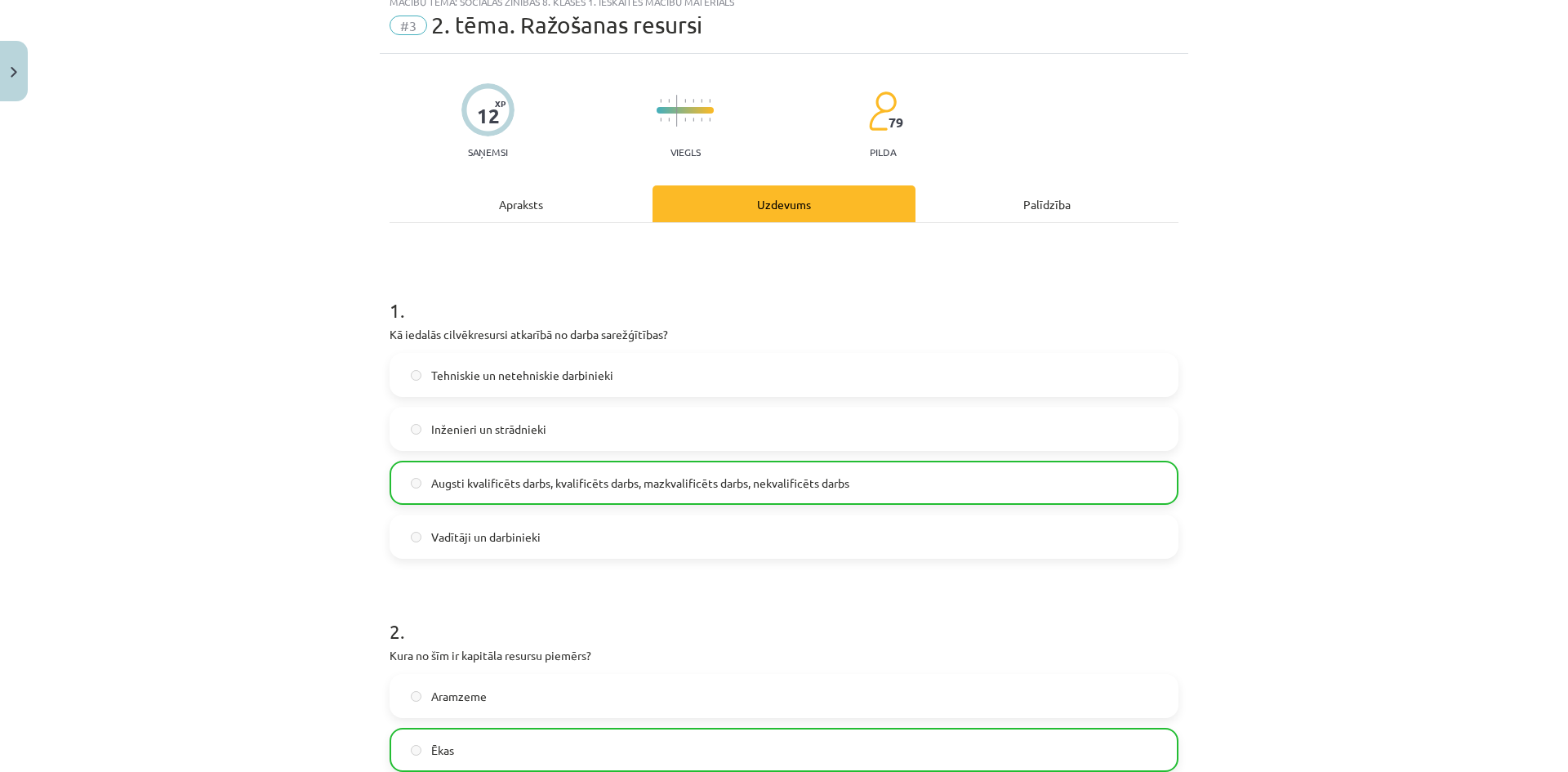
scroll to position [0, 0]
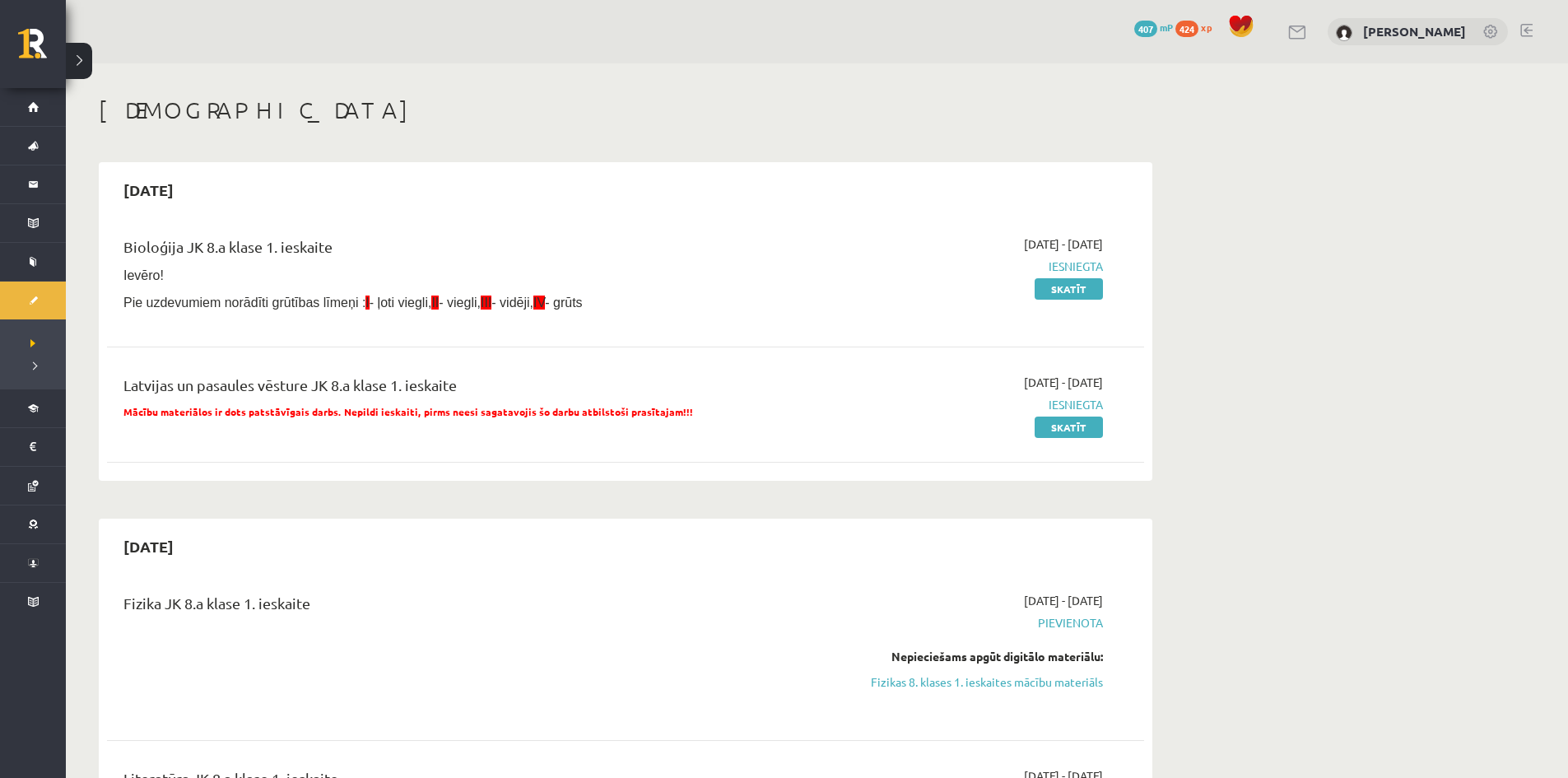
scroll to position [576, 0]
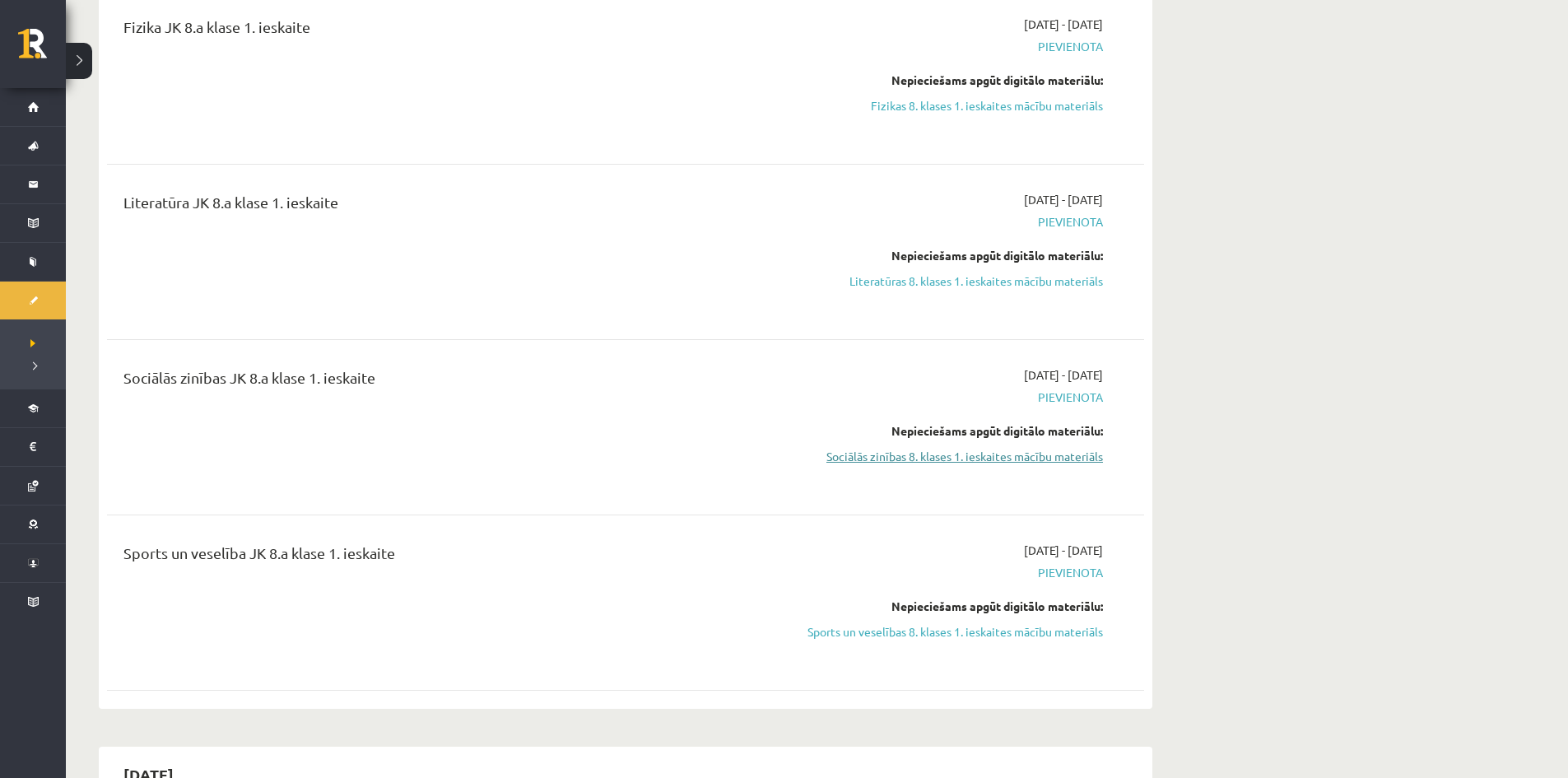
click at [880, 458] on link "Sociālās zinības 8. klases 1. ieskaites mācību materiāls" at bounding box center [948, 456] width 310 height 18
click at [862, 87] on div "Nepieciešams apgūt digitālo materiālu:" at bounding box center [948, 81] width 310 height 18
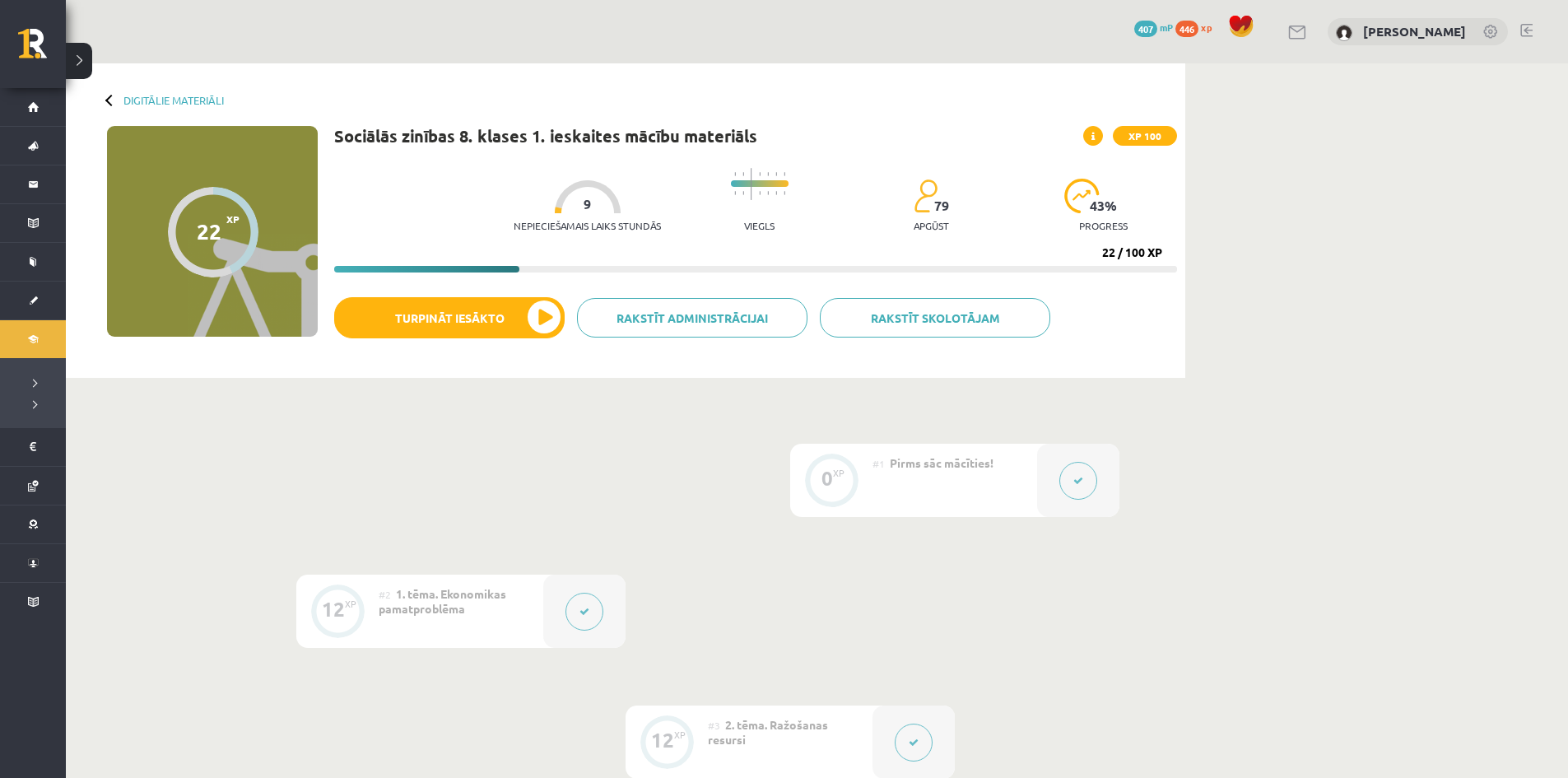
click at [585, 611] on icon at bounding box center [584, 611] width 10 height 10
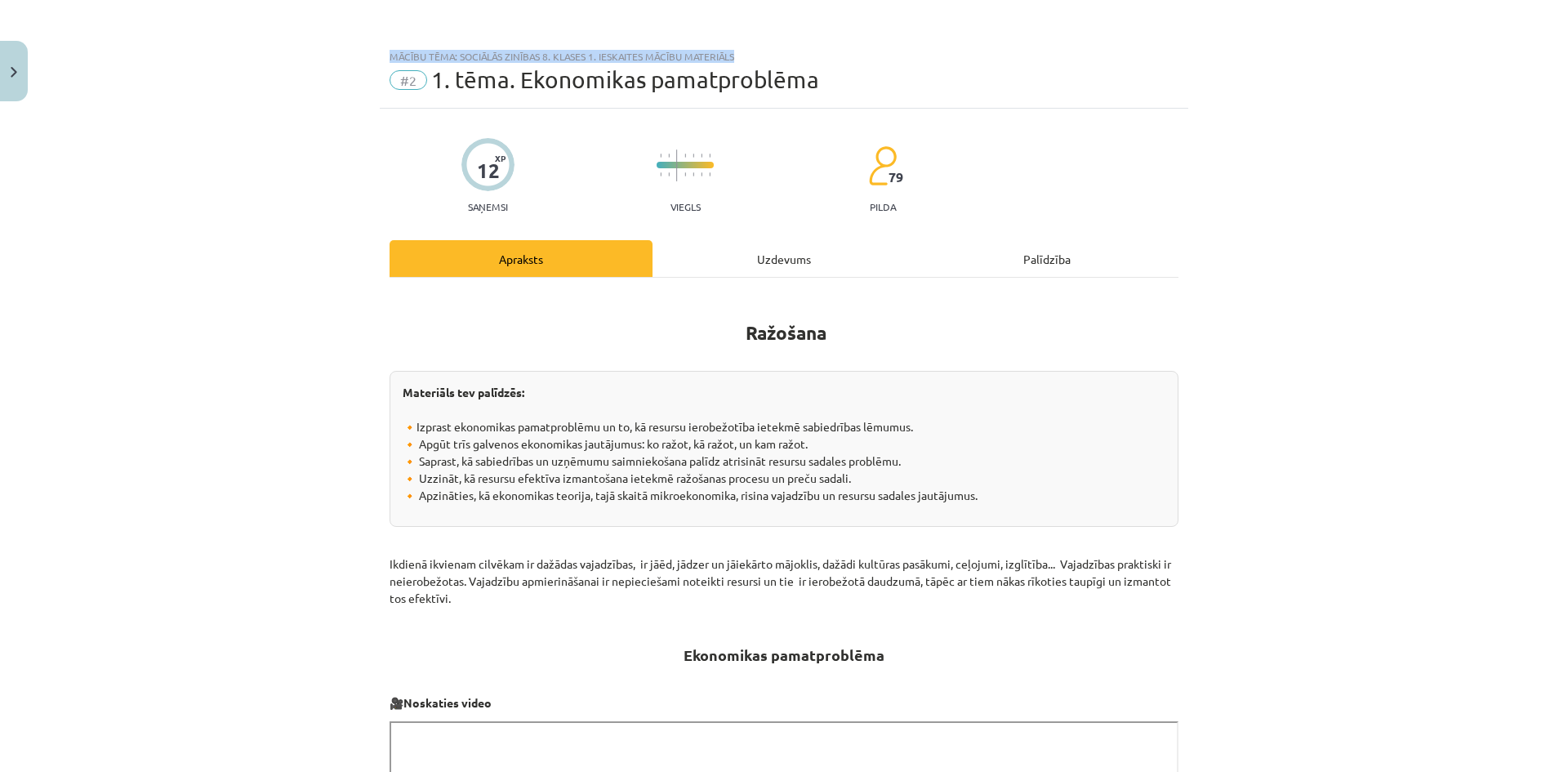
click at [580, 606] on div "Mācību tēma: Sociālās zinības 8. klases 1. ieskaites mācību materiāls #2 1. tēm…" at bounding box center [784, 386] width 1568 height 772
click at [767, 270] on div "Uzdevums" at bounding box center [783, 259] width 263 height 37
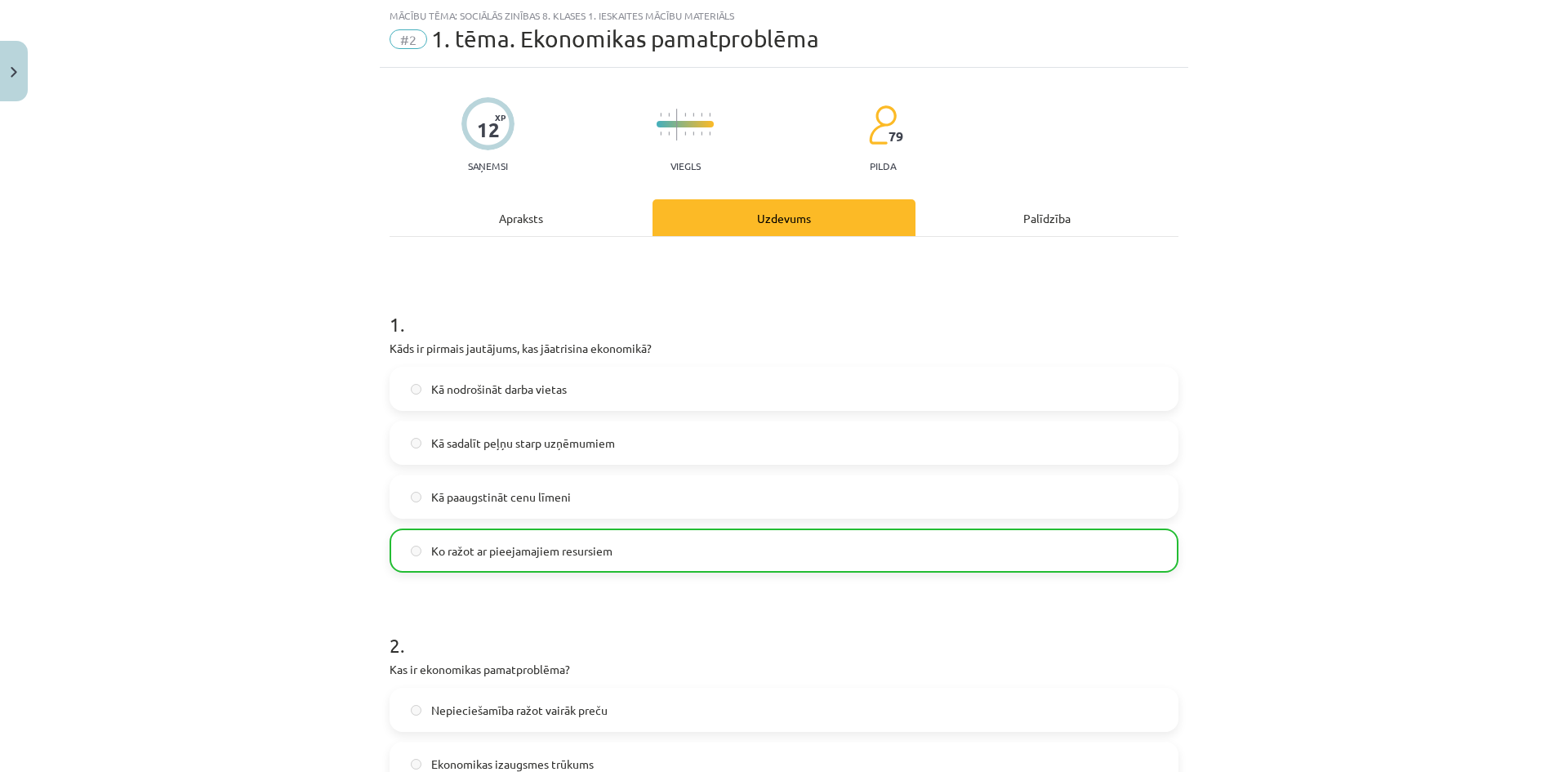
click at [282, 500] on div "Mācību tēma: Sociālās zinības 8. klases 1. ieskaites mācību materiāls #2 1. tēm…" at bounding box center [784, 386] width 1568 height 772
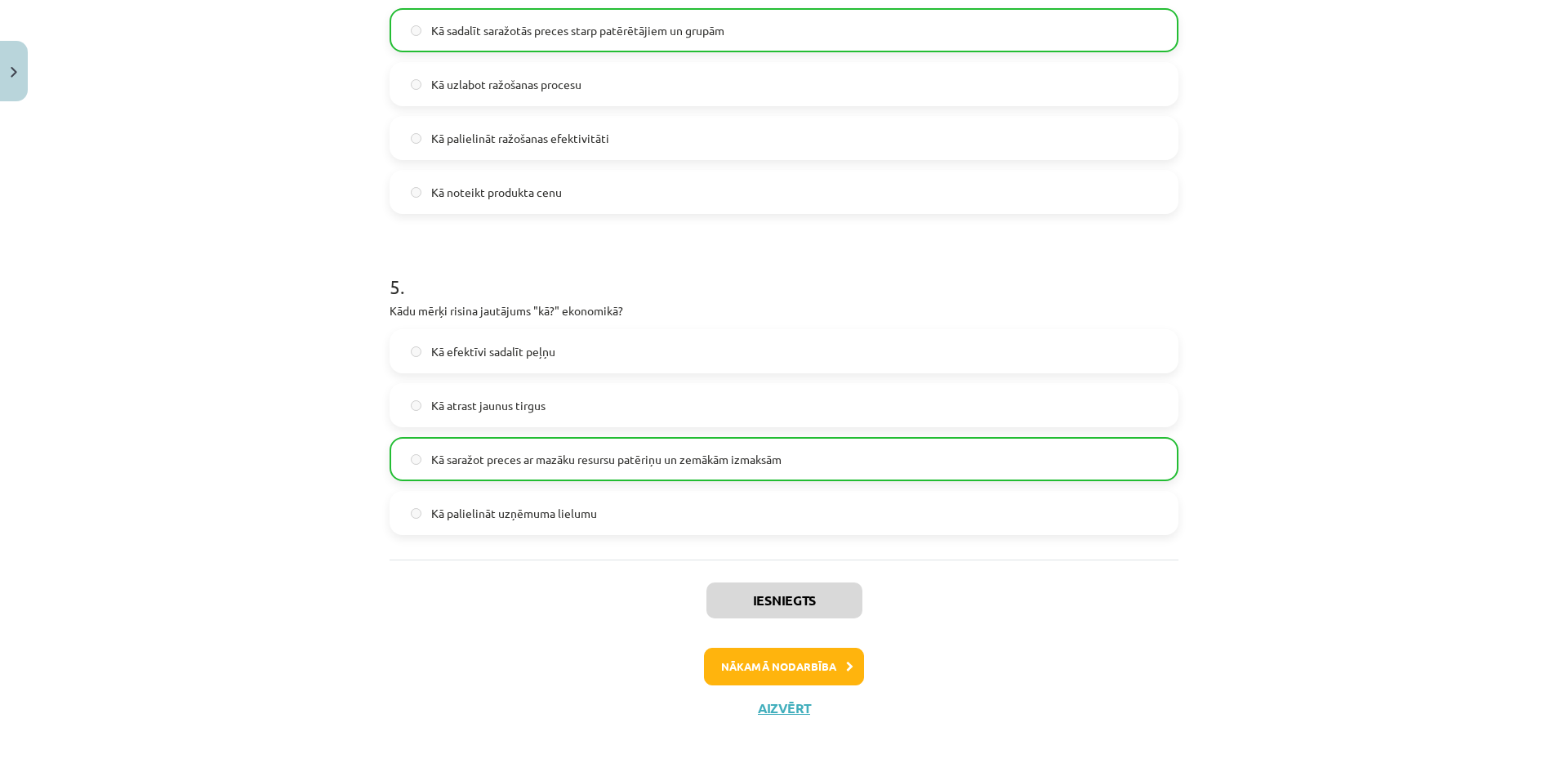
scroll to position [1367, 0]
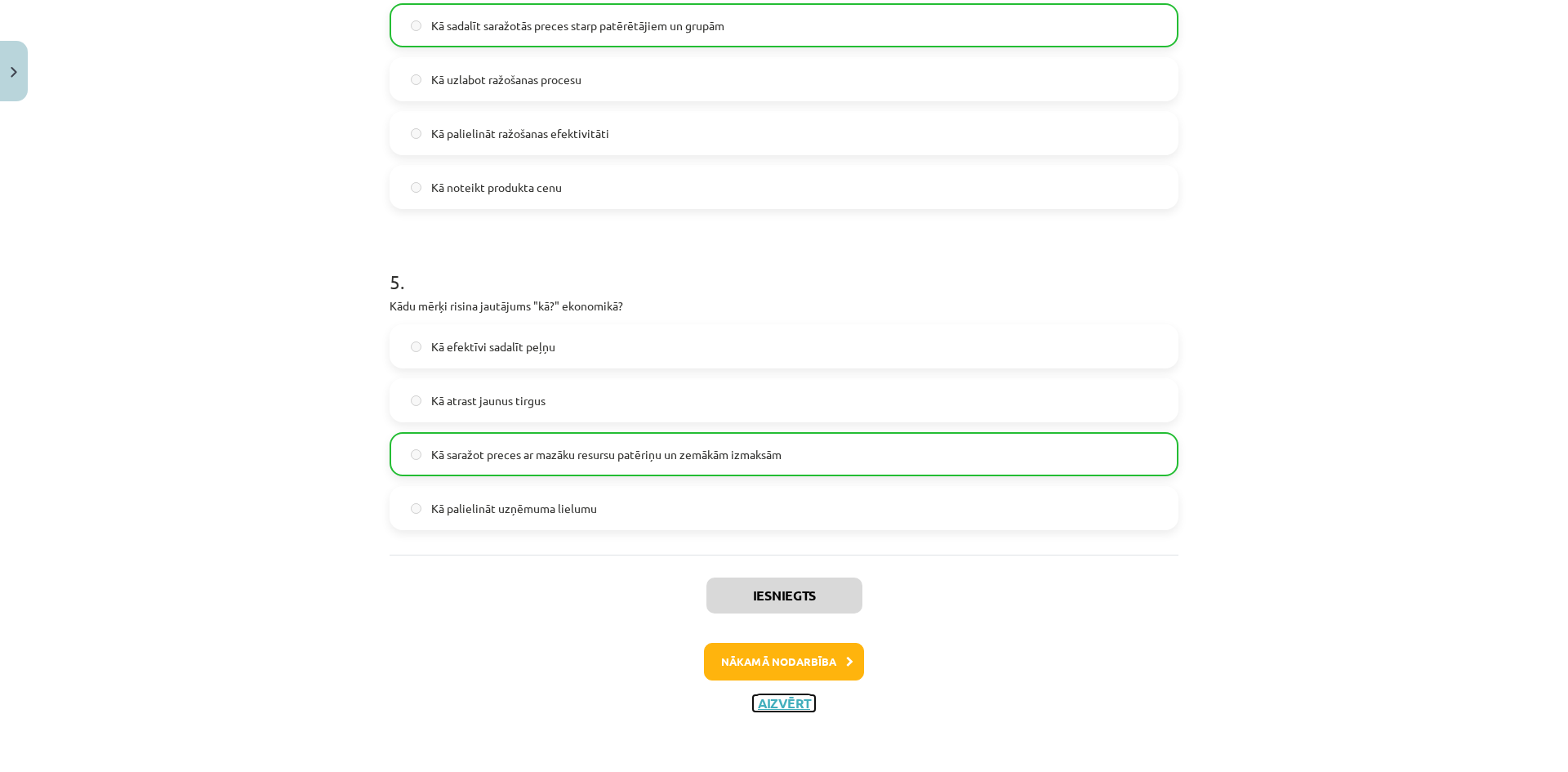
click at [778, 701] on button "Aizvērt" at bounding box center [784, 703] width 62 height 17
click at [778, 701] on div "Iesniegts Nākamā nodarbība Aizvērt" at bounding box center [783, 638] width 788 height 167
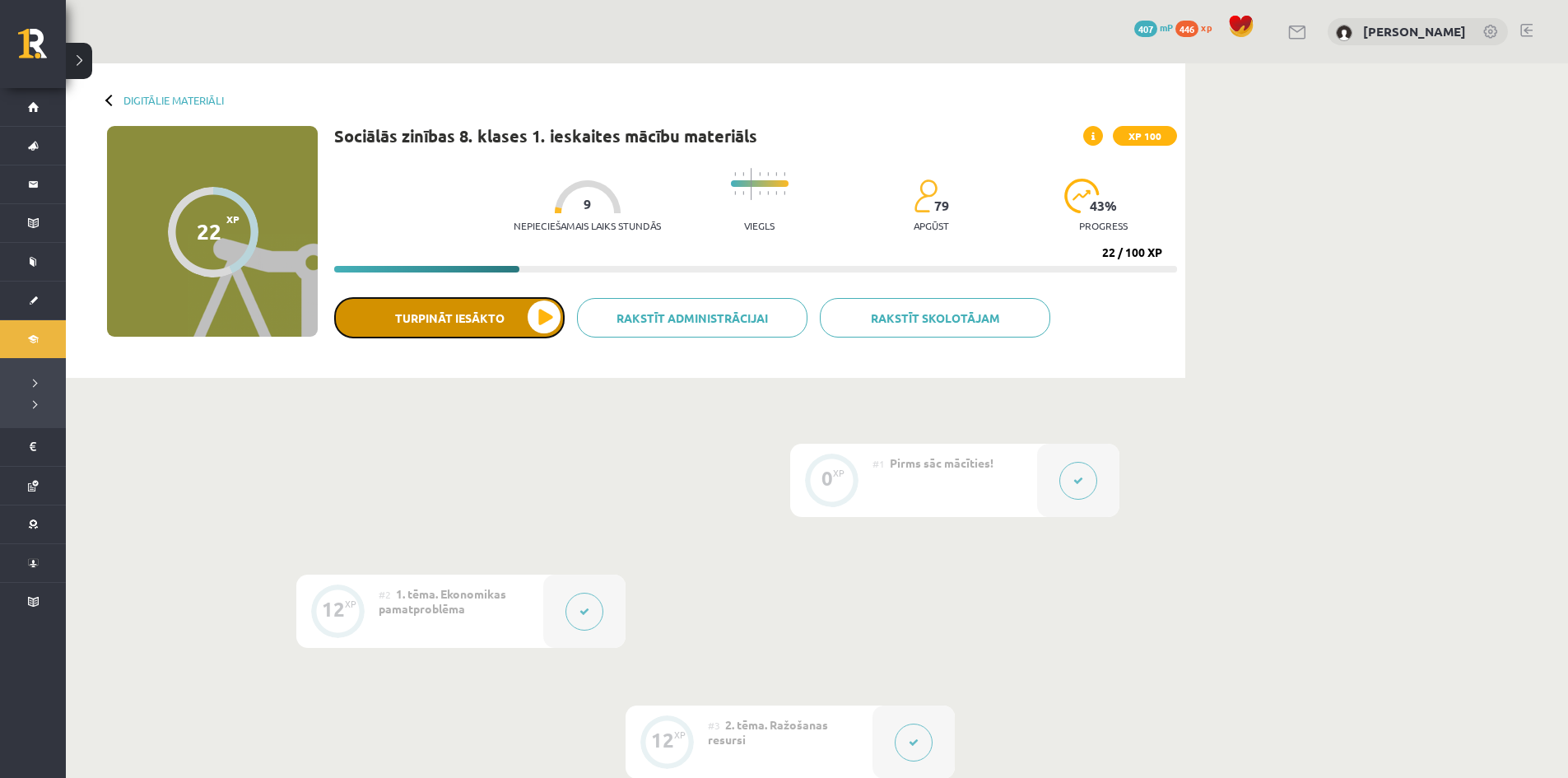
click at [553, 321] on button "Turpināt iesākto" at bounding box center [449, 317] width 230 height 41
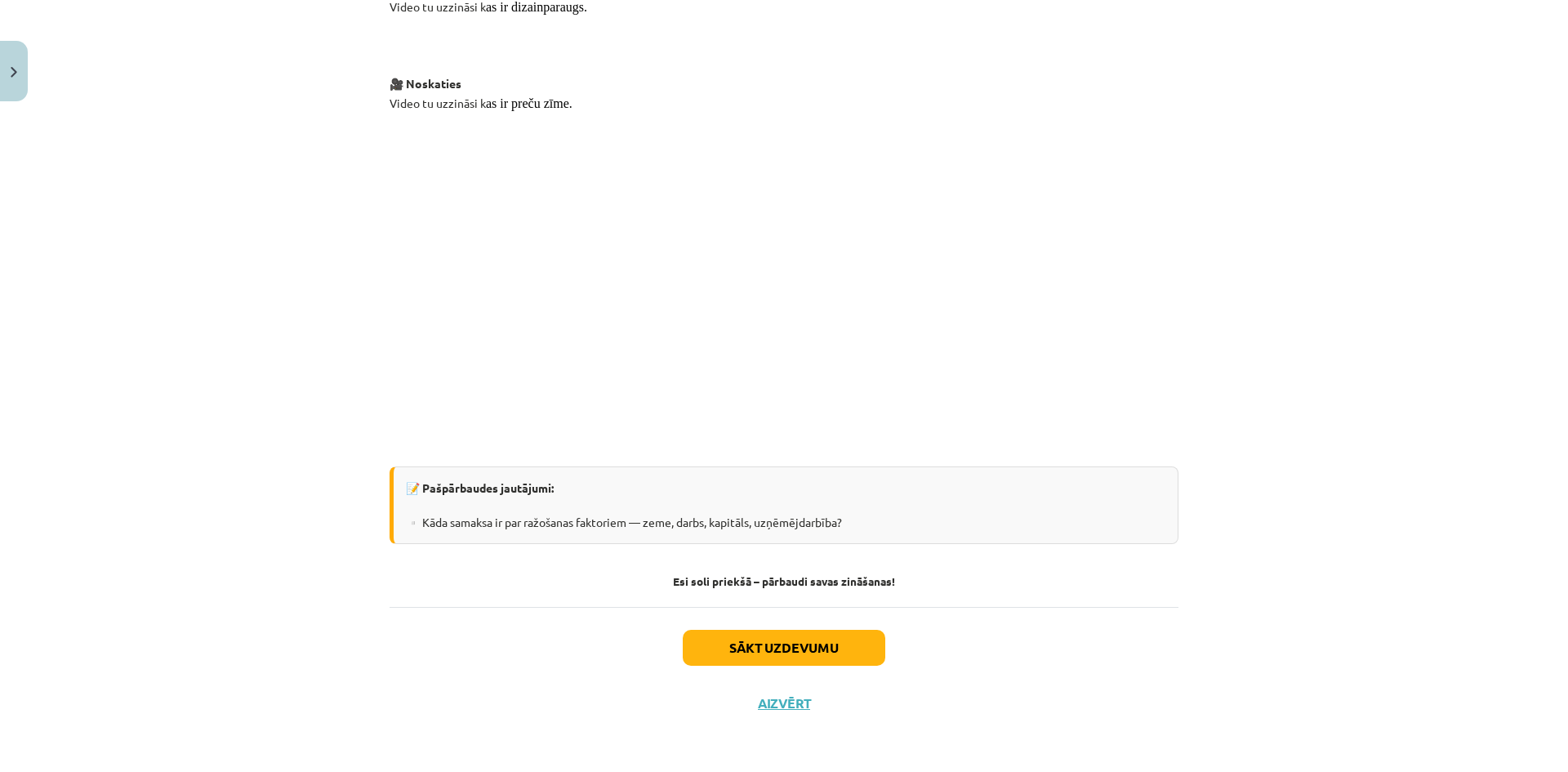
scroll to position [2818, 0]
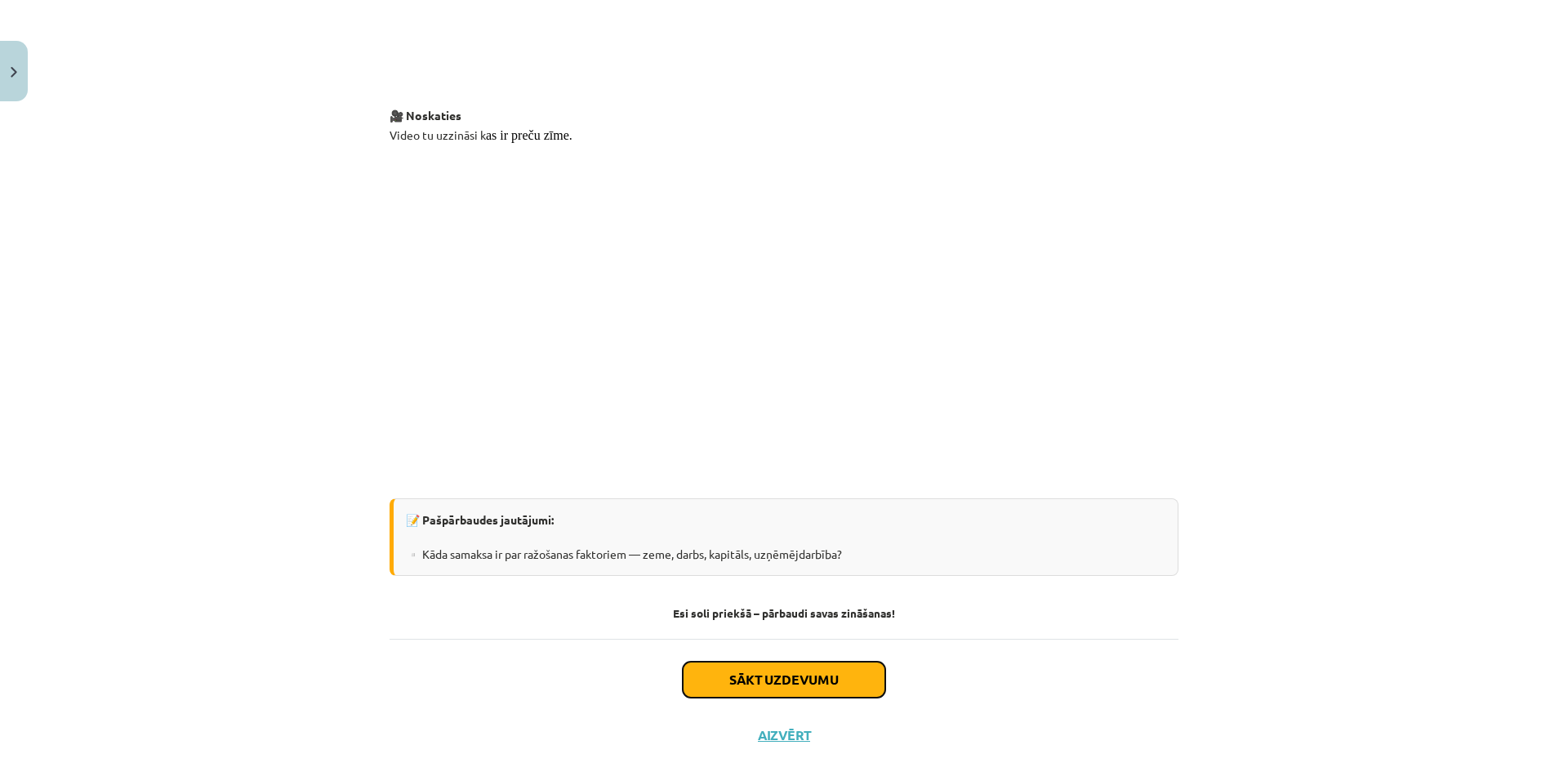
click at [767, 662] on button "Sākt uzdevumu" at bounding box center [784, 680] width 202 height 36
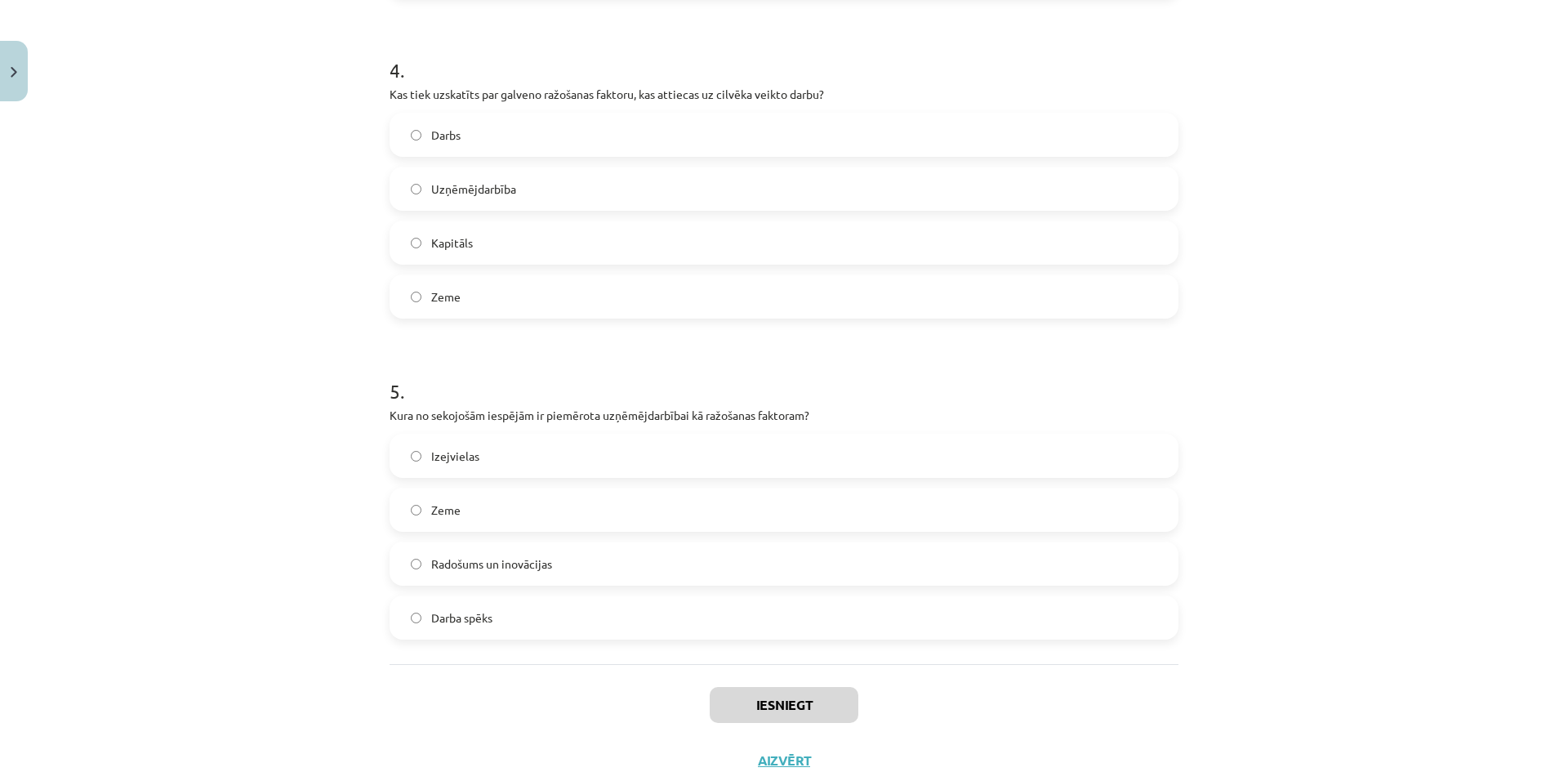
click at [767, 664] on div "Iesniegt Aizvērt" at bounding box center [783, 721] width 788 height 114
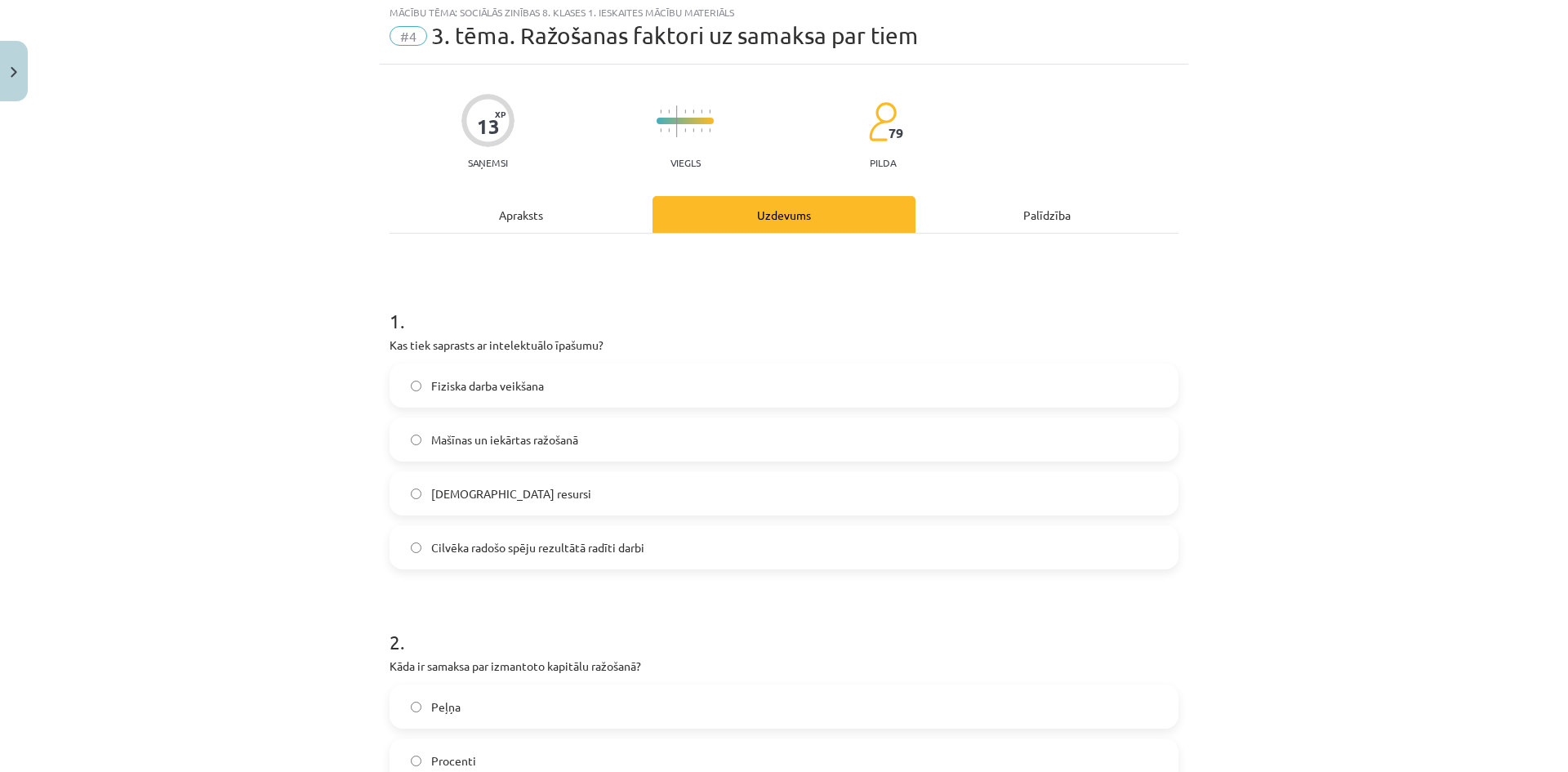
scroll to position [40, 0]
click at [403, 548] on label "Cilvēka radošo spēju rezultātā radīti darbi" at bounding box center [784, 550] width 786 height 40
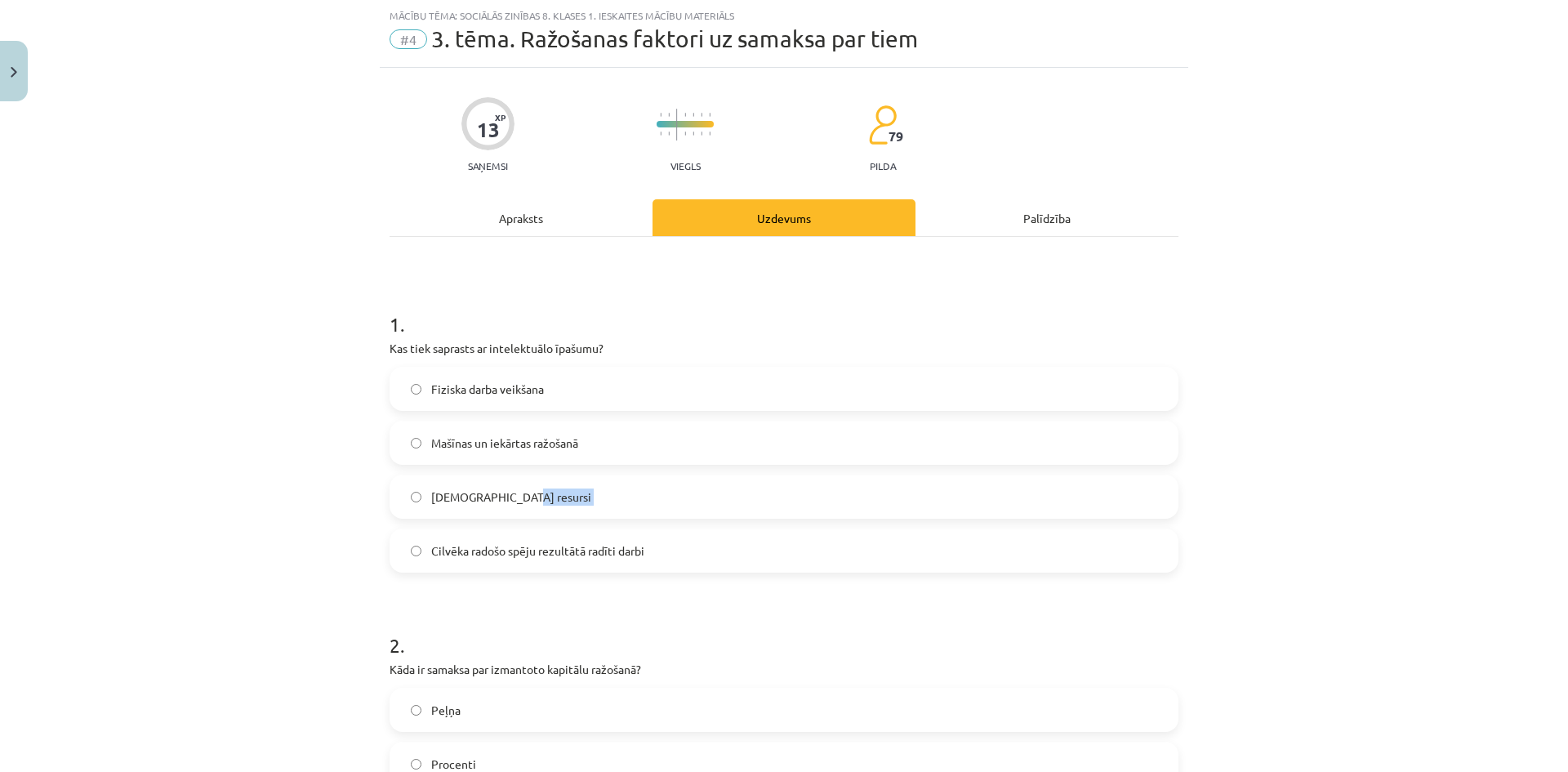
click at [403, 548] on label "Cilvēka radošo spēju rezultātā radīti darbi" at bounding box center [784, 550] width 786 height 40
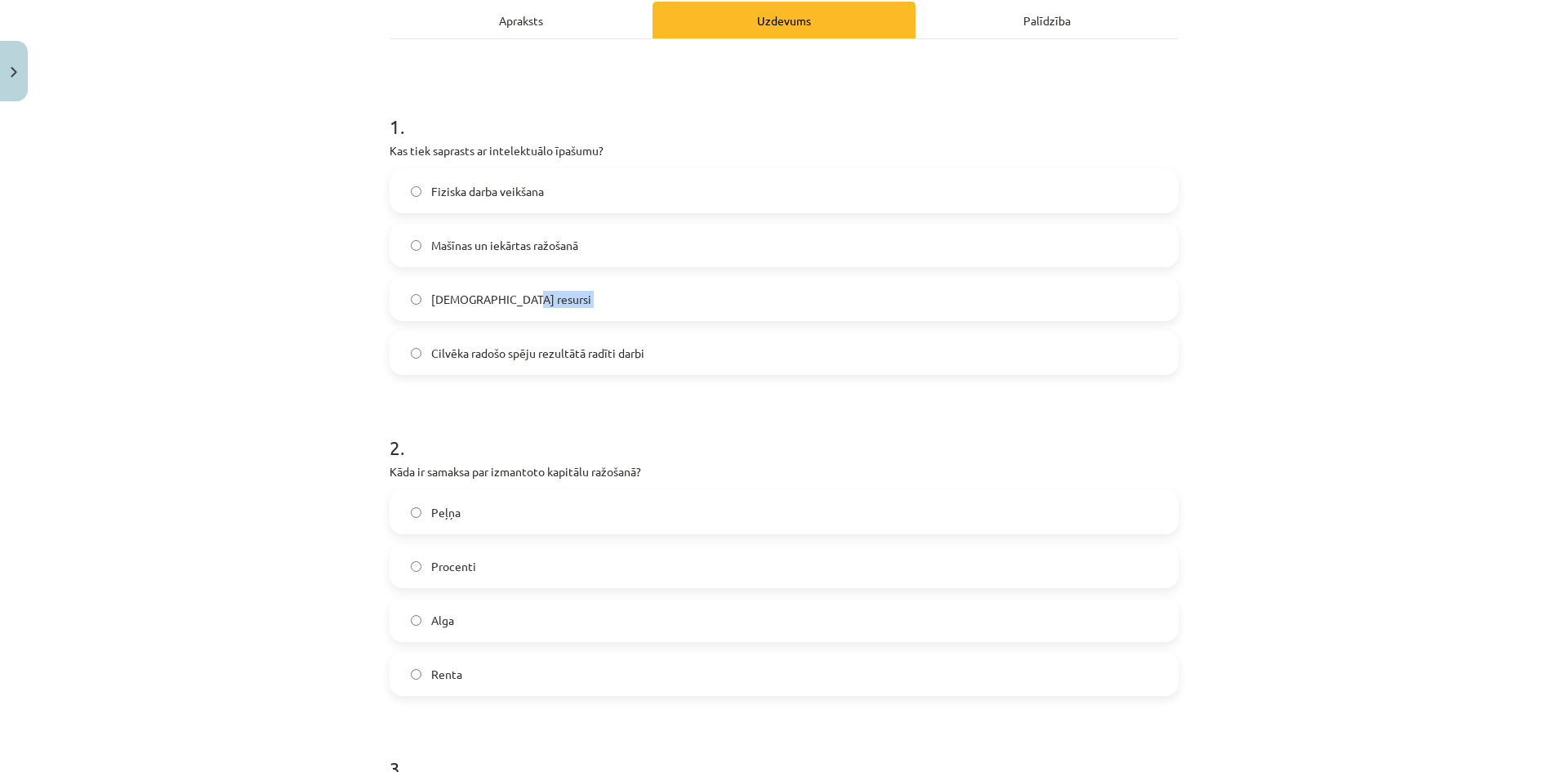
scroll to position [286, 0]
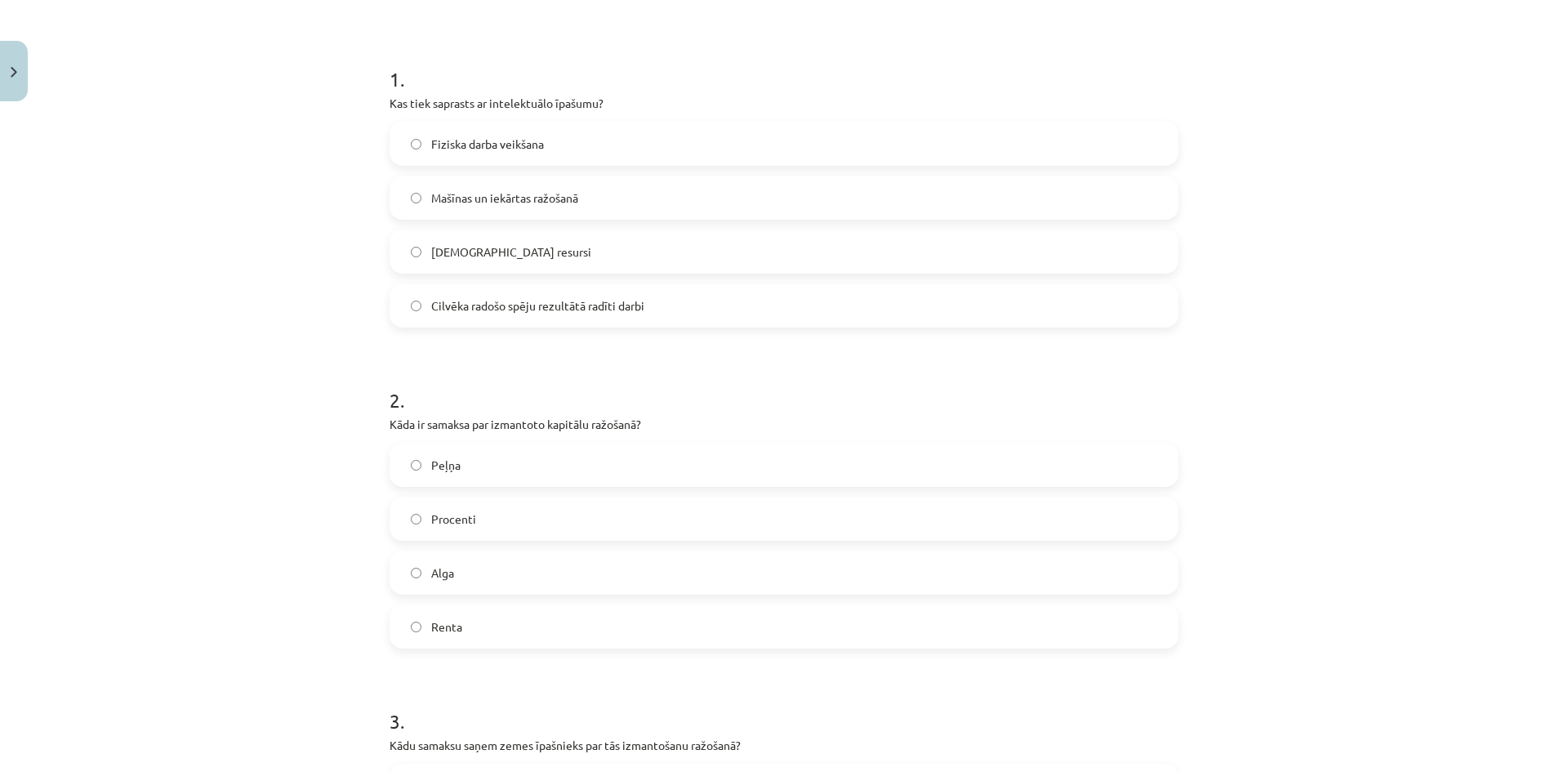
click at [412, 527] on label "Procenti" at bounding box center [784, 519] width 786 height 40
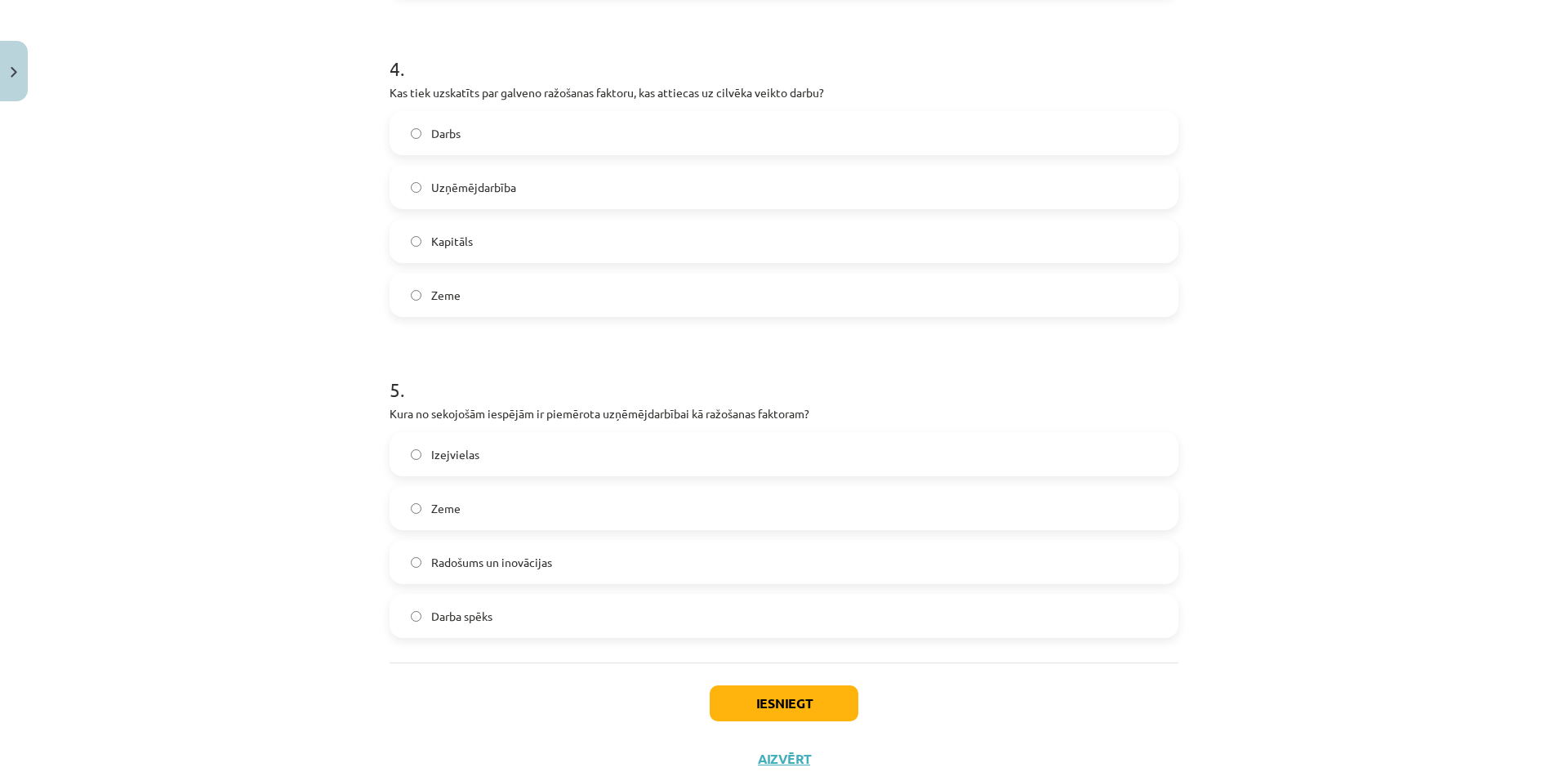
scroll to position [1266, 0]
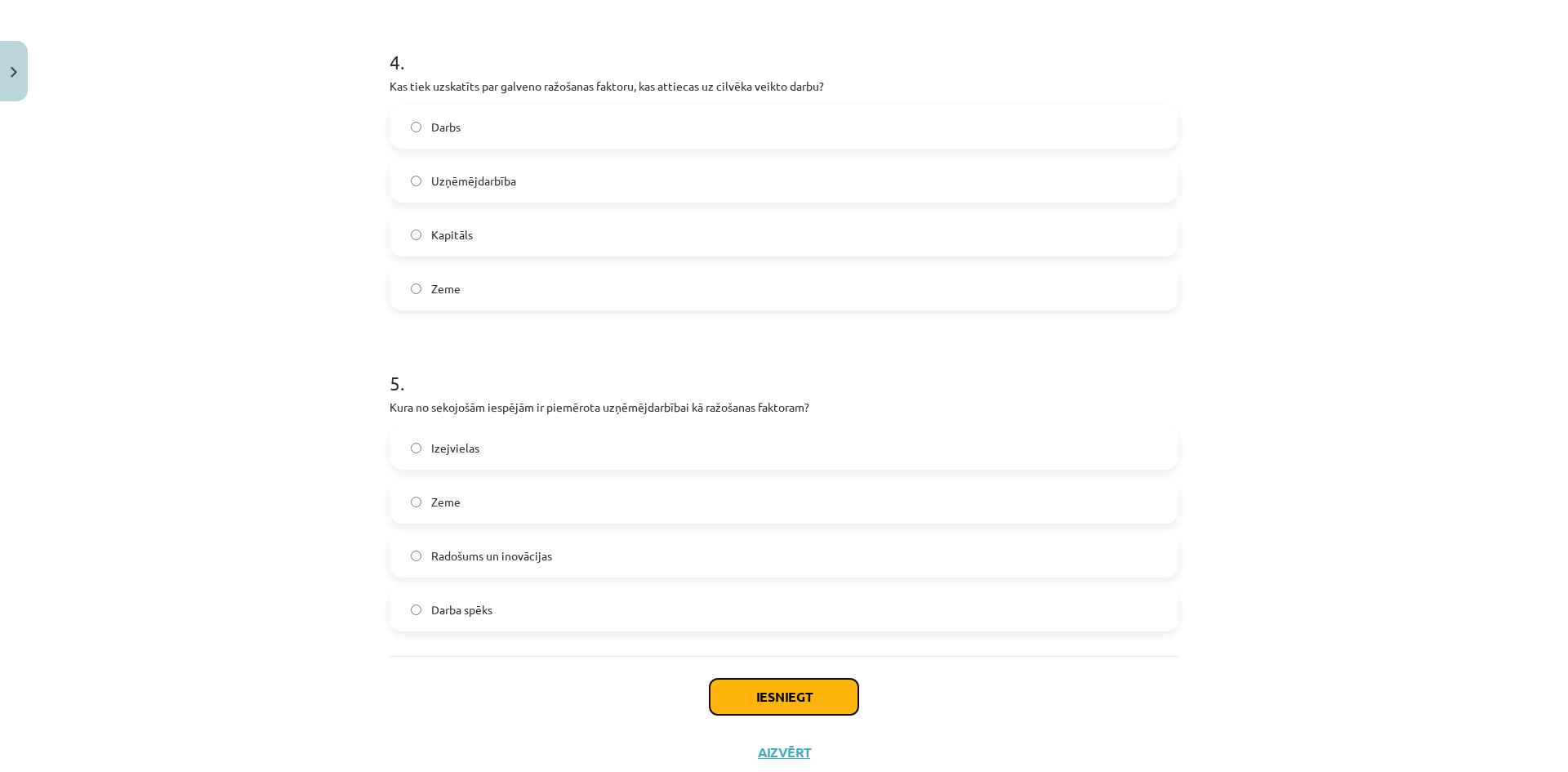
click at [830, 688] on button "Iesniegt" at bounding box center [783, 696] width 149 height 36
click at [830, 687] on button "Iesniegt" at bounding box center [783, 696] width 149 height 36
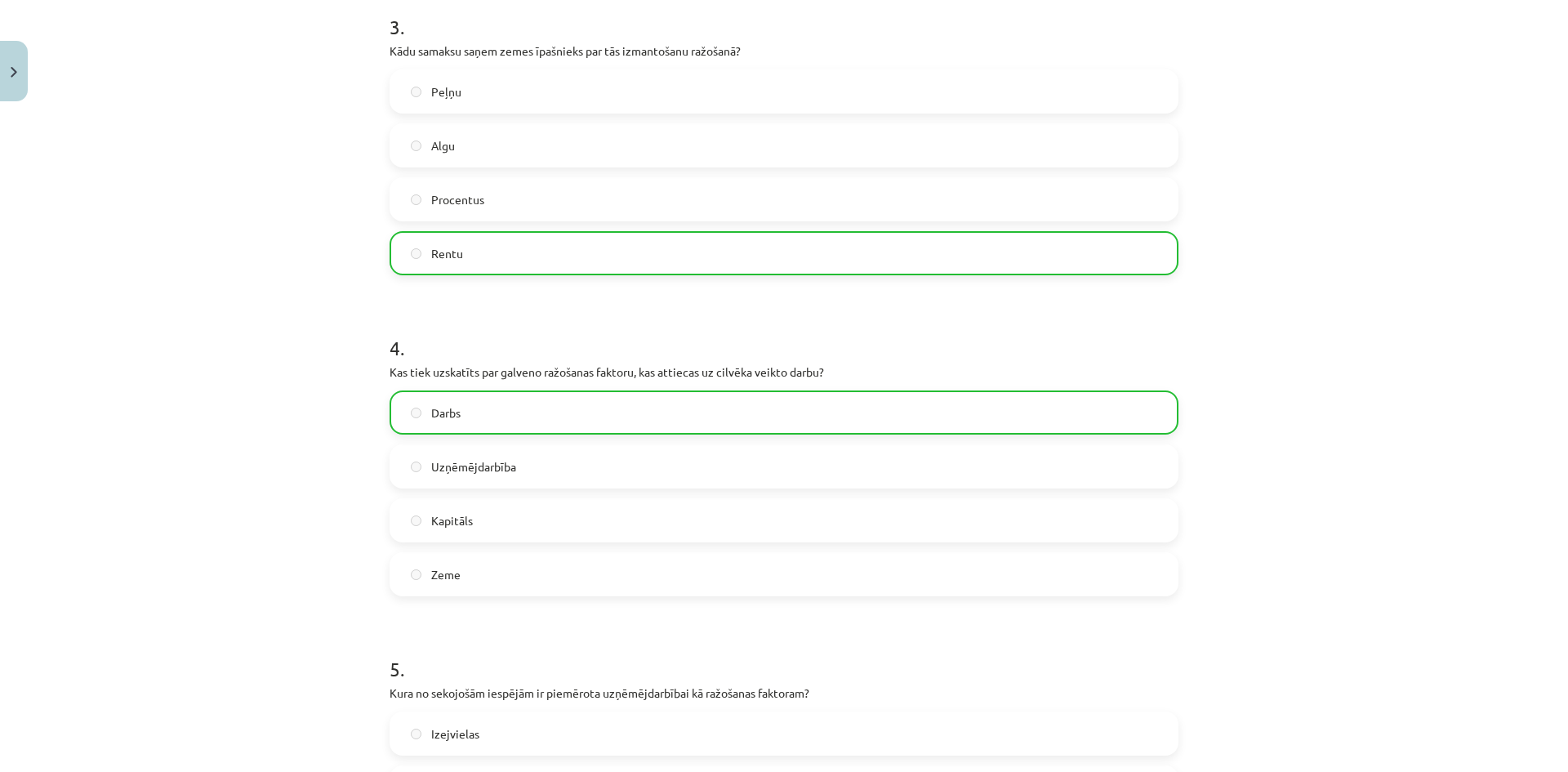
scroll to position [1367, 0]
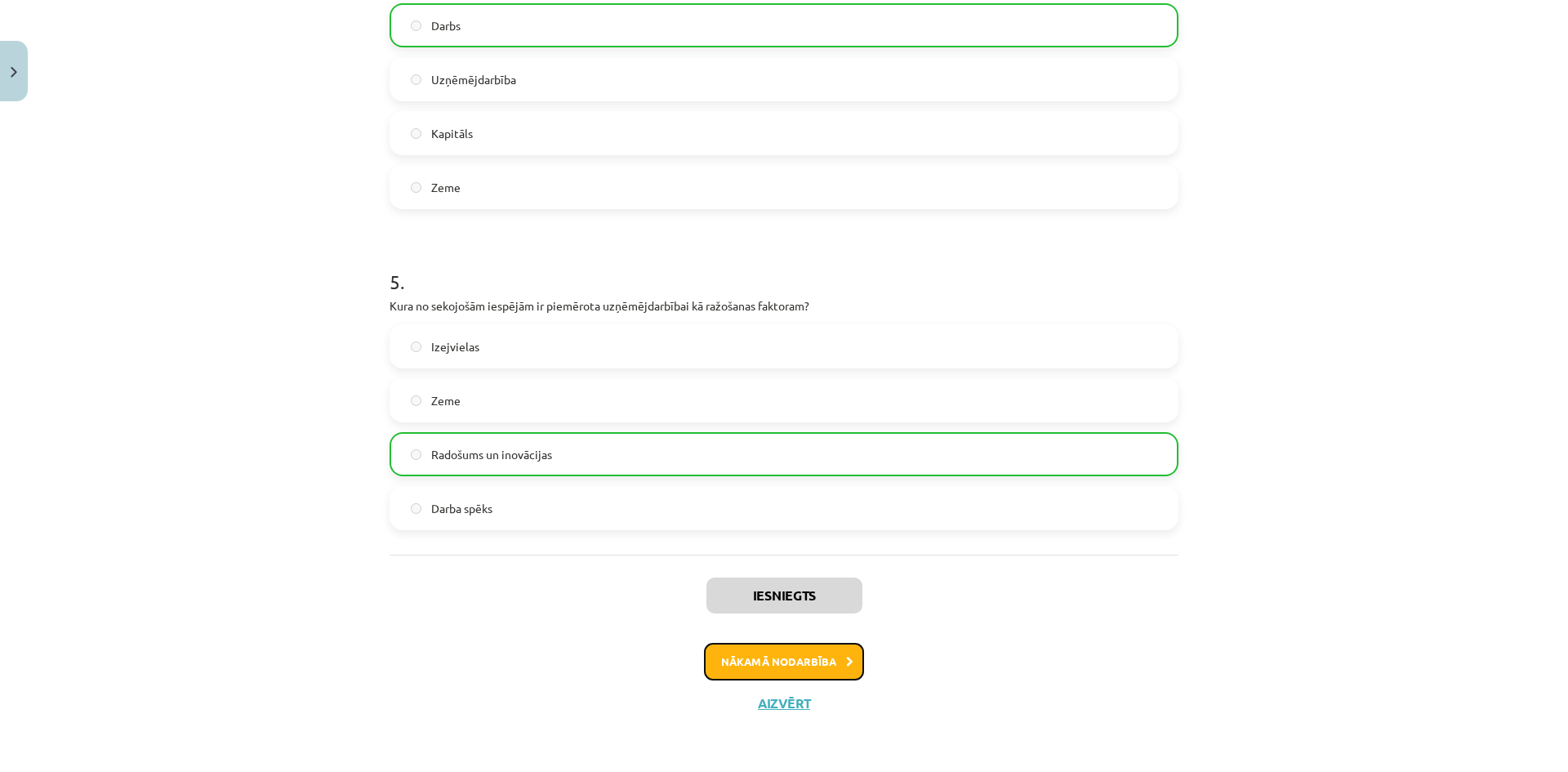
click at [826, 668] on button "Nākamā nodarbība" at bounding box center [784, 661] width 160 height 38
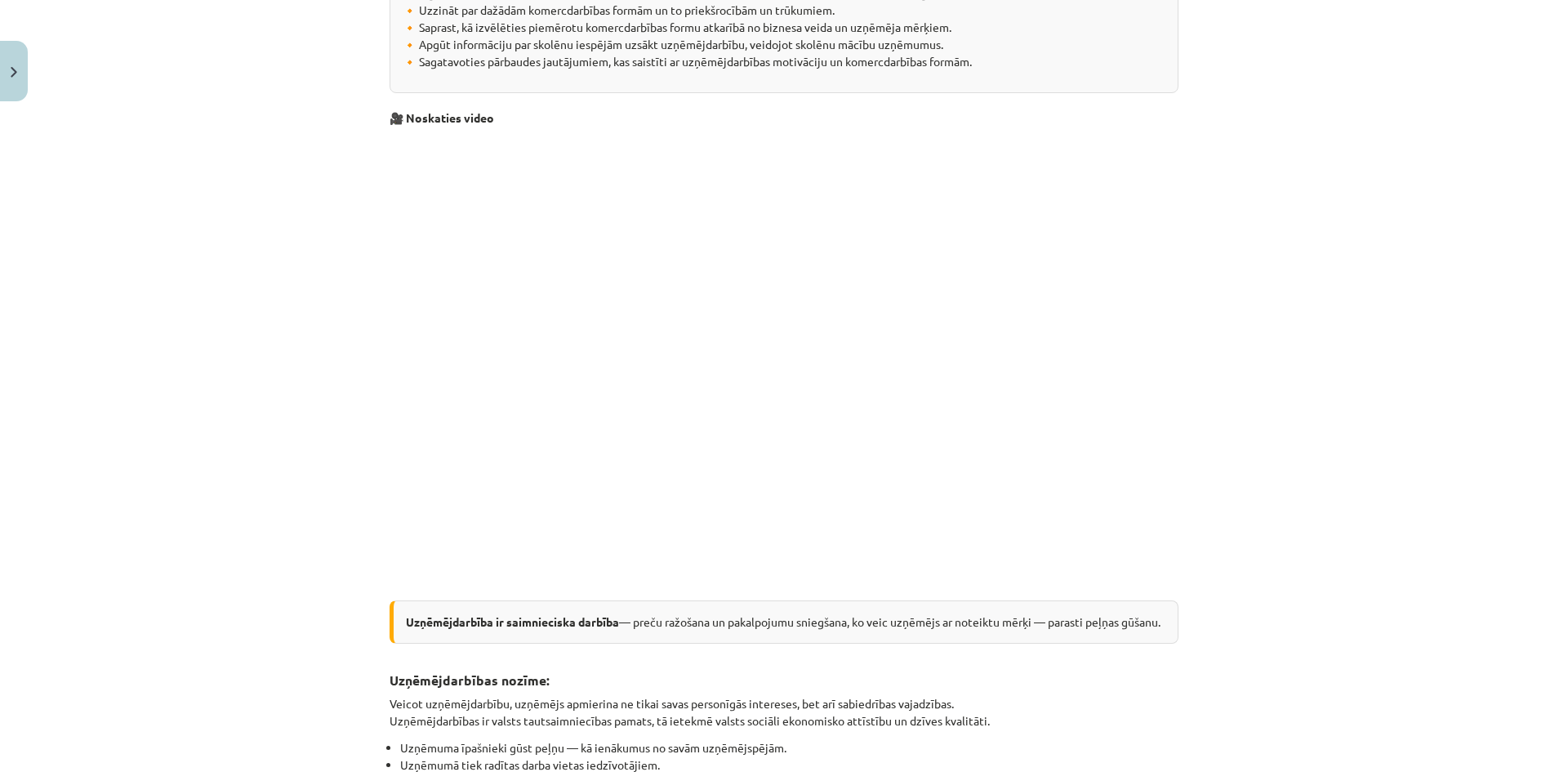
scroll to position [449, 0]
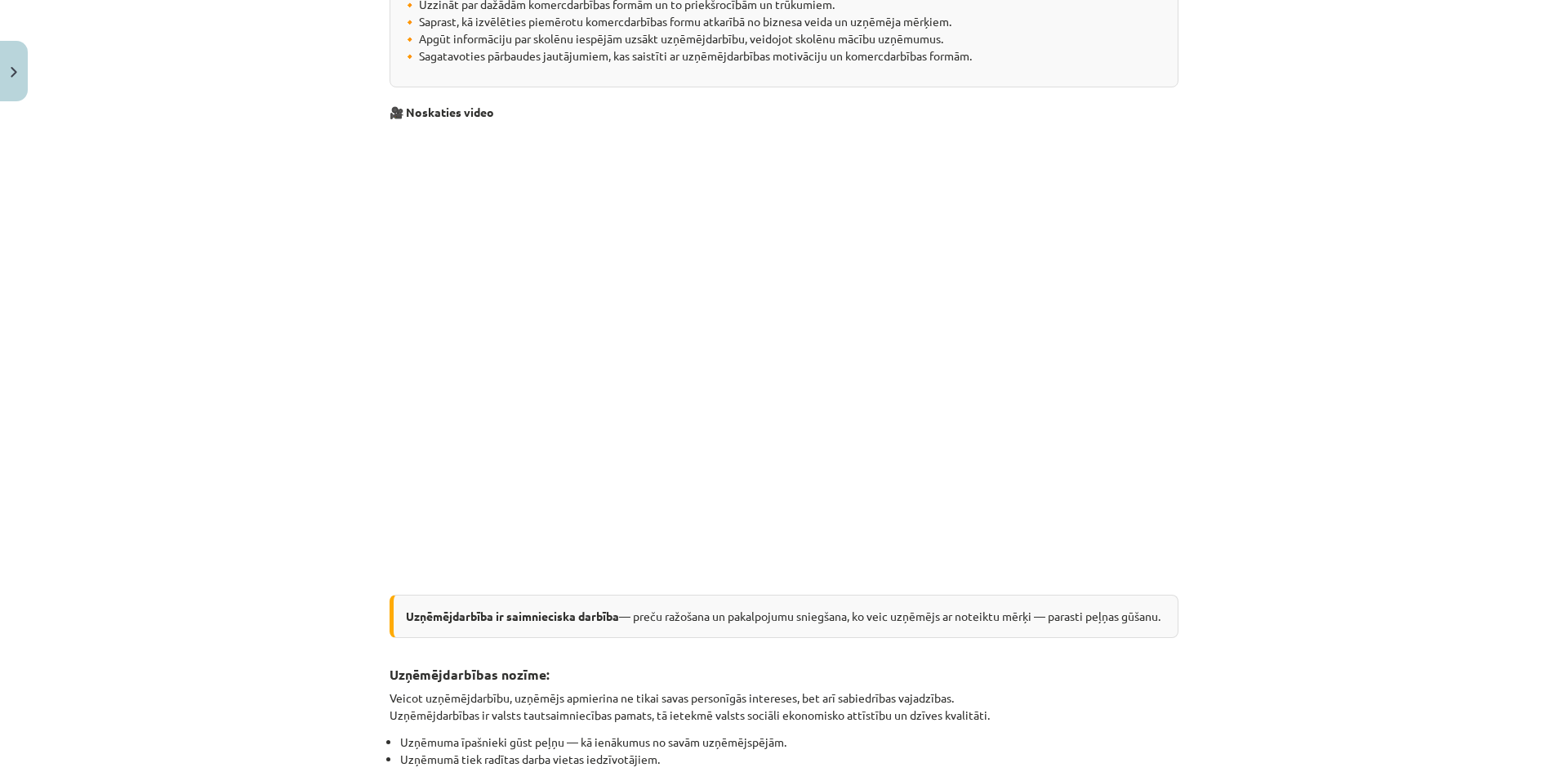
click at [1233, 499] on div "Mācību tēma: Sociālās zinības 8. klases 1. ieskaites mācību materiāls #5 4. tēm…" at bounding box center [784, 386] width 1568 height 772
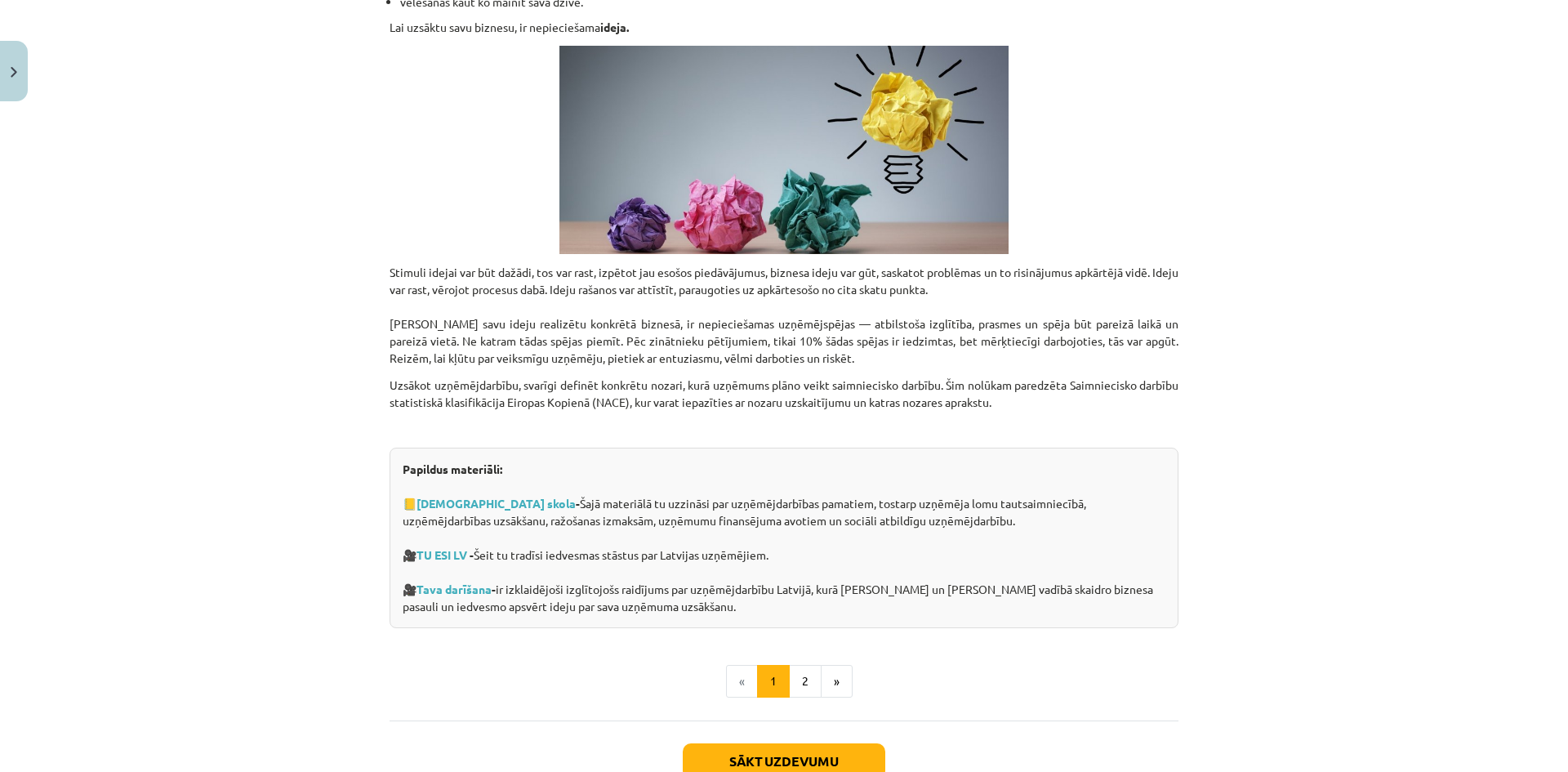
scroll to position [1715, 0]
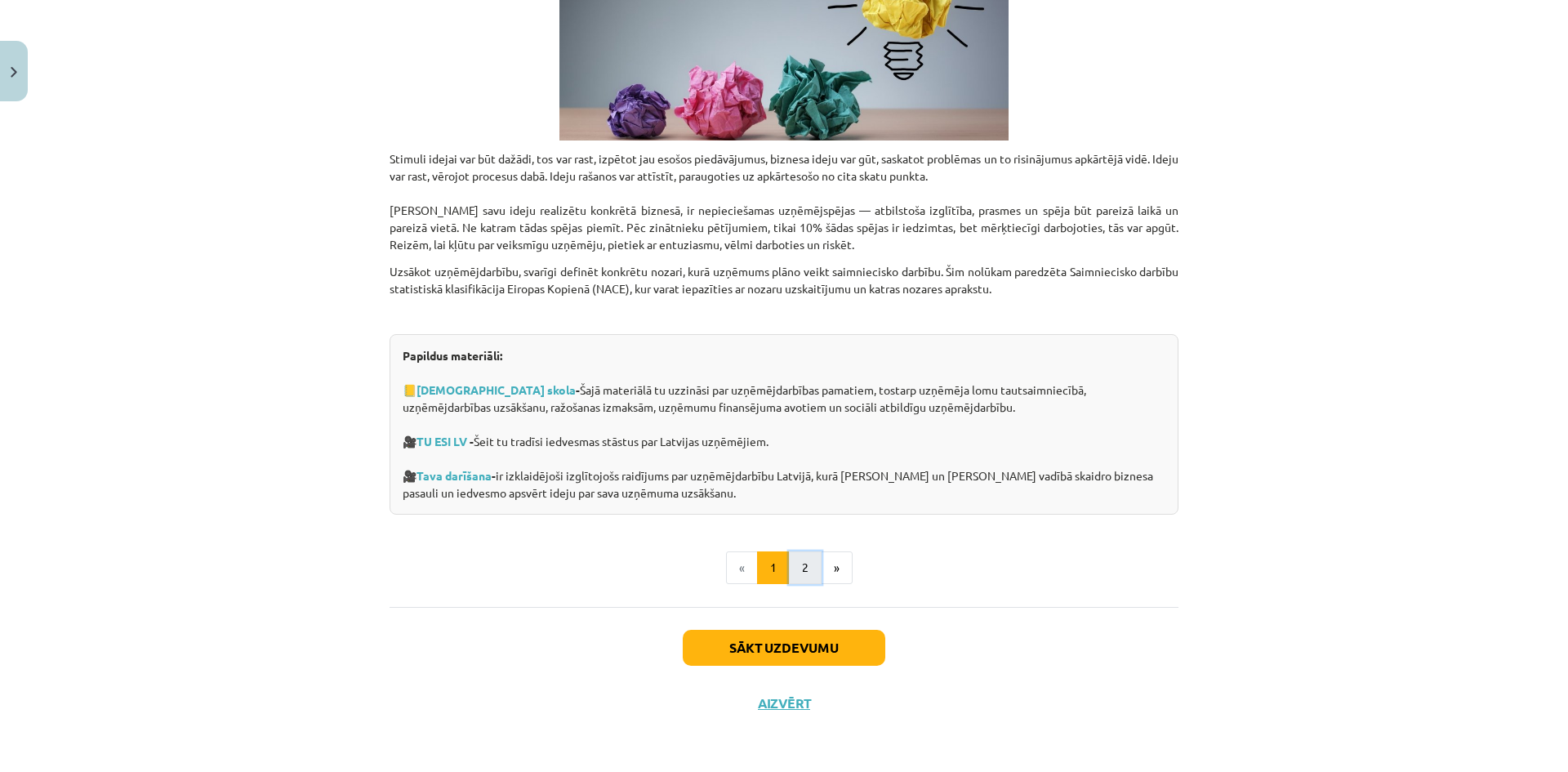
click at [803, 575] on button "2" at bounding box center [804, 567] width 33 height 33
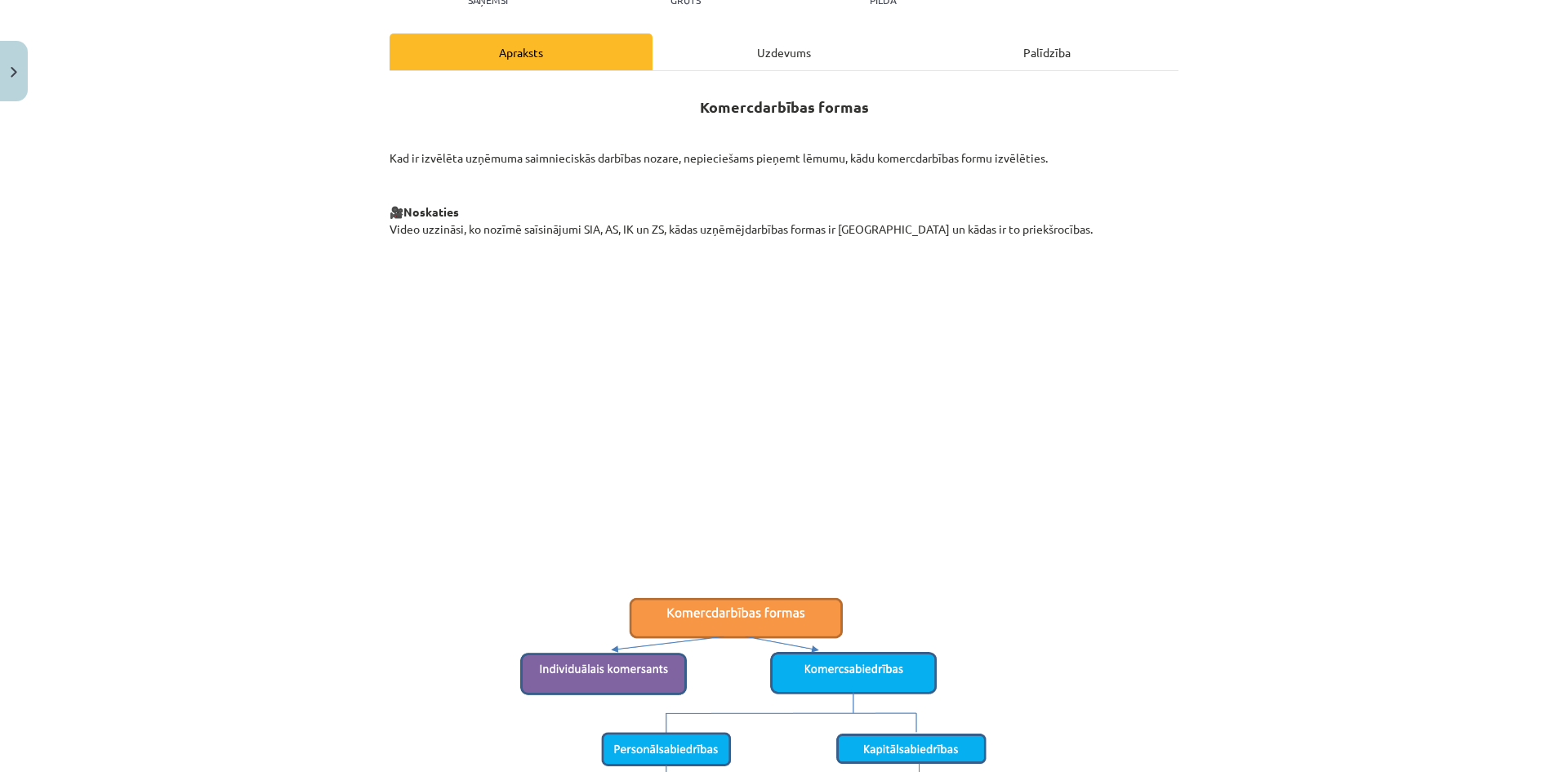
scroll to position [211, 0]
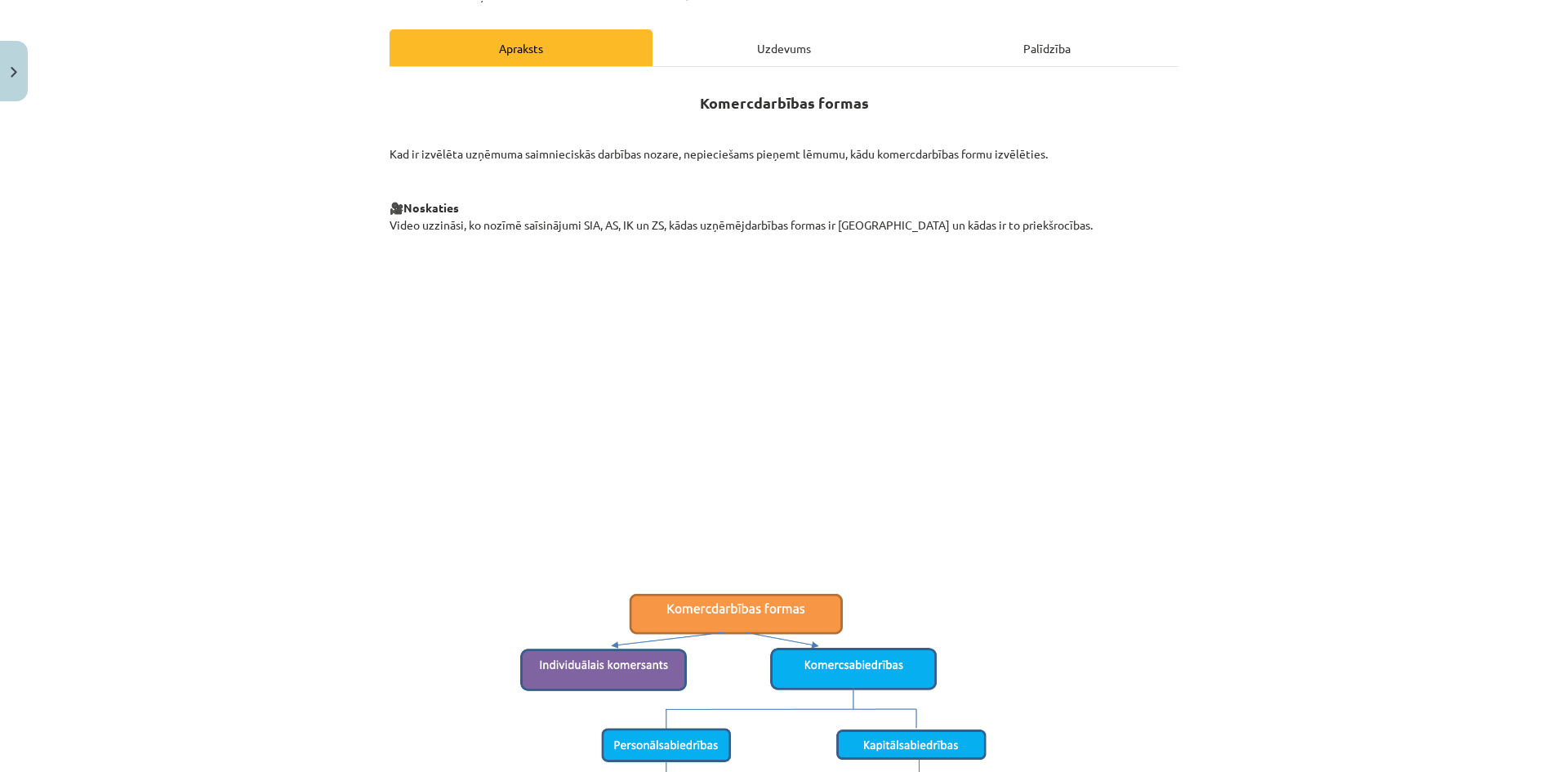
click at [1122, 583] on p at bounding box center [783, 728] width 788 height 319
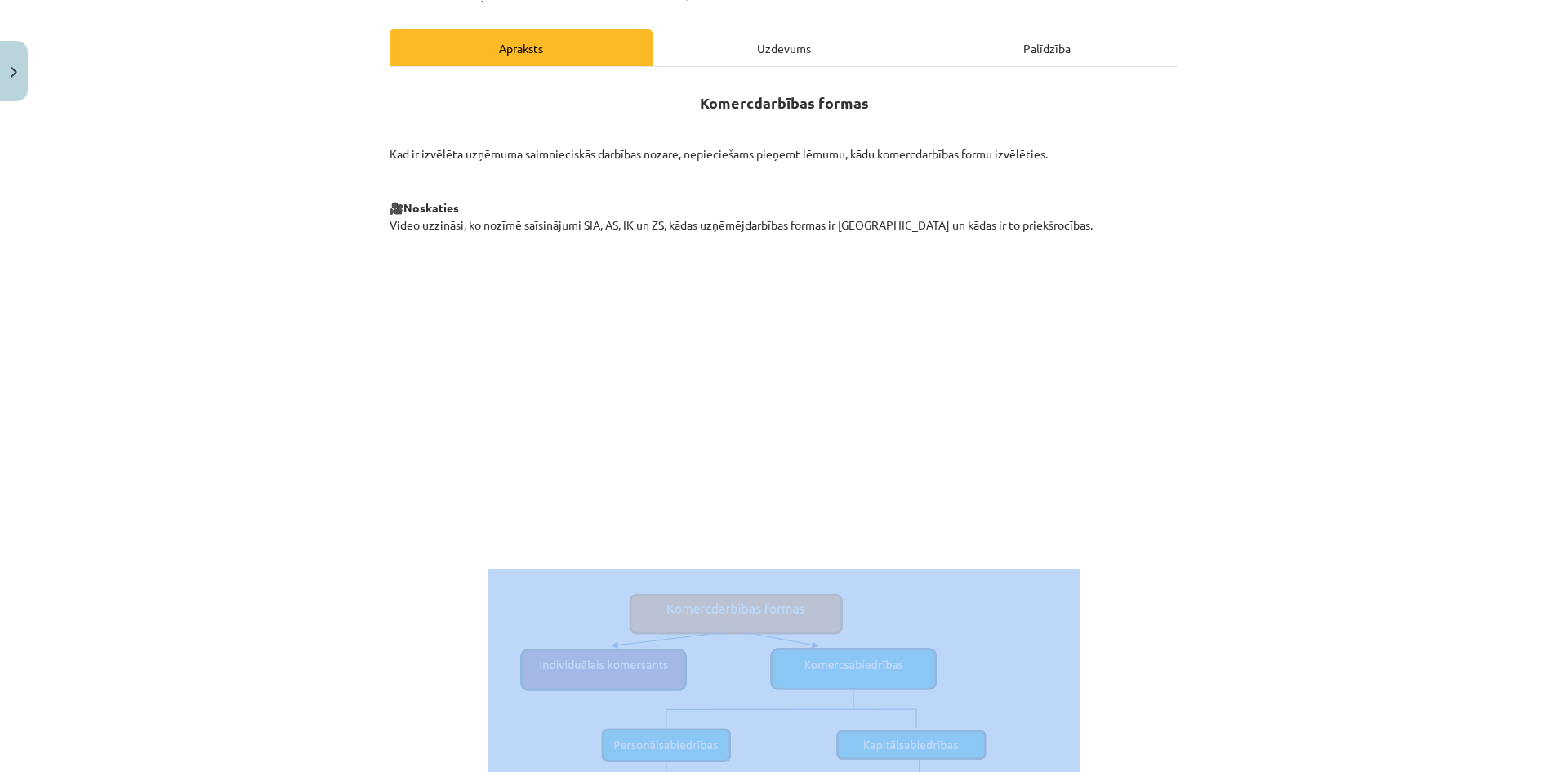
click at [1122, 583] on p at bounding box center [783, 728] width 788 height 319
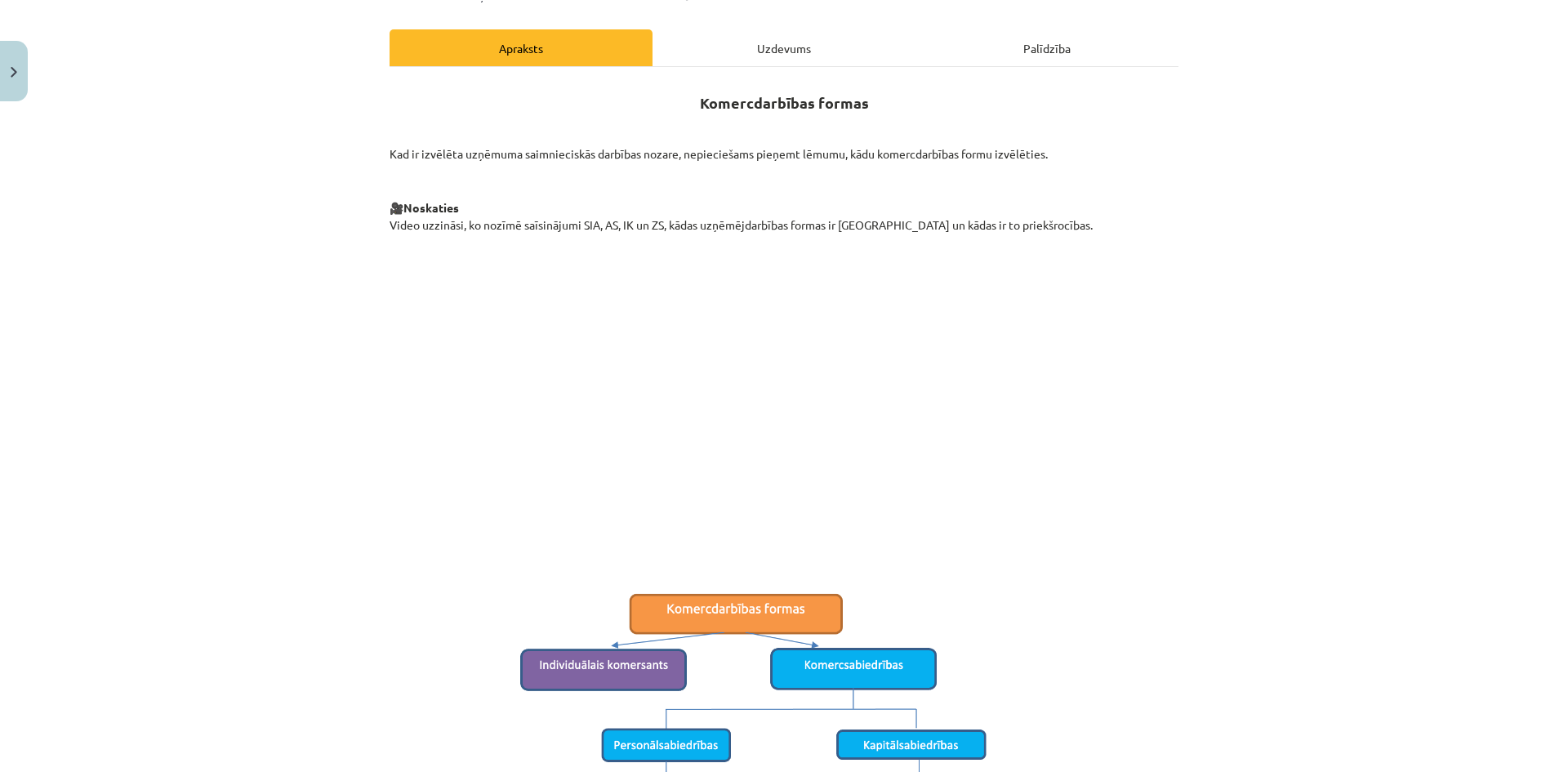
click at [1217, 532] on div "Mācību tēma: Sociālās zinības 8. klases 1. ieskaites mācību materiāls #5 4. tēm…" at bounding box center [784, 386] width 1568 height 772
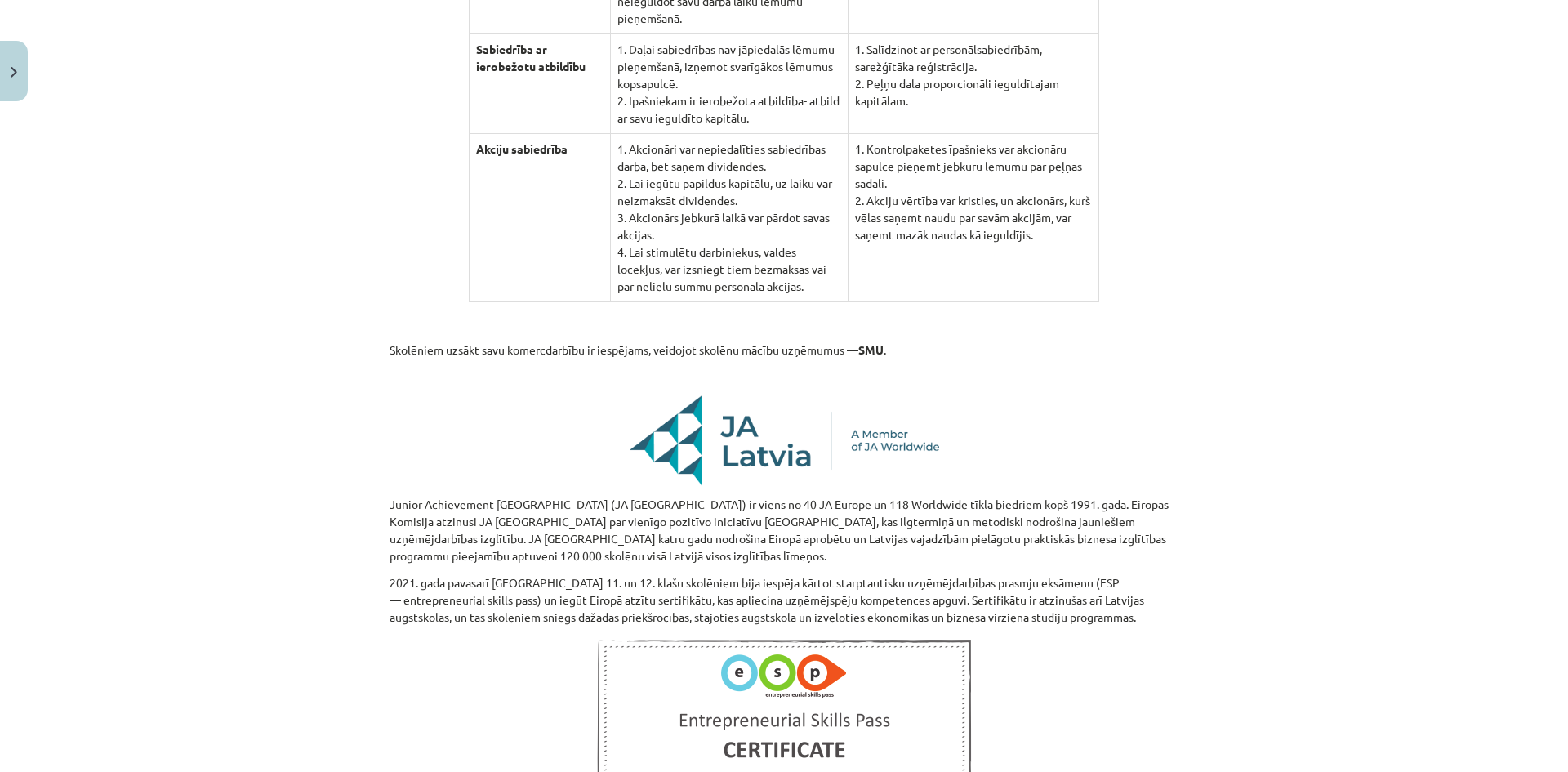
scroll to position [1934, 0]
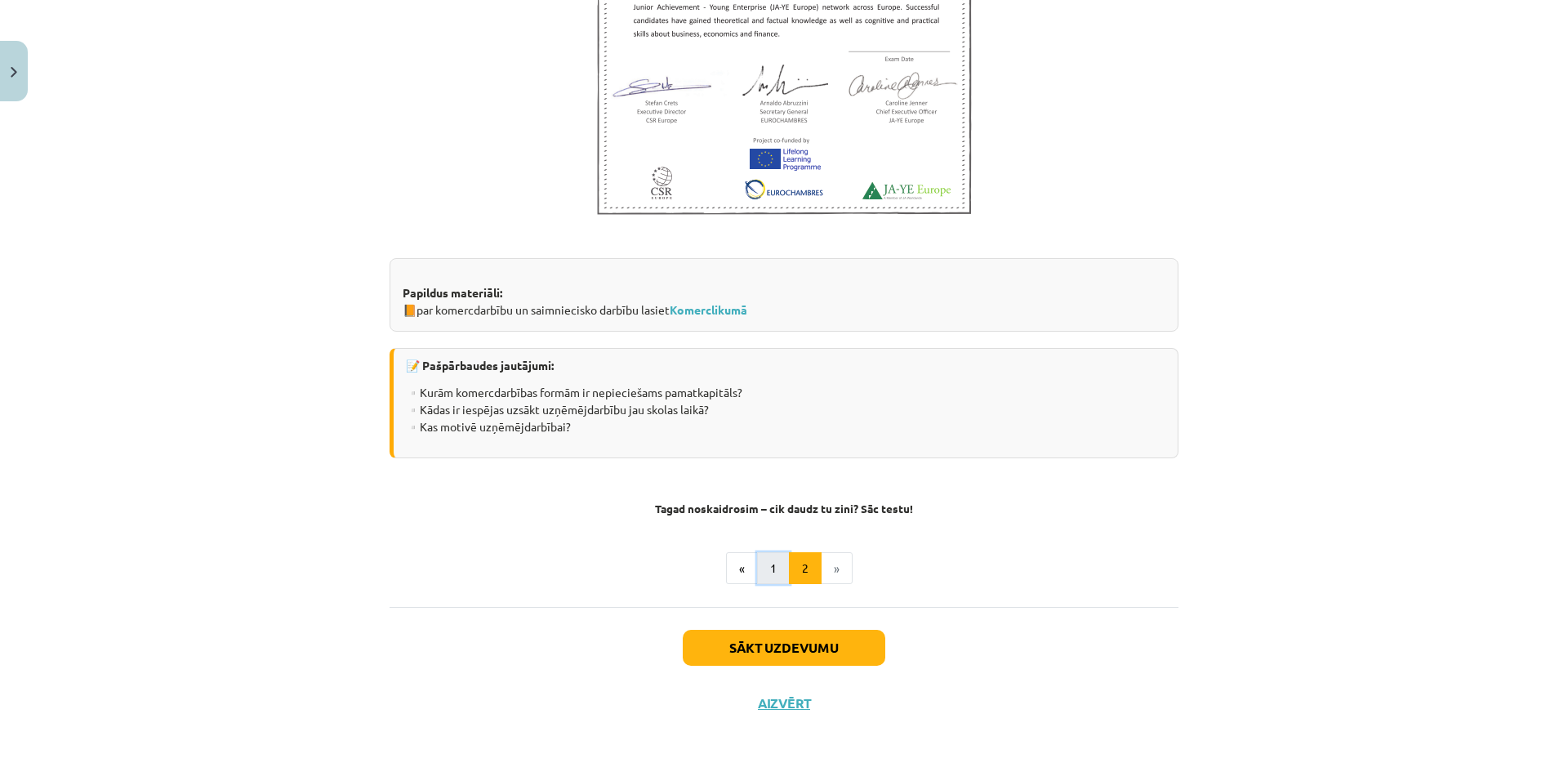
click at [772, 569] on button "1" at bounding box center [773, 568] width 33 height 33
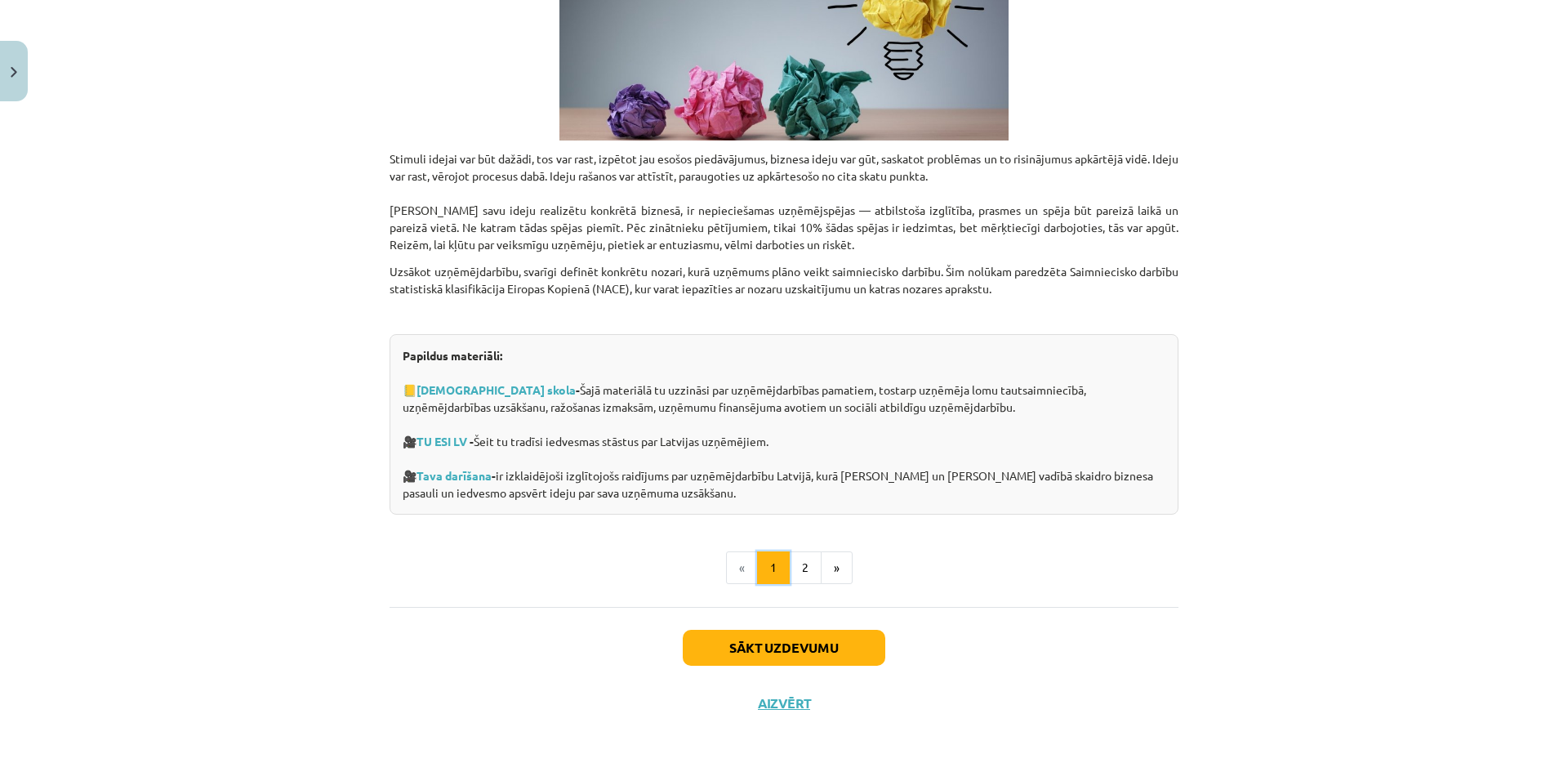
scroll to position [1715, 0]
click at [795, 572] on button "2" at bounding box center [804, 567] width 33 height 33
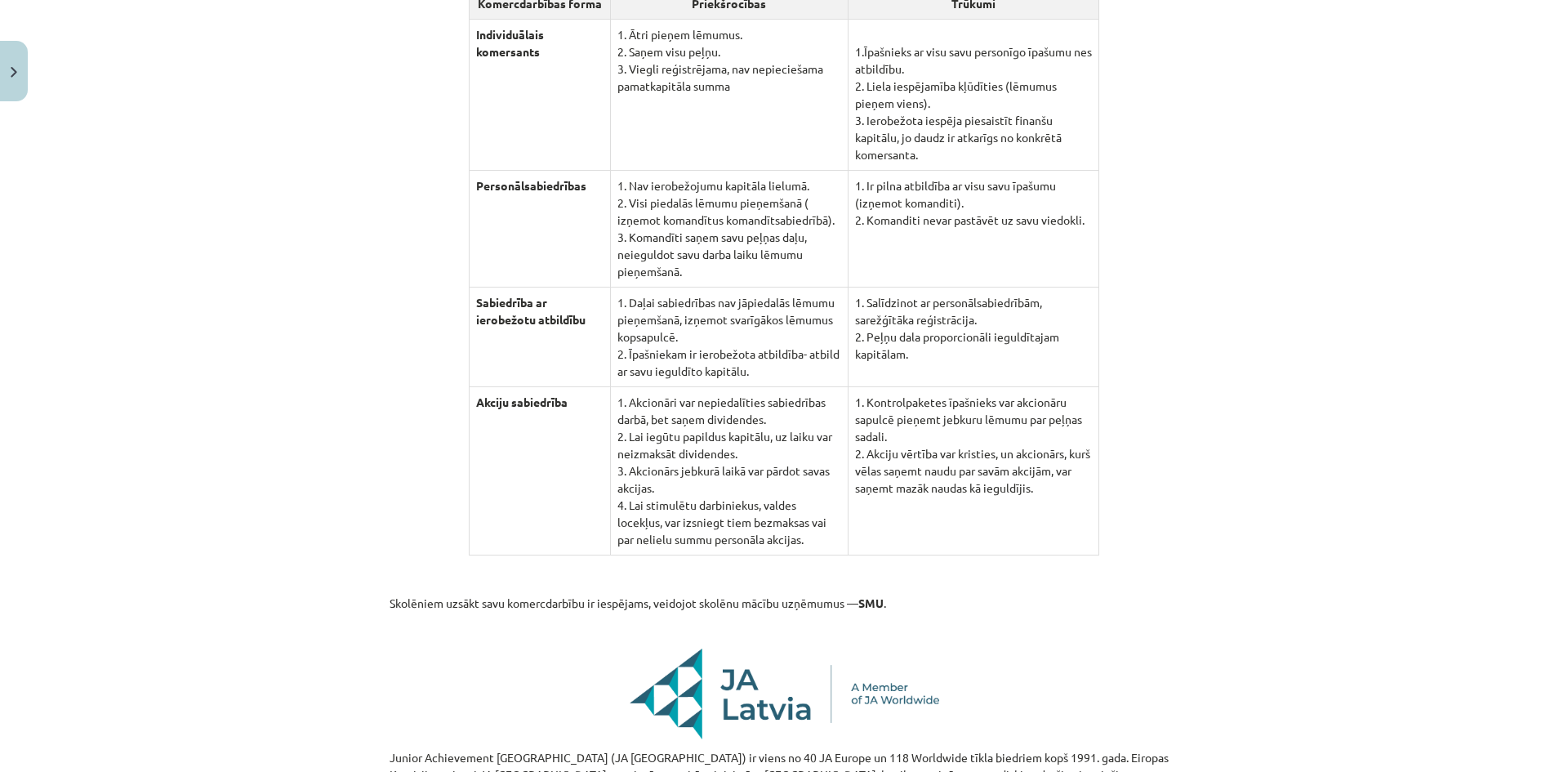
scroll to position [1681, 0]
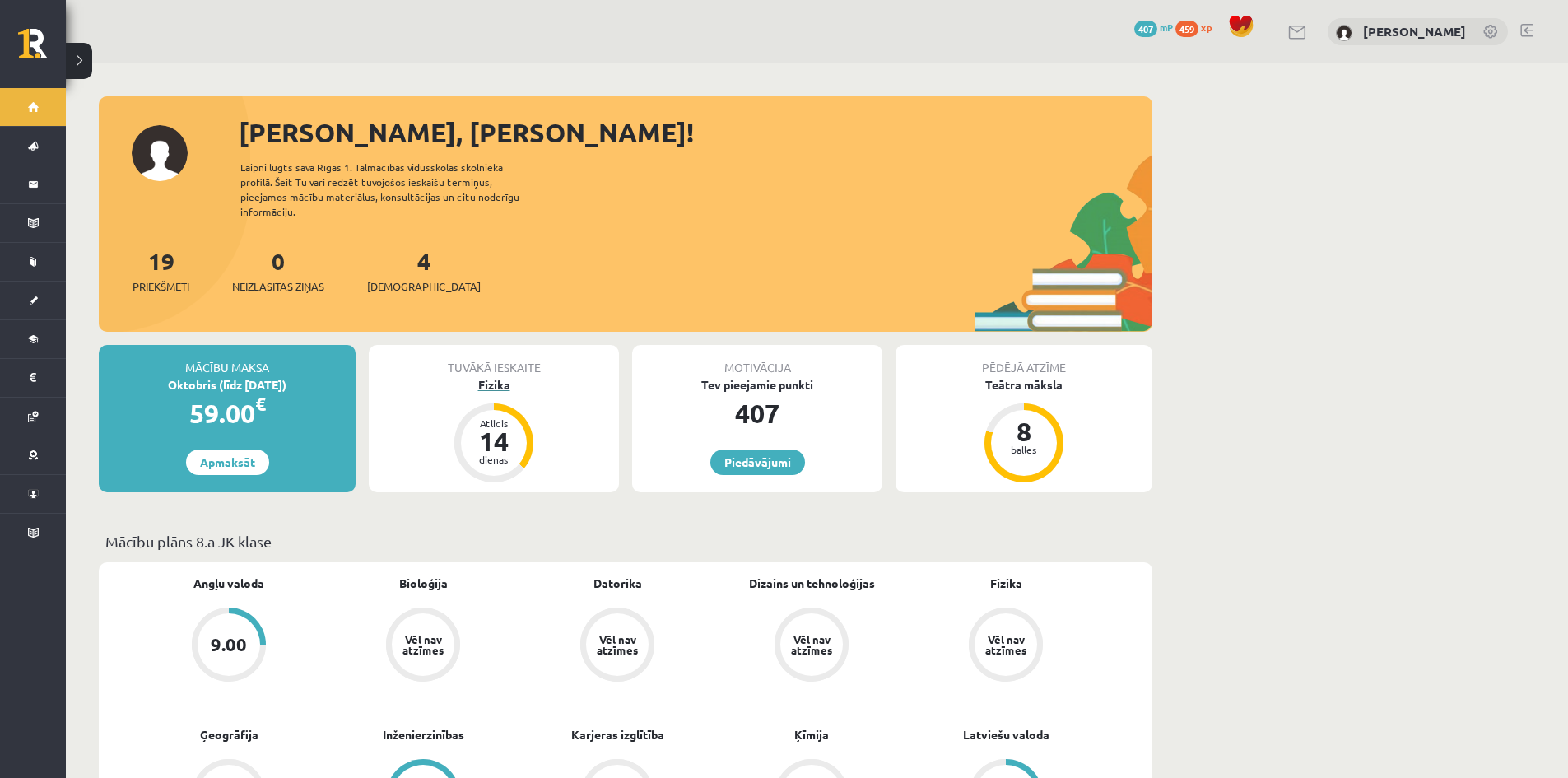
click at [493, 377] on div "Fizika" at bounding box center [493, 385] width 250 height 18
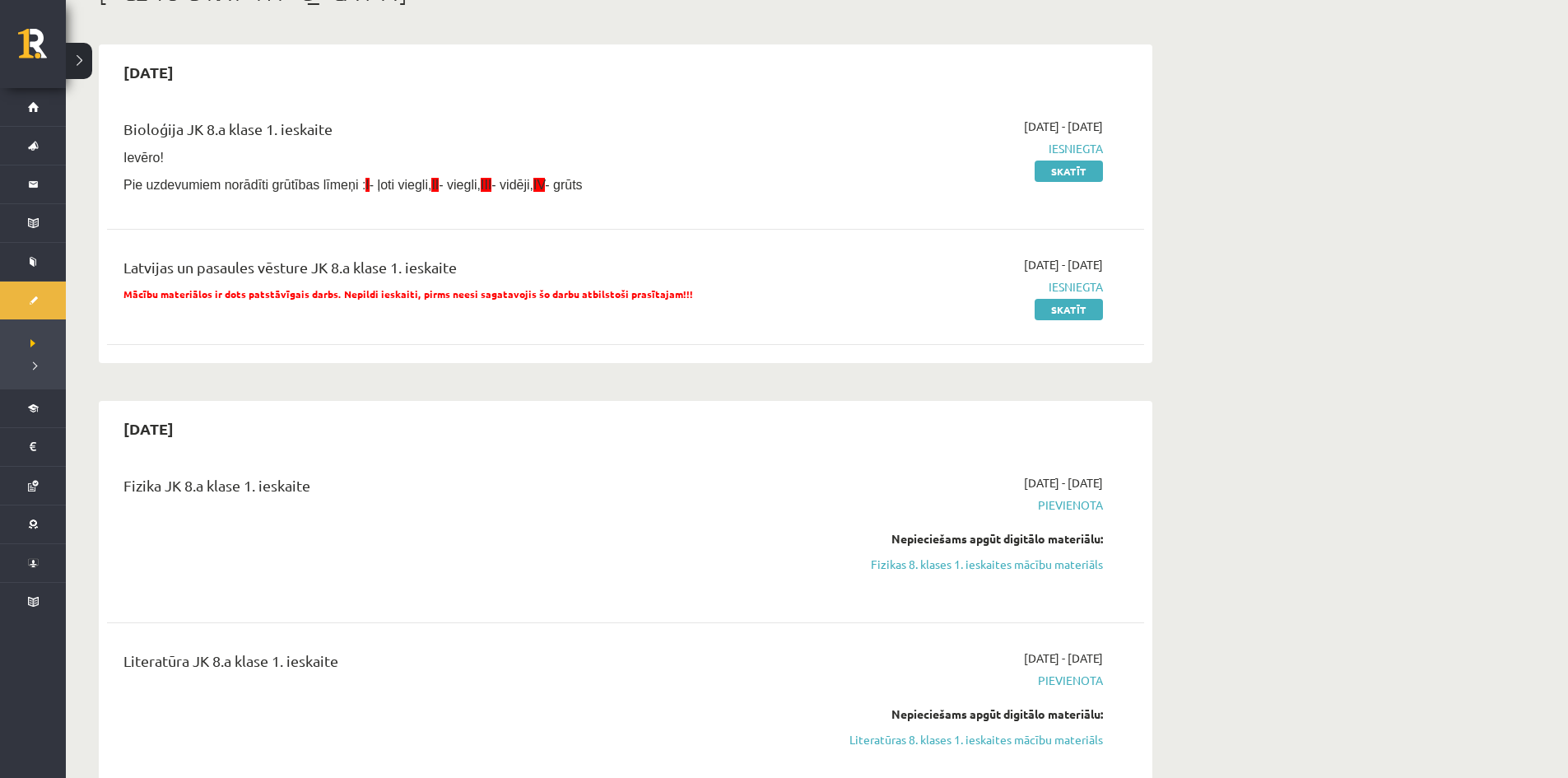
scroll to position [247, 0]
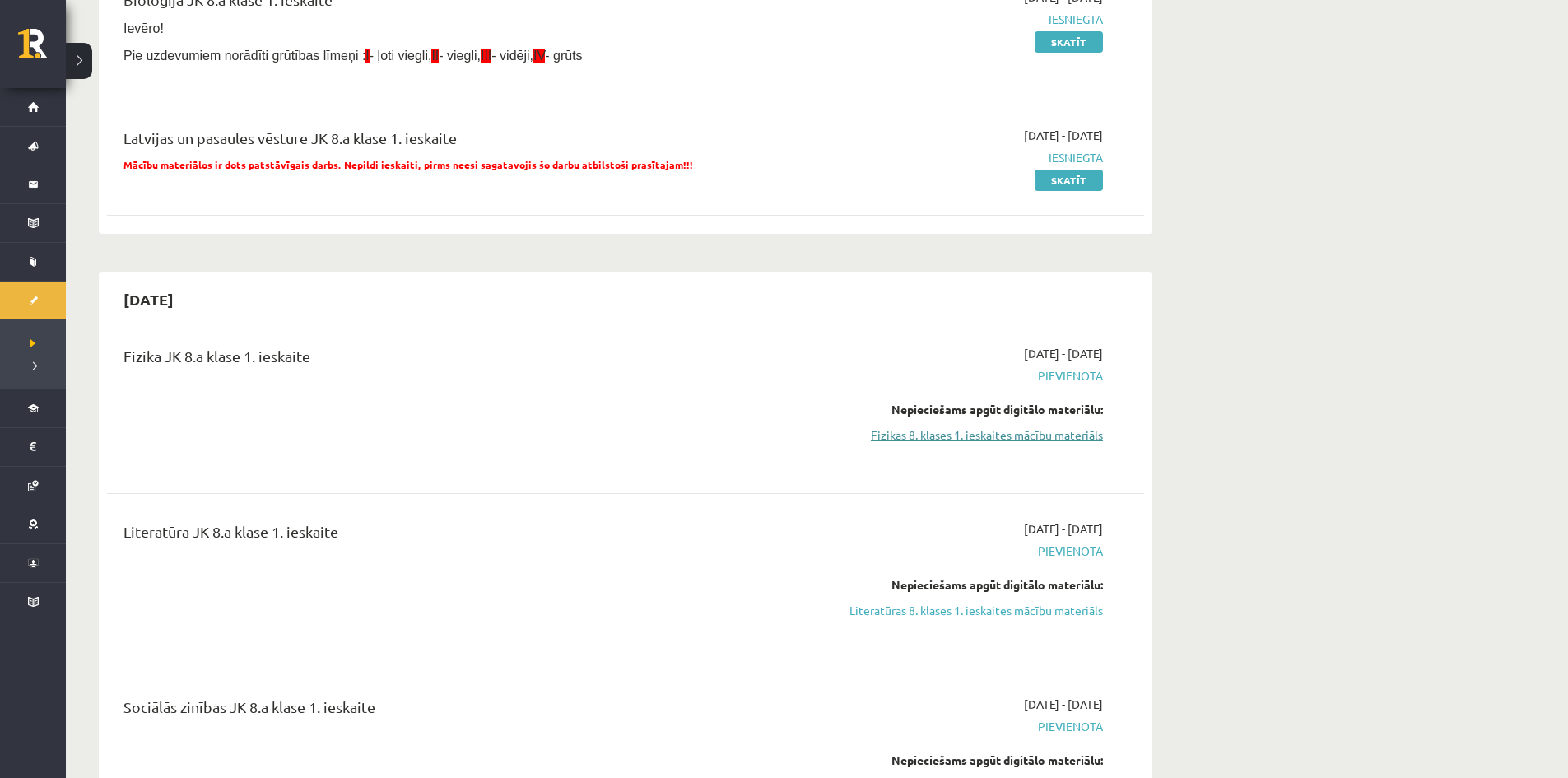
click at [995, 437] on link "Fizikas 8. klases 1. ieskaites mācību materiāls" at bounding box center [948, 435] width 310 height 18
click at [849, 87] on div "Bioloģija JK 8.a klase 1. ieskaite Ievēro! Pie uzdevumiem norādīti grūtības līm…" at bounding box center [625, 30] width 1037 height 118
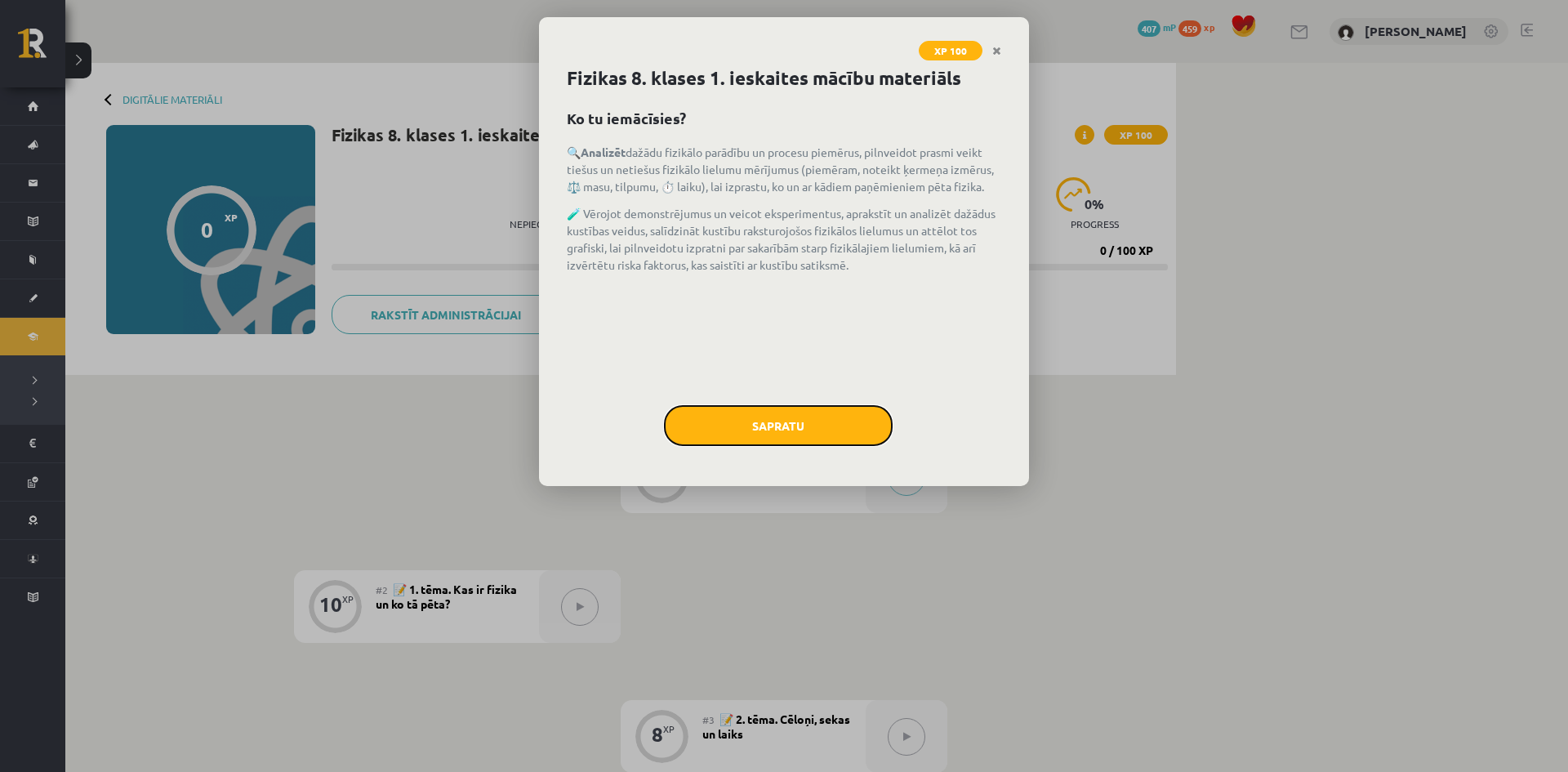
click at [777, 437] on button "Sapratu" at bounding box center [778, 426] width 229 height 40
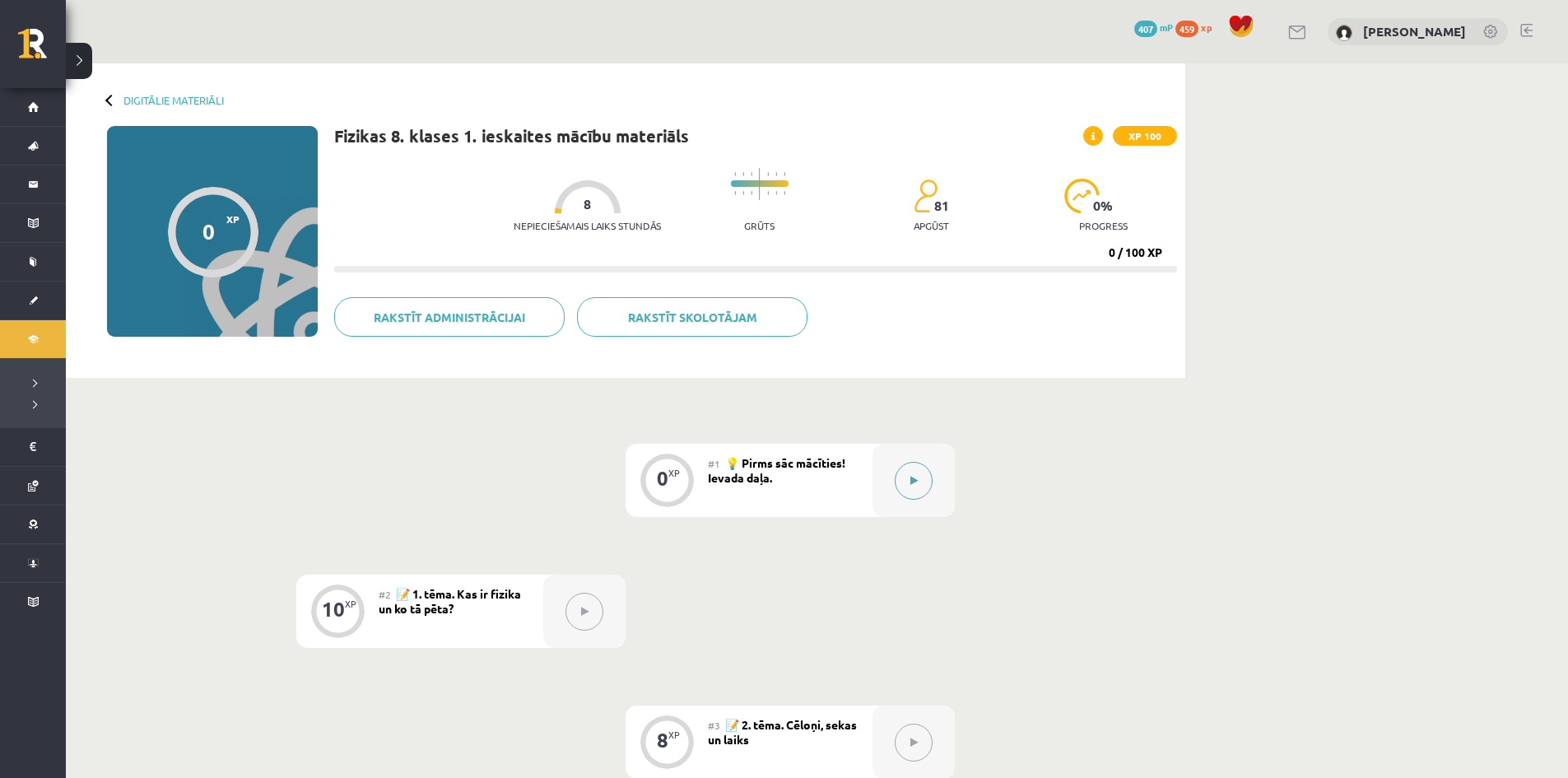
click at [913, 480] on icon at bounding box center [914, 480] width 7 height 10
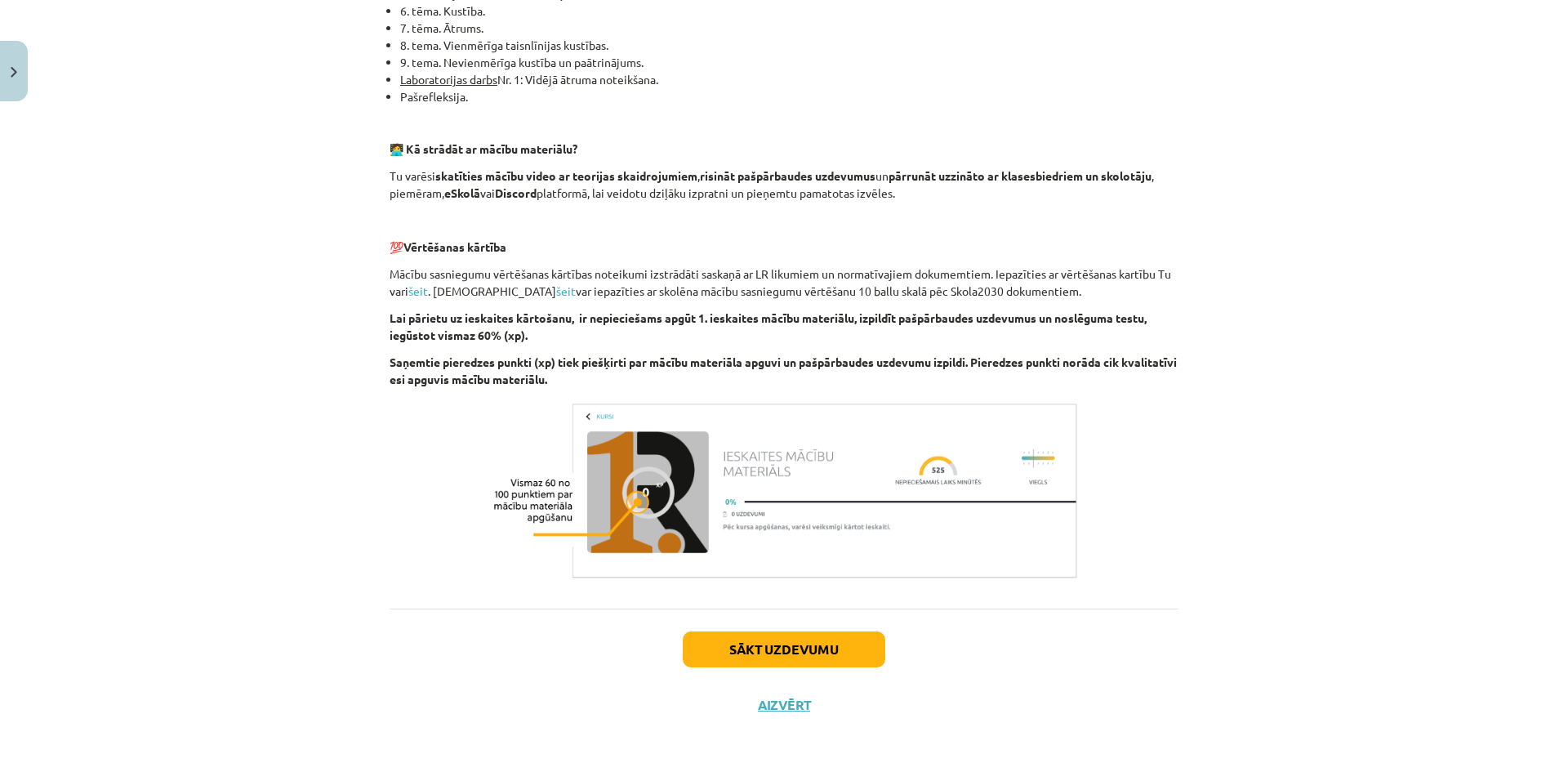
scroll to position [931, 0]
click at [785, 646] on button "Sākt uzdevumu" at bounding box center [784, 647] width 202 height 36
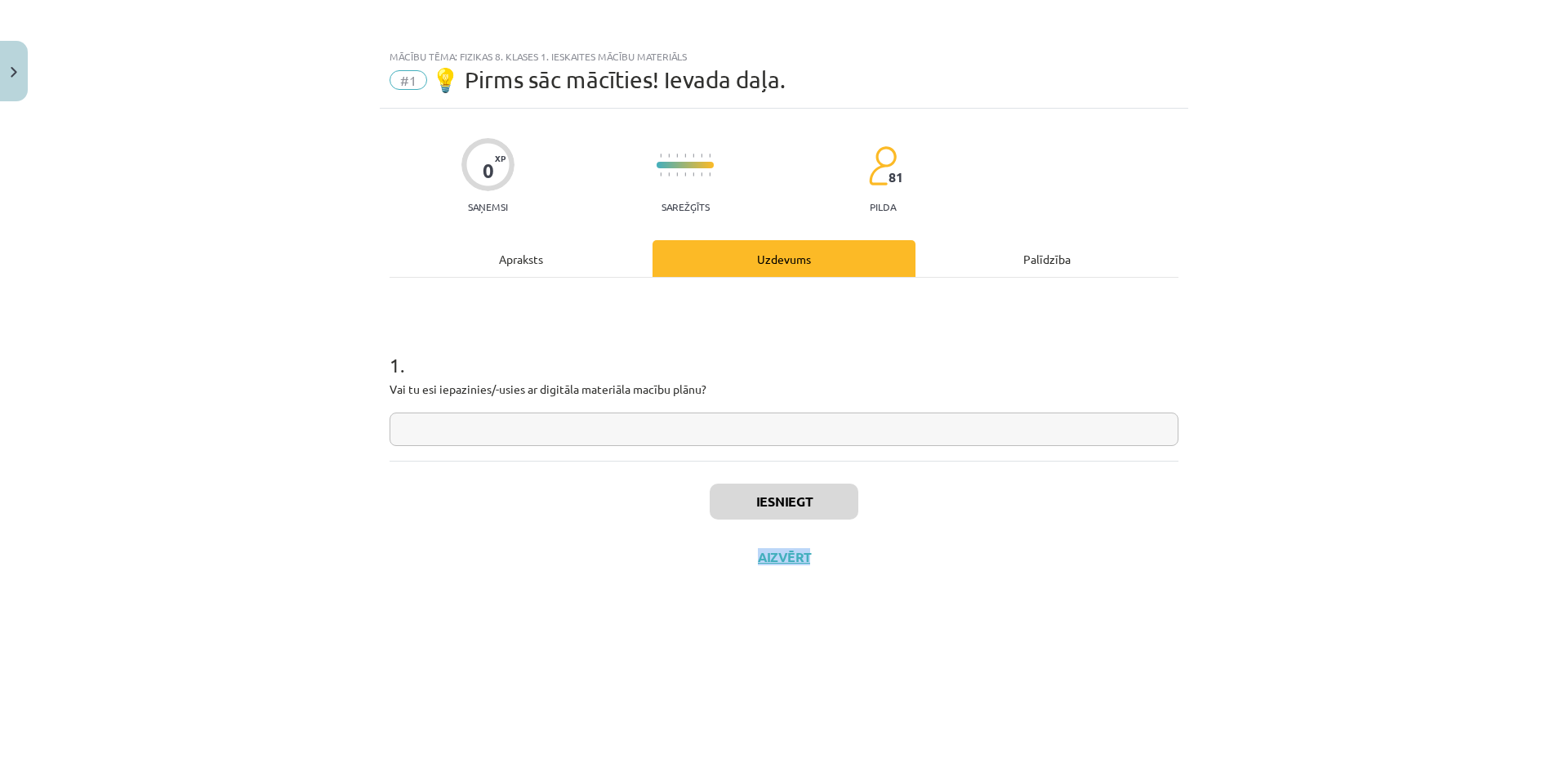
scroll to position [0, 0]
click at [639, 432] on input "text" at bounding box center [783, 429] width 788 height 33
type input "****"
click at [758, 490] on button "Iesniegt" at bounding box center [783, 501] width 149 height 36
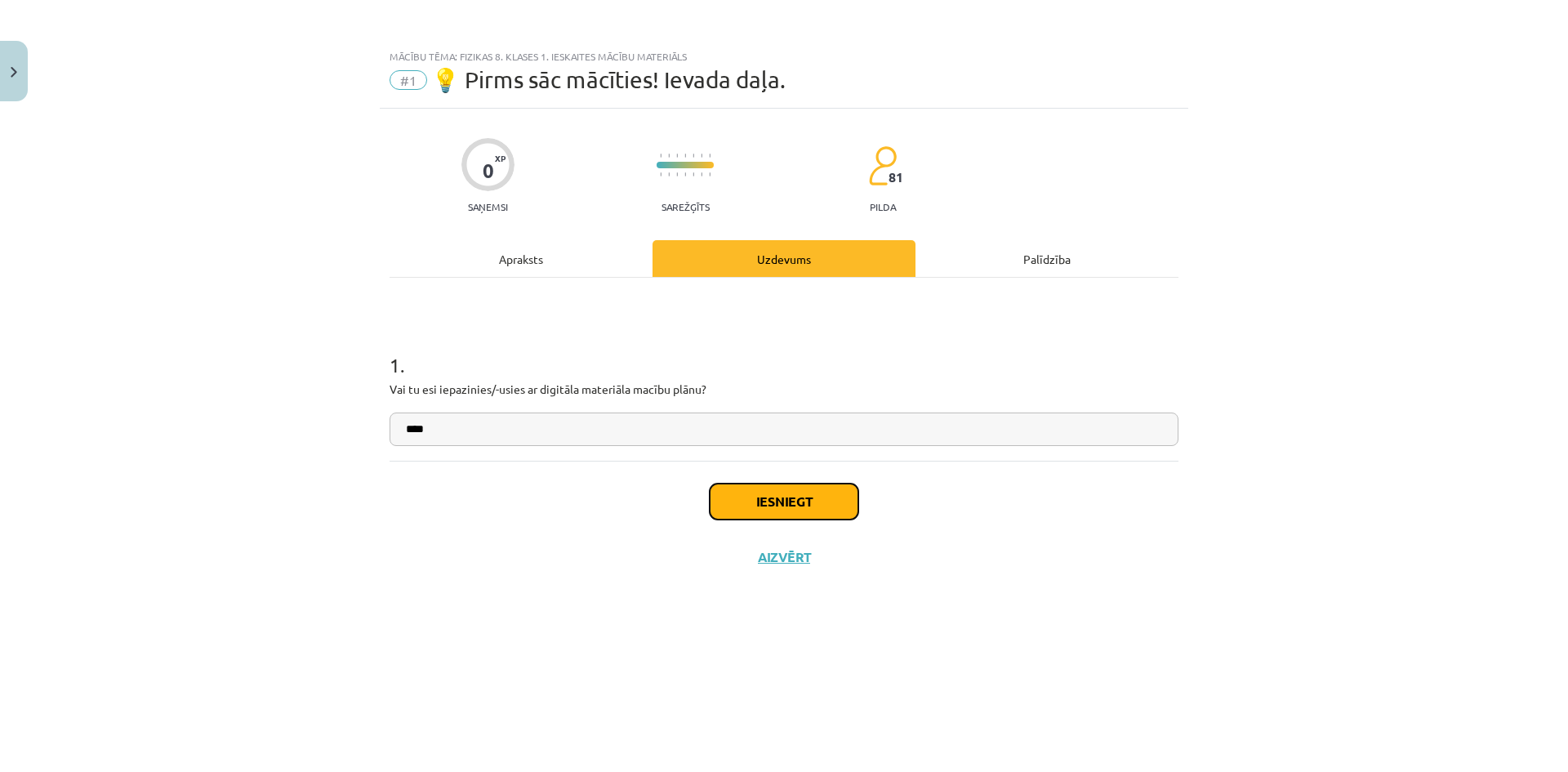
click at [758, 490] on button "Iesniegt" at bounding box center [783, 501] width 149 height 36
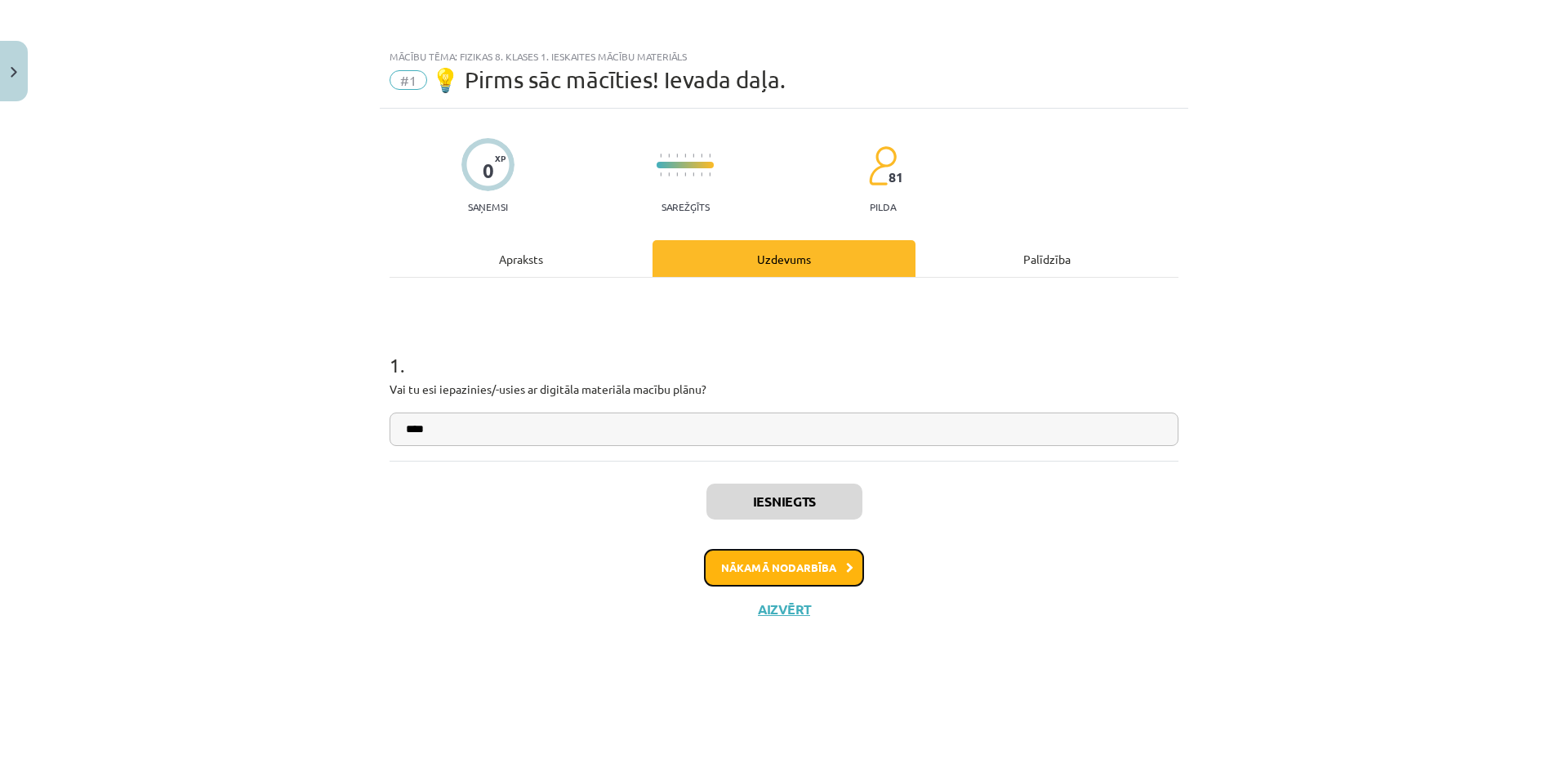
click at [802, 563] on button "Nākamā nodarbība" at bounding box center [784, 567] width 160 height 38
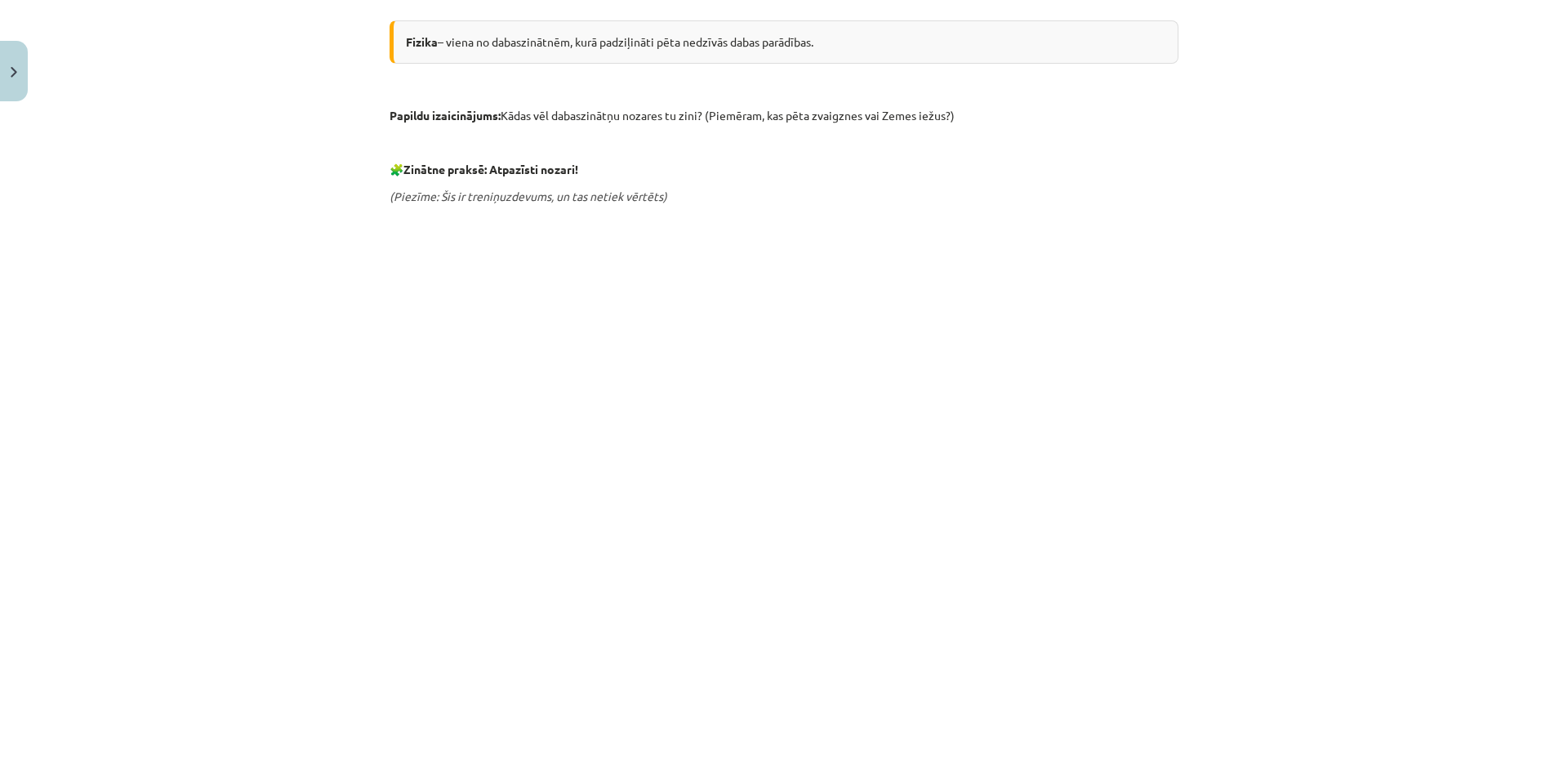
scroll to position [735, 0]
click at [810, 188] on div "Ko mācās fizikā? Kas ir fizika un ko tā pēta? Atsvaidzināsim atmiņu: Kas ir dab…" at bounding box center [783, 197] width 788 height 1280
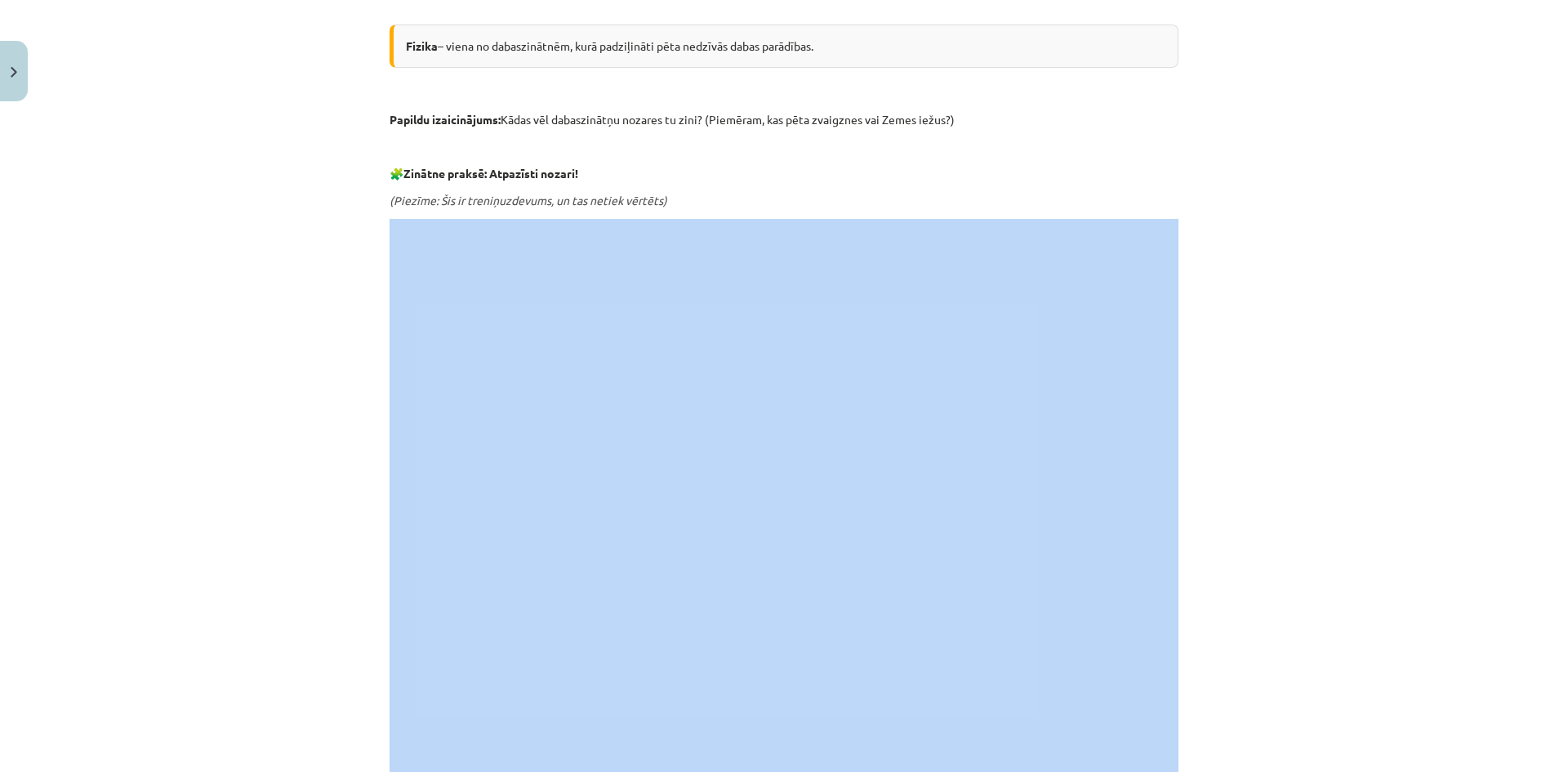
click at [810, 188] on div "Ko mācās fizikā? Kas ir fizika un ko tā pēta? Atsvaidzināsim atmiņu: Kas ir dab…" at bounding box center [783, 197] width 788 height 1280
click at [878, 201] on p "(Piezīme: Šis ir treniņuzdevums, un tas netiek vērtēts)" at bounding box center [783, 200] width 788 height 18
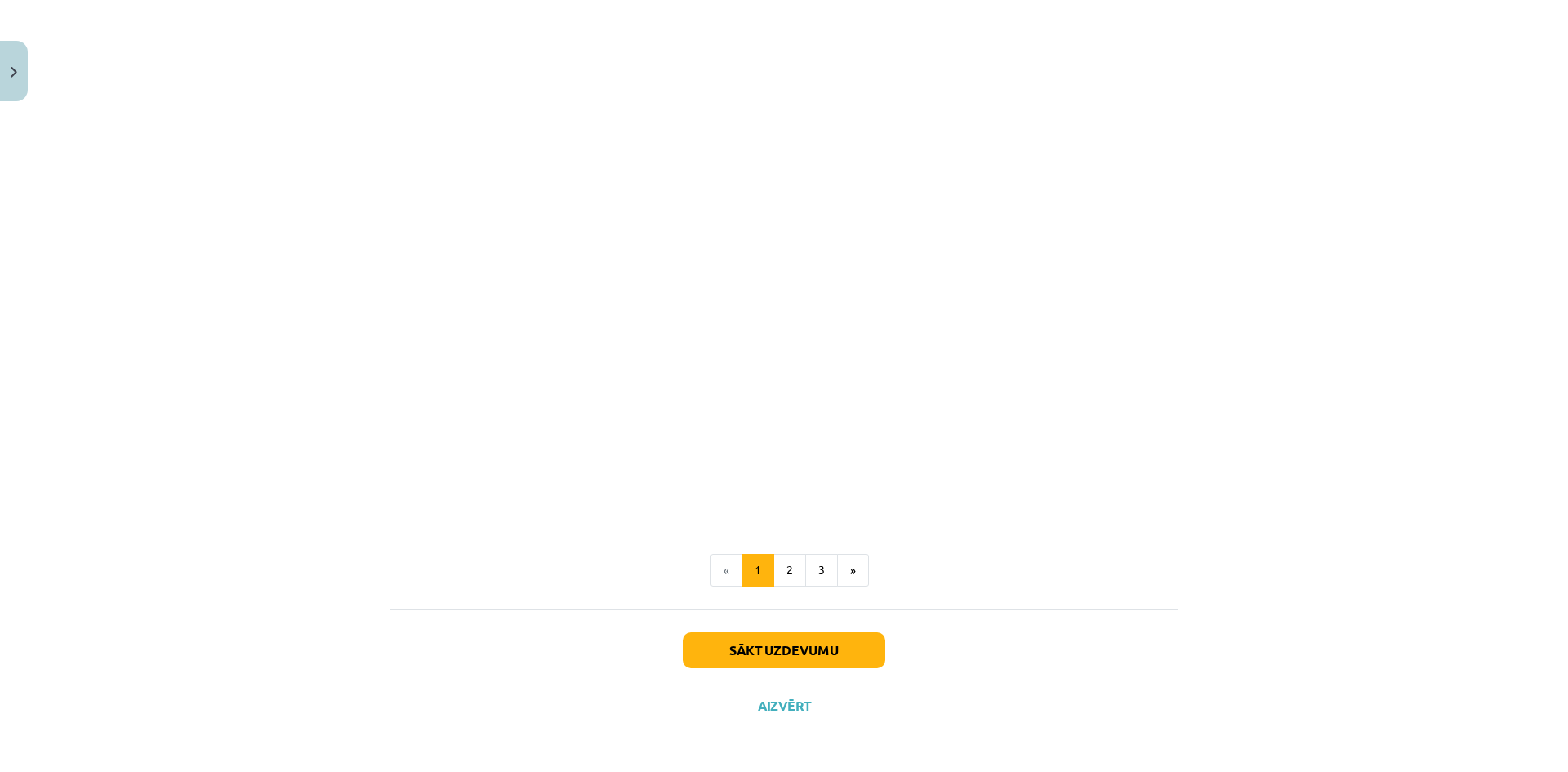
scroll to position [1254, 0]
